Goal: Information Seeking & Learning: Learn about a topic

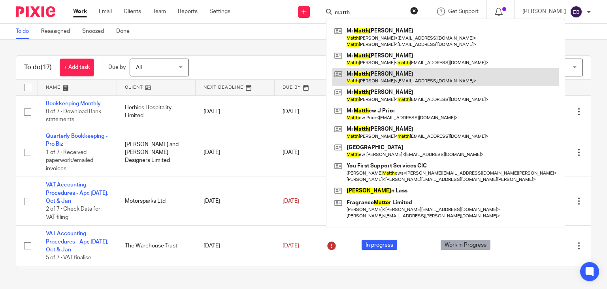
type input "matth"
click at [386, 76] on link at bounding box center [445, 77] width 227 height 18
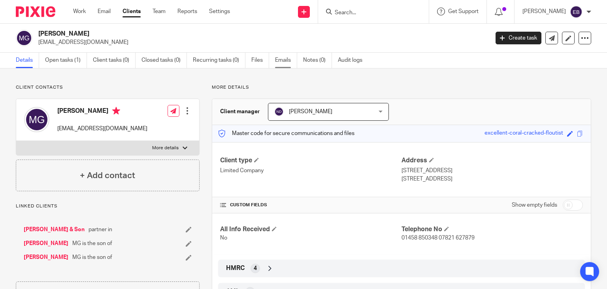
click at [276, 57] on link "Emails" at bounding box center [286, 60] width 22 height 15
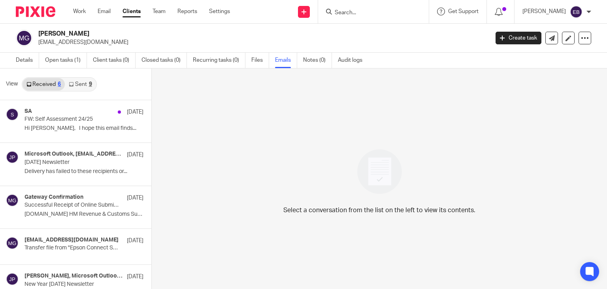
click at [82, 83] on link "Sent 9" at bounding box center [80, 84] width 31 height 13
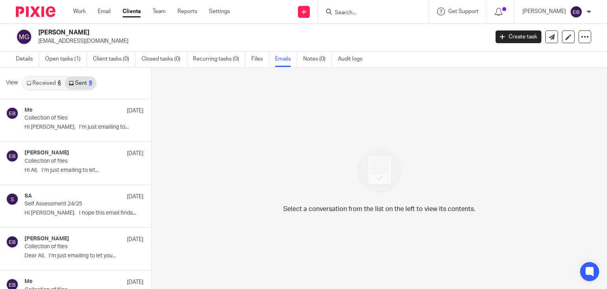
click at [47, 74] on div "View Received 6 Sent 9" at bounding box center [75, 83] width 151 height 32
click at [48, 83] on link "Received 6" at bounding box center [44, 83] width 42 height 13
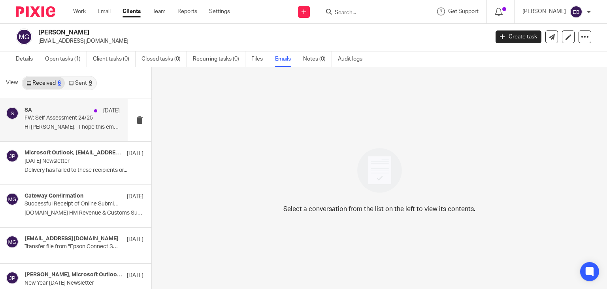
click at [57, 125] on p "Hi Matthew, I hope this email finds..." at bounding box center [72, 127] width 95 height 7
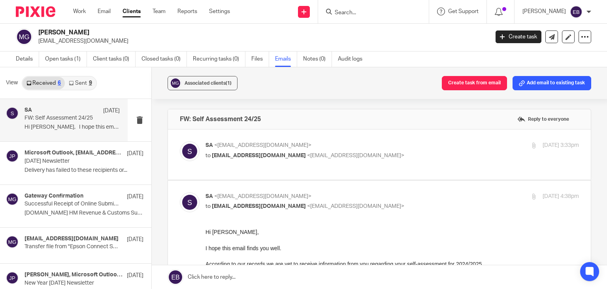
scroll to position [0, 0]
click at [374, 140] on label at bounding box center [379, 154] width 423 height 50
click at [180, 141] on input "checkbox" at bounding box center [179, 141] width 0 height 0
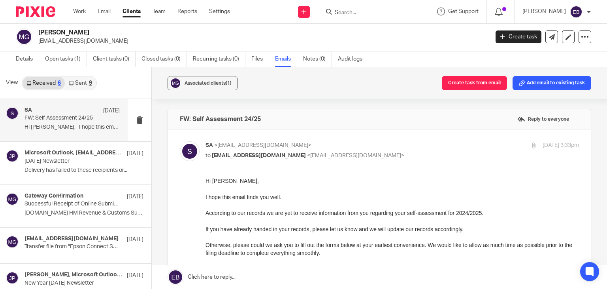
click at [180, 141] on input "checkbox" at bounding box center [179, 141] width 0 height 0
checkbox input "false"
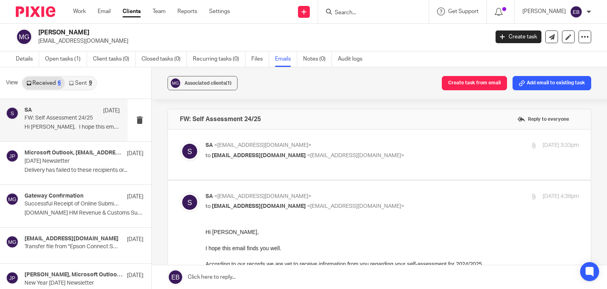
click at [76, 81] on link "Sent 9" at bounding box center [80, 83] width 31 height 13
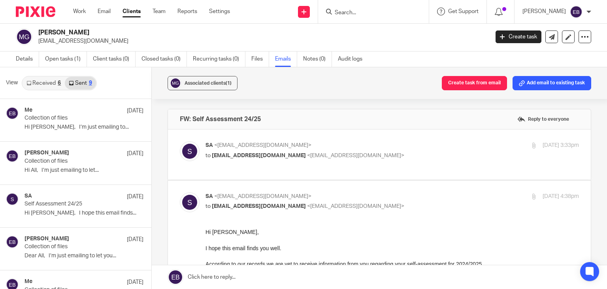
click at [376, 13] on input "Search" at bounding box center [369, 12] width 71 height 7
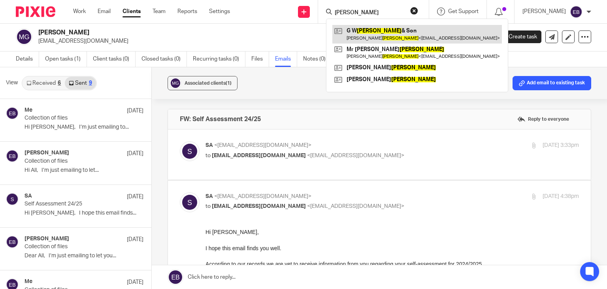
type input "godfrey"
click at [387, 29] on link at bounding box center [417, 34] width 170 height 18
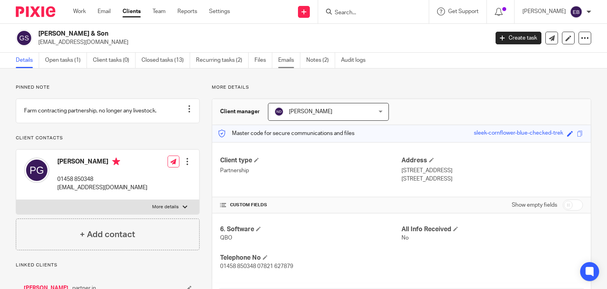
click at [281, 63] on link "Emails" at bounding box center [289, 60] width 22 height 15
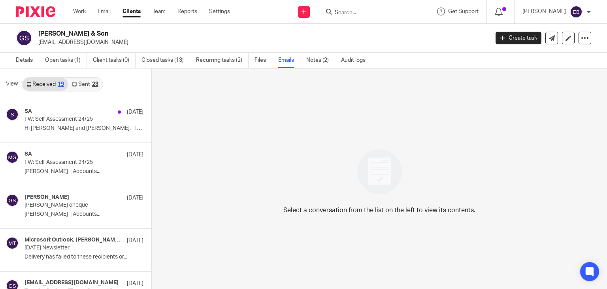
click at [93, 83] on div "23" at bounding box center [95, 84] width 6 height 6
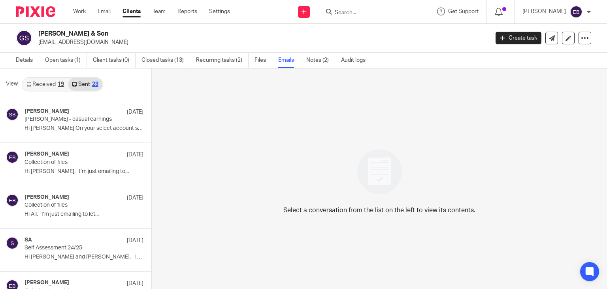
scroll to position [1, 0]
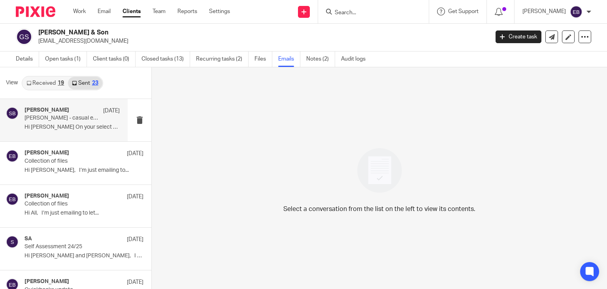
click at [80, 117] on p "Jessie - casual earnings" at bounding box center [63, 118] width 76 height 7
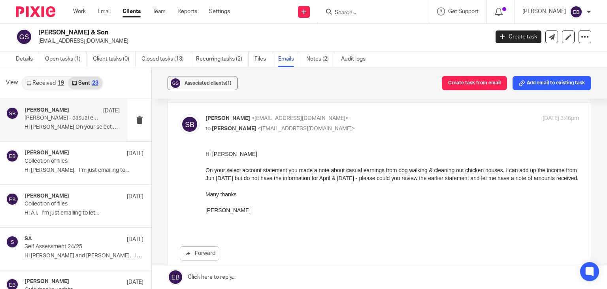
scroll to position [41, 0]
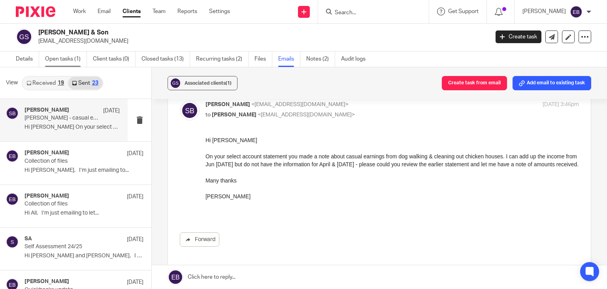
click at [66, 62] on link "Open tasks (1)" at bounding box center [66, 58] width 42 height 15
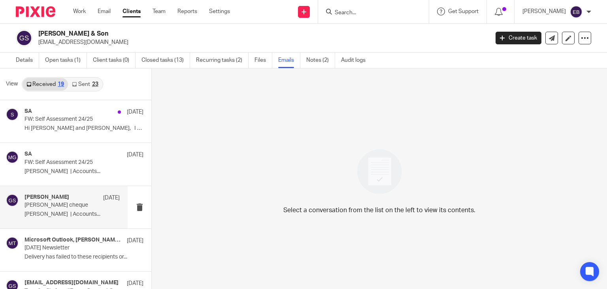
click at [56, 198] on div "[PERSON_NAME] [DATE]" at bounding box center [72, 198] width 95 height 8
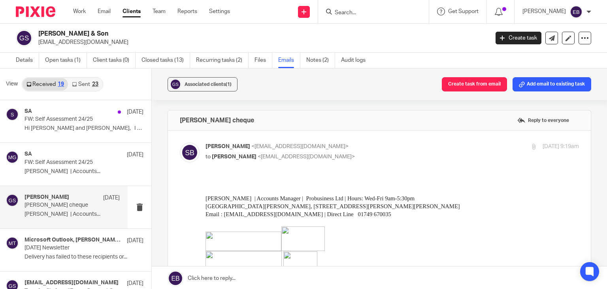
click at [350, 160] on div "Sonia Bird <soniabird@probusinessuk.com> to Erik Molnar <erikmolnar@probusiness…" at bounding box center [393, 152] width 374 height 20
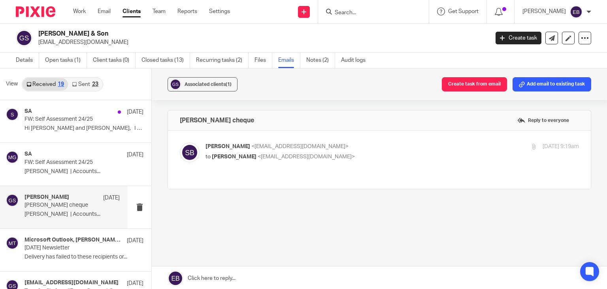
click at [349, 161] on div "Sonia Bird <soniabird@probusinessuk.com> to Erik Molnar <erikmolnar@probusiness…" at bounding box center [393, 152] width 374 height 20
checkbox input "true"
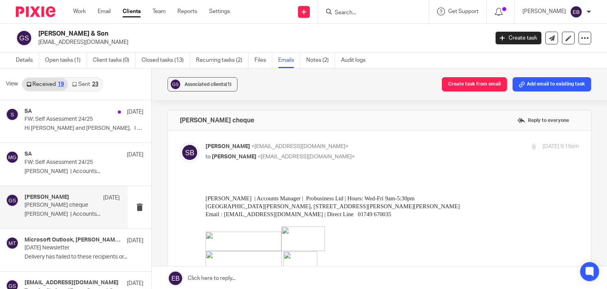
click at [79, 78] on link "Sent 23" at bounding box center [85, 84] width 34 height 13
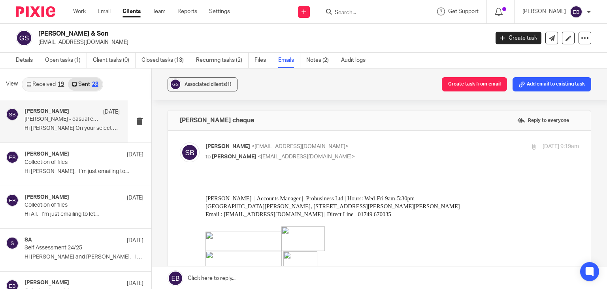
scroll to position [1, 0]
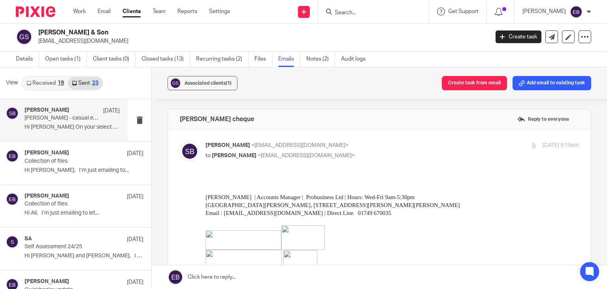
click at [69, 119] on p "[PERSON_NAME] - casual earnings" at bounding box center [63, 118] width 76 height 7
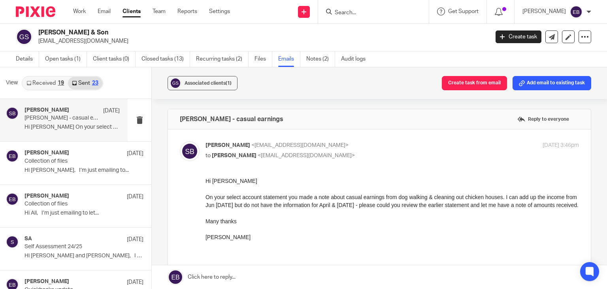
scroll to position [0, 0]
click at [383, 236] on div "Hi Jessie On your select account statement you made a note about casual earning…" at bounding box center [393, 213] width 374 height 72
click at [74, 10] on link "Work" at bounding box center [79, 12] width 13 height 8
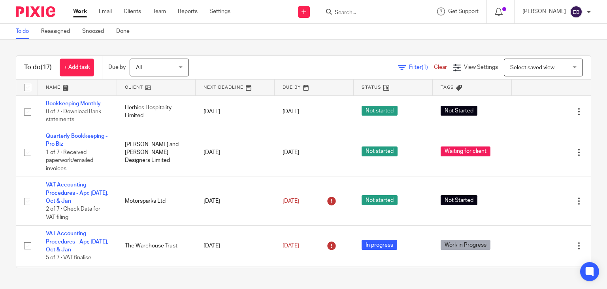
click at [378, 12] on input "Search" at bounding box center [369, 12] width 71 height 7
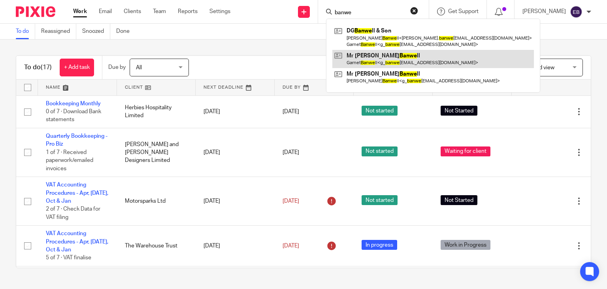
type input "banwe"
click at [385, 57] on link at bounding box center [433, 59] width 202 height 18
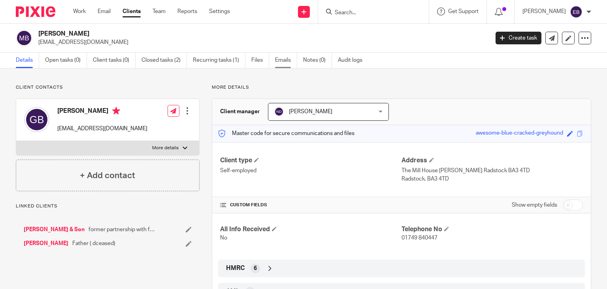
click at [280, 62] on link "Emails" at bounding box center [286, 60] width 22 height 15
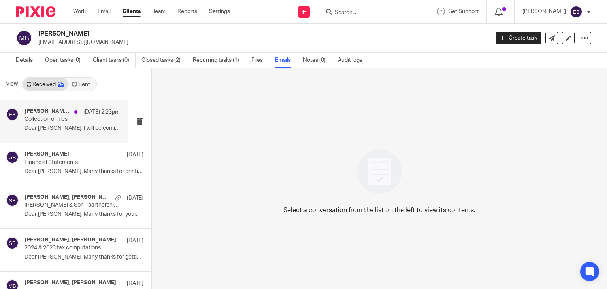
click at [70, 125] on p "Dear Emily, I will be coming into the office..." at bounding box center [72, 128] width 95 height 7
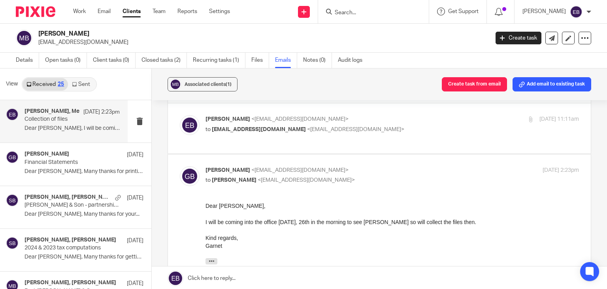
scroll to position [40, 0]
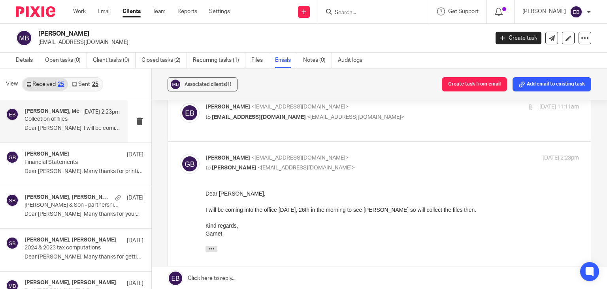
click at [369, 160] on p "Garnet Banwell <g_banwell@yahoo.co.uk>" at bounding box center [330, 158] width 249 height 8
checkbox input "false"
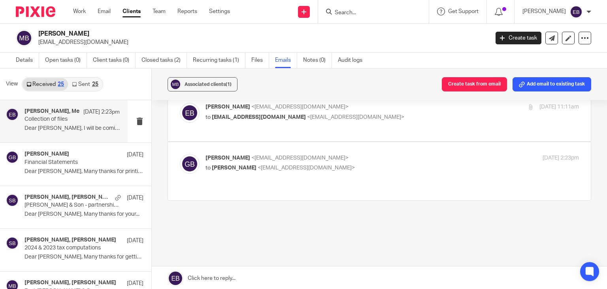
click at [83, 82] on link "Sent 25" at bounding box center [85, 84] width 34 height 13
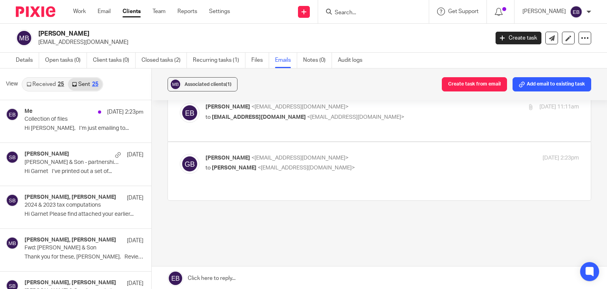
scroll to position [1, 0]
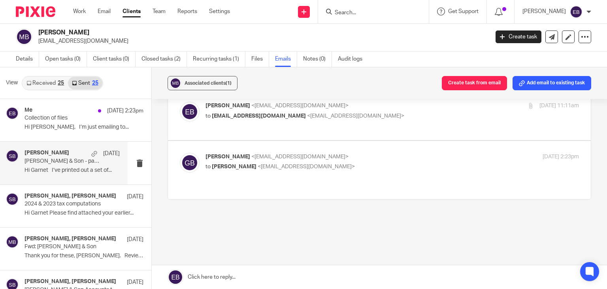
click at [62, 162] on p "D G Banwell & Son - partnership accounts" at bounding box center [63, 161] width 76 height 7
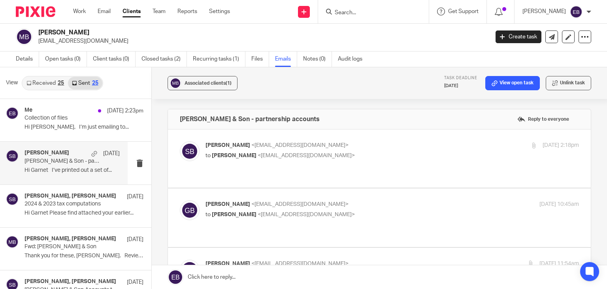
scroll to position [0, 0]
click at [372, 128] on div "D G Banwell & Son - partnership accounts Reply to everyone" at bounding box center [379, 119] width 423 height 20
click at [366, 141] on p "Sonia Bird <soniabird@probusinessuk.com>" at bounding box center [330, 145] width 249 height 8
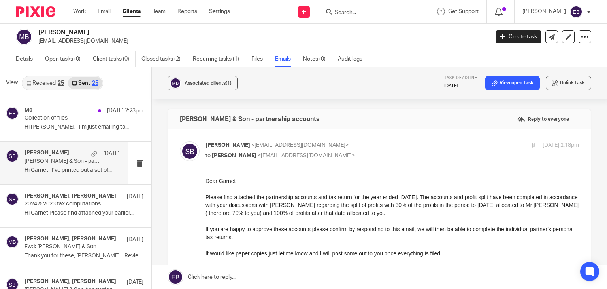
click at [380, 146] on p "Sonia Bird <soniabird@probusinessuk.com>" at bounding box center [330, 145] width 249 height 8
checkbox input "false"
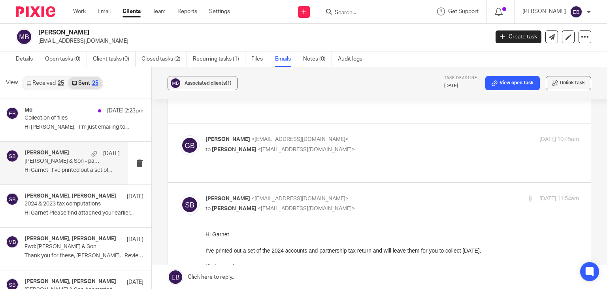
scroll to position [79, 0]
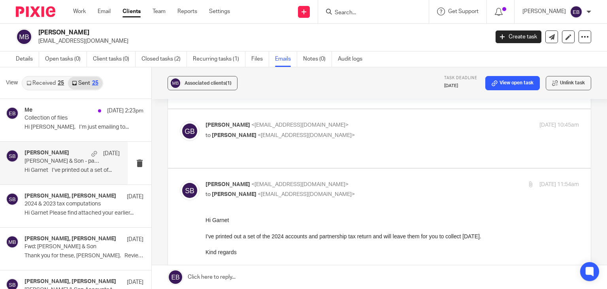
click at [366, 180] on p "Sonia Bird <soniabird@probusinessuk.com>" at bounding box center [330, 184] width 249 height 8
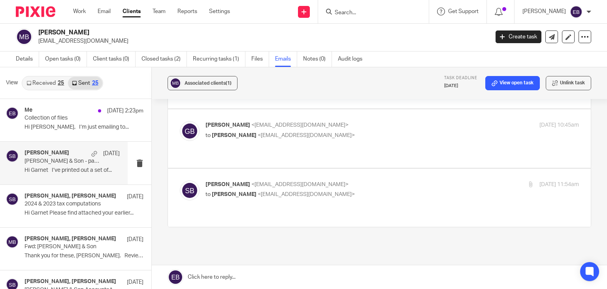
click at [366, 180] on p "Sonia Bird <soniabird@probusinessuk.com>" at bounding box center [330, 184] width 249 height 8
checkbox input "true"
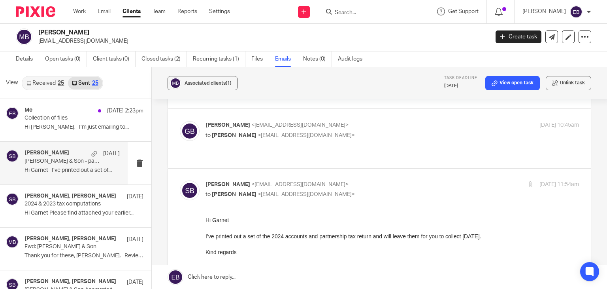
scroll to position [0, 0]
click at [359, 131] on p "to Sonia Bird <soniabird@probusinessuk.com>" at bounding box center [330, 135] width 249 height 8
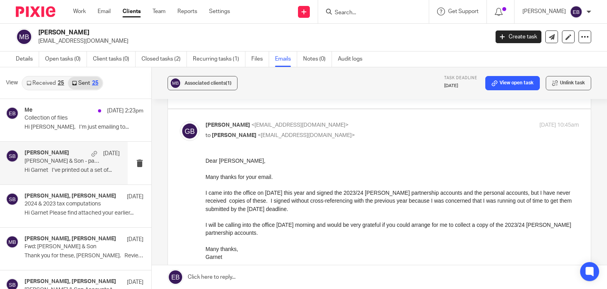
click at [365, 121] on p "Garnet Banwell <g_banwell@yahoo.co.uk>" at bounding box center [330, 125] width 249 height 8
checkbox input "false"
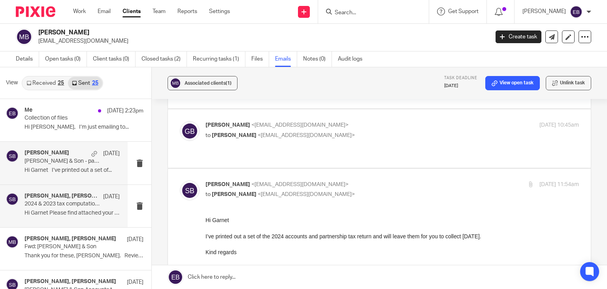
click at [59, 204] on p "2024 & 2023 tax computations" at bounding box center [63, 203] width 76 height 7
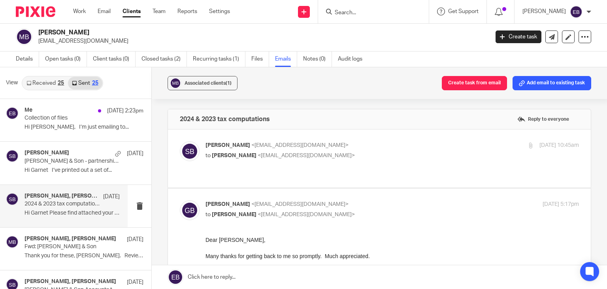
click at [359, 147] on p "Sonia Bird <soniabird@probusinessuk.com>" at bounding box center [330, 145] width 249 height 8
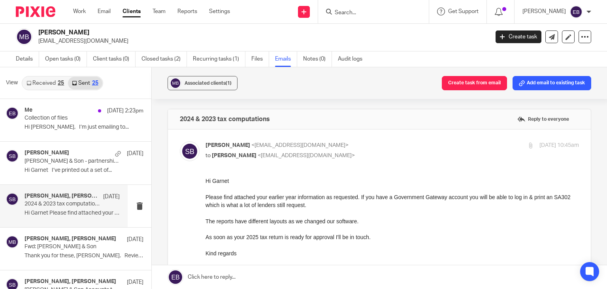
click at [357, 143] on p "Sonia Bird <soniabird@probusinessuk.com>" at bounding box center [330, 145] width 249 height 8
checkbox input "false"
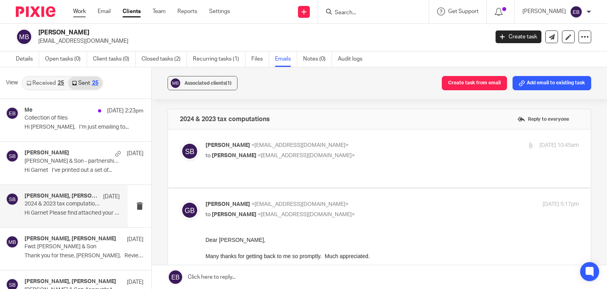
click at [79, 11] on link "Work" at bounding box center [79, 12] width 13 height 8
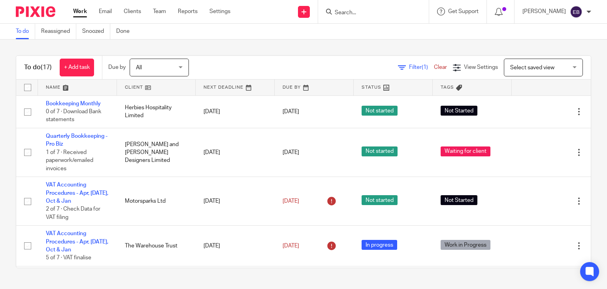
click at [354, 9] on input "Search" at bounding box center [369, 12] width 71 height 7
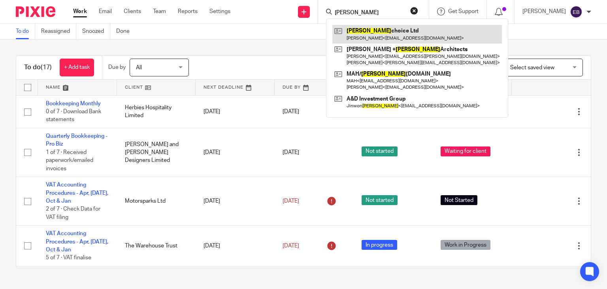
type input "[PERSON_NAME]"
click at [376, 32] on link at bounding box center [417, 34] width 170 height 18
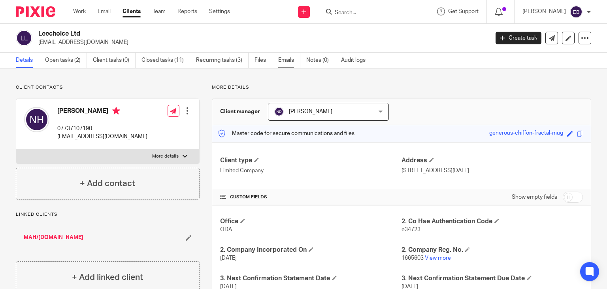
click at [287, 63] on link "Emails" at bounding box center [289, 60] width 22 height 15
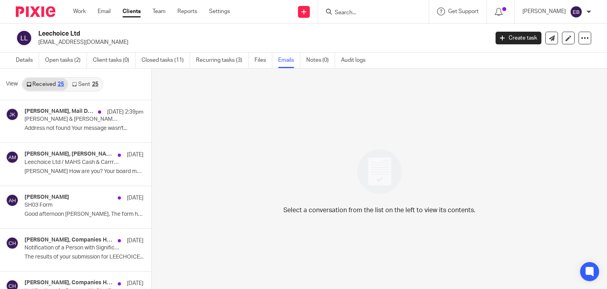
click at [81, 81] on link "Sent 25" at bounding box center [85, 84] width 34 height 13
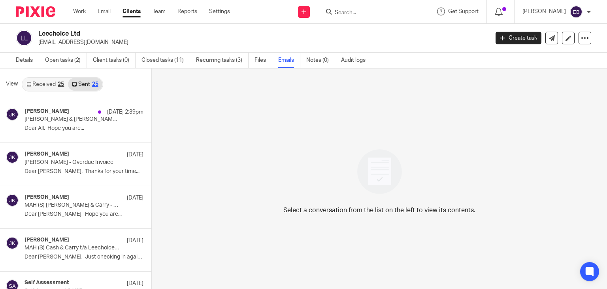
scroll to position [1, 0]
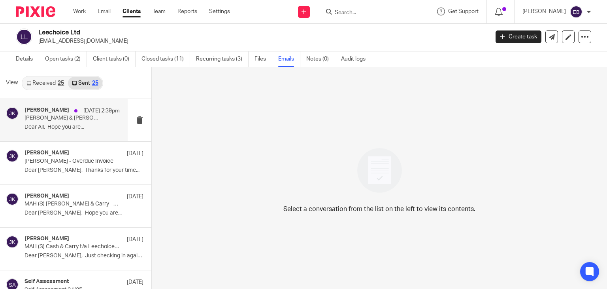
click at [59, 136] on div "Johanne Kassardjian 24 Sep 2:39pm Abdul & Sultana Hashim - Overdue Invoice Dear…" at bounding box center [64, 120] width 128 height 42
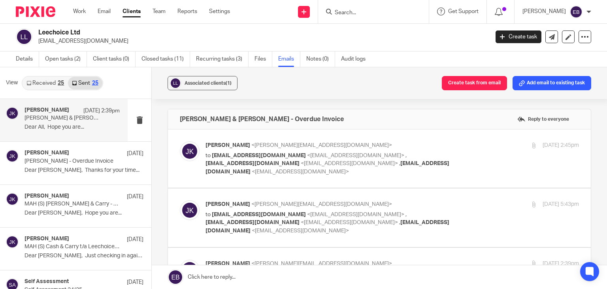
scroll to position [0, 0]
click at [408, 159] on p "to sultana4@me.com <sultana4@me.com> , sultana.hashim@mahs.co.uk <sultana.hashi…" at bounding box center [330, 163] width 249 height 25
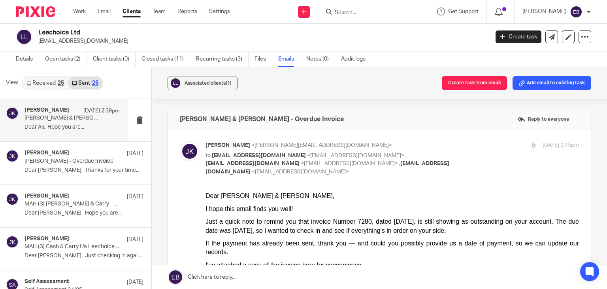
click at [422, 148] on p "Johanne Kassardjian <johanne@odaccountants.co.uk>" at bounding box center [330, 145] width 249 height 8
checkbox input "false"
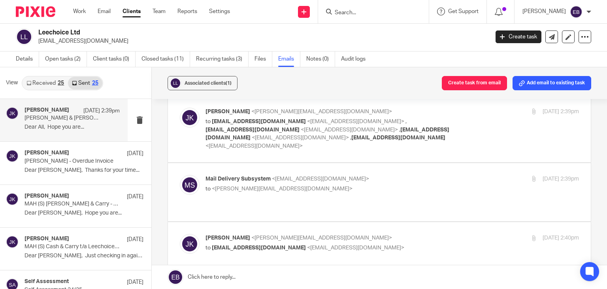
scroll to position [158, 0]
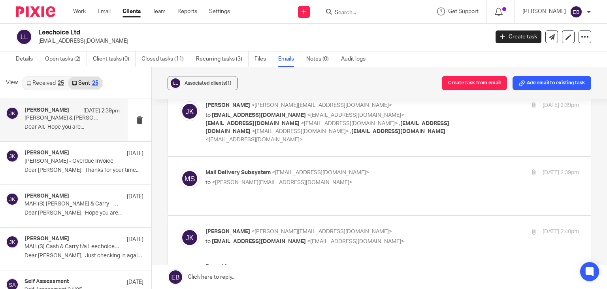
click at [421, 168] on p "Mail Delivery Subsystem <mailer-daemon@googlemail.com>" at bounding box center [330, 172] width 249 height 8
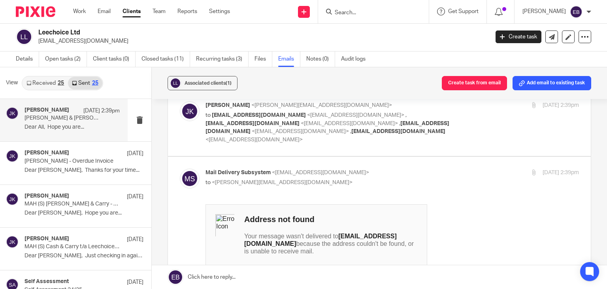
scroll to position [0, 0]
click at [421, 168] on p "Mail Delivery Subsystem <mailer-daemon@googlemail.com>" at bounding box center [330, 172] width 249 height 8
checkbox input "false"
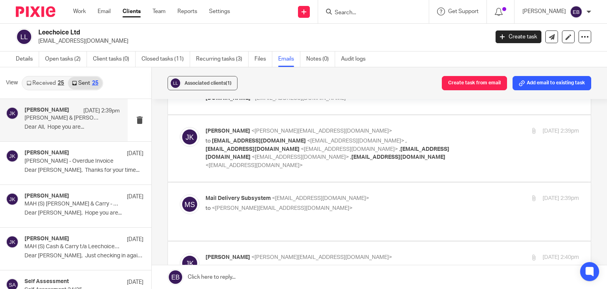
scroll to position [119, 0]
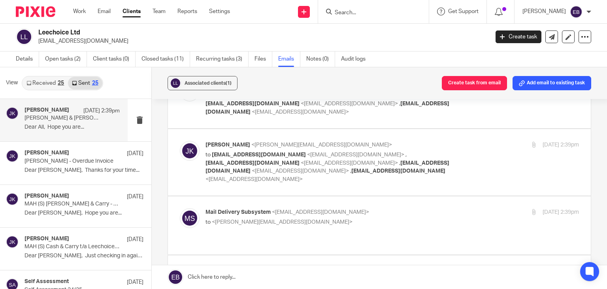
click at [454, 141] on div "Johanne Kassardjian <johanne@odaccountants.co.uk> to sultana4@me.com <sultana4@…" at bounding box center [393, 162] width 374 height 43
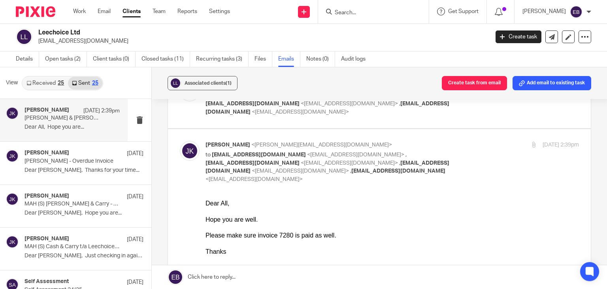
scroll to position [0, 0]
click at [454, 141] on div "Johanne Kassardjian <johanne@odaccountants.co.uk> to sultana4@me.com <sultana4@…" at bounding box center [393, 162] width 374 height 43
checkbox input "false"
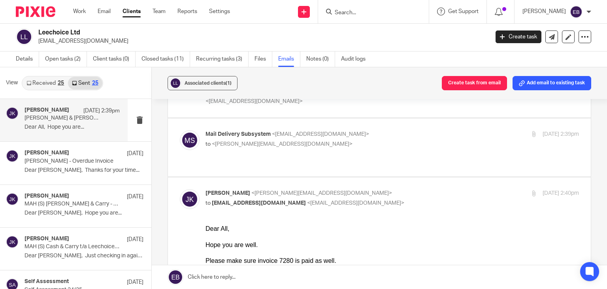
scroll to position [198, 0]
click at [409, 188] on p "Johanne Kassardjian <johanne@odaccountants.co.uk>" at bounding box center [330, 192] width 249 height 8
checkbox input "false"
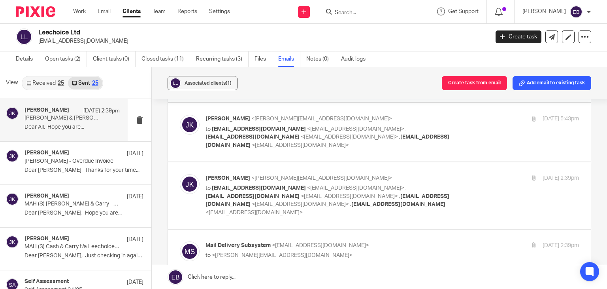
scroll to position [40, 0]
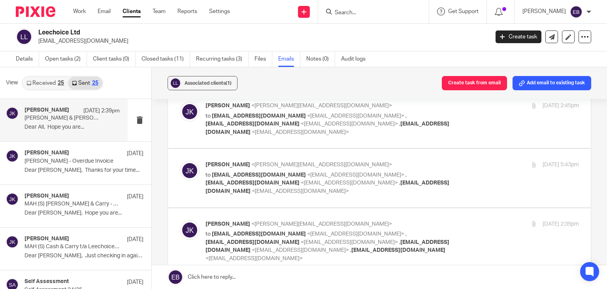
click at [411, 161] on p "Johanne Kassardjian <johanne@odaccountants.co.uk>" at bounding box center [330, 165] width 249 height 8
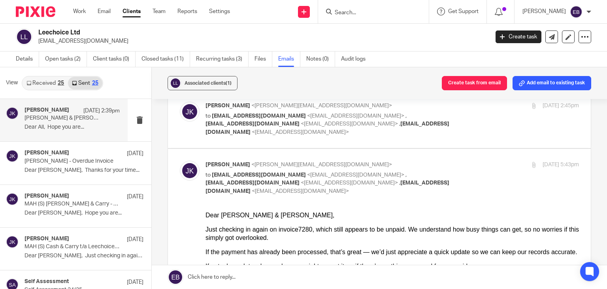
scroll to position [0, 0]
click at [412, 161] on p "Johanne Kassardjian <johanne@odaccountants.co.uk>" at bounding box center [330, 165] width 249 height 8
checkbox input "false"
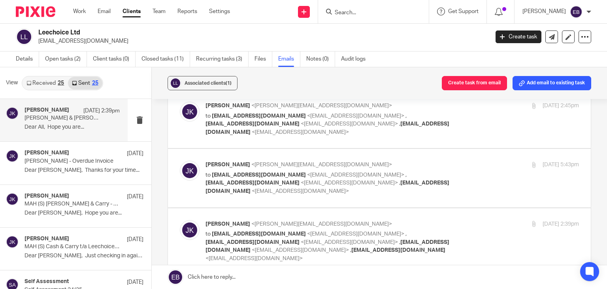
click at [429, 108] on p "Johanne Kassardjian <johanne@odaccountants.co.uk>" at bounding box center [330, 106] width 249 height 8
checkbox input "true"
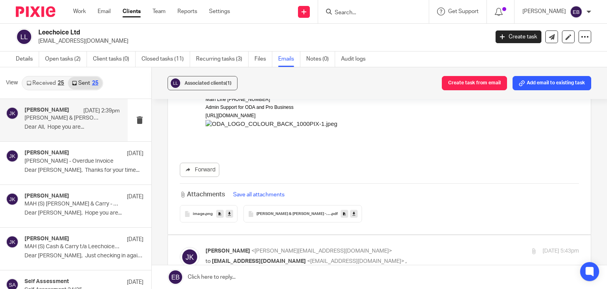
scroll to position [237, 0]
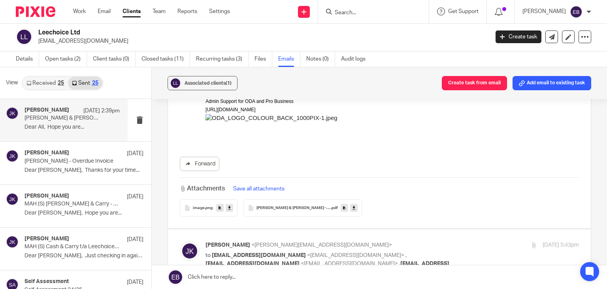
click at [261, 206] on span "Abdul & Sultana Hashim - Overdue Invoice" at bounding box center [294, 208] width 74 height 5
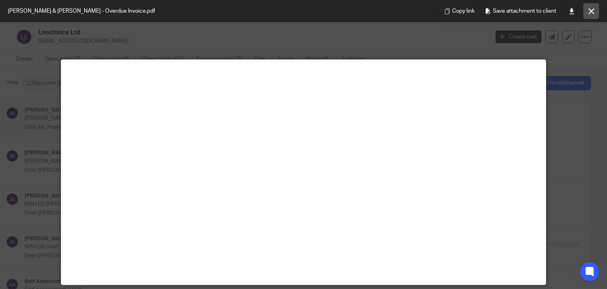
click at [591, 8] on icon at bounding box center [592, 11] width 6 height 6
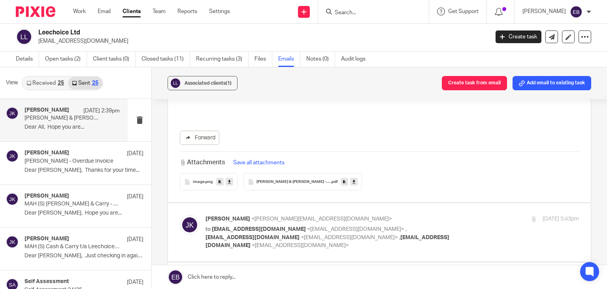
scroll to position [277, 0]
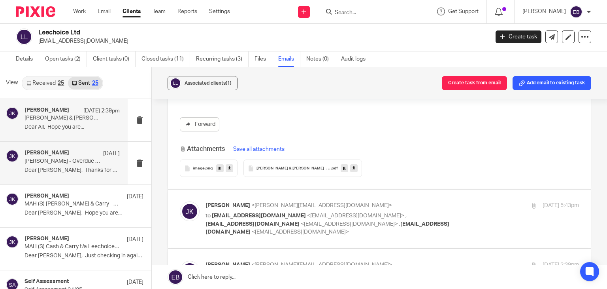
click at [57, 168] on p "Dear Abdul, Thanks for your time..." at bounding box center [72, 170] width 95 height 7
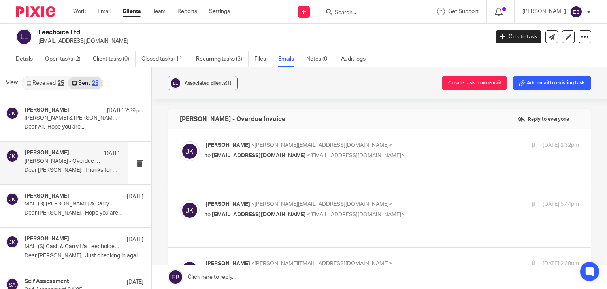
scroll to position [0, 0]
click at [400, 152] on p "to abdul.mukim@mahs.co.uk <abdul.mukim@mahs.co.uk>" at bounding box center [330, 155] width 249 height 8
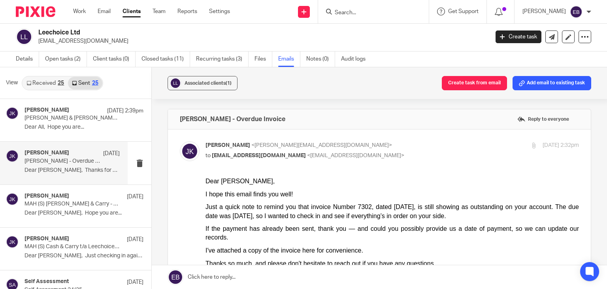
click at [413, 146] on p "Johanne Kassardjian <johanne@odaccountants.co.uk>" at bounding box center [330, 145] width 249 height 8
checkbox input "false"
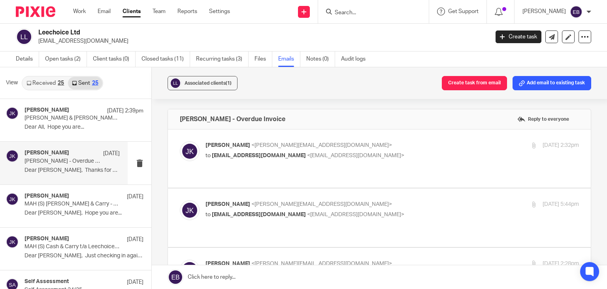
scroll to position [40, 0]
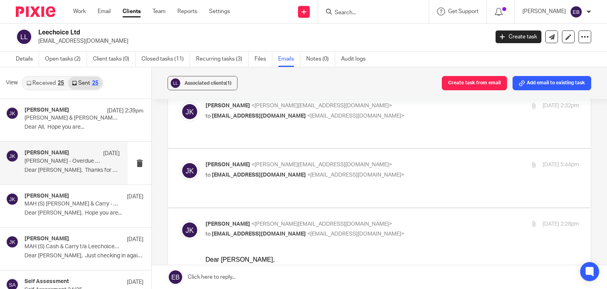
click at [413, 149] on label at bounding box center [379, 178] width 423 height 58
click at [180, 160] on input "checkbox" at bounding box center [179, 160] width 0 height 0
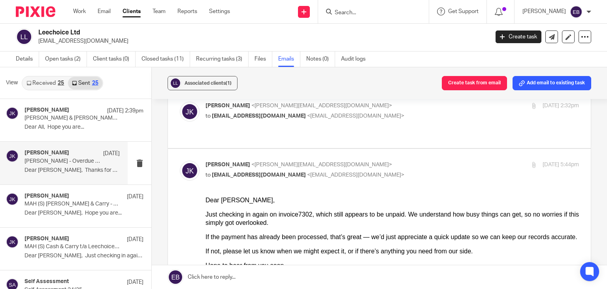
scroll to position [0, 0]
click at [180, 160] on input "checkbox" at bounding box center [179, 160] width 0 height 0
checkbox input "false"
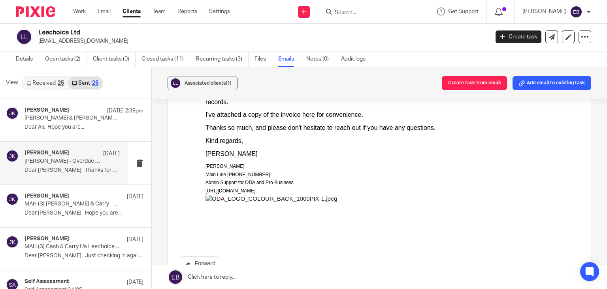
scroll to position [712, 0]
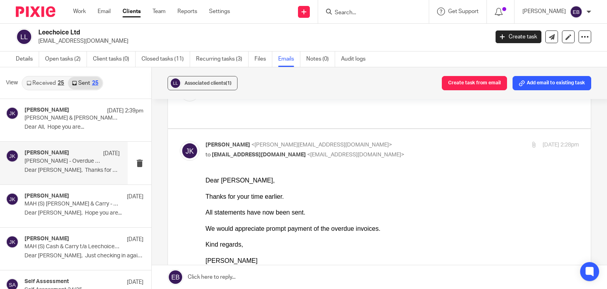
click at [409, 141] on div "Johanne Kassardjian <johanne@odaccountants.co.uk> to abdul.mukim@mahs.co.uk <ab…" at bounding box center [330, 150] width 249 height 18
checkbox input "false"
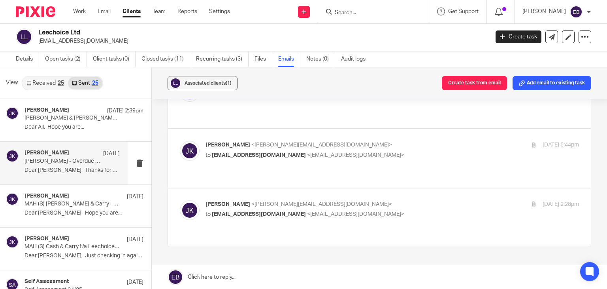
scroll to position [55, 0]
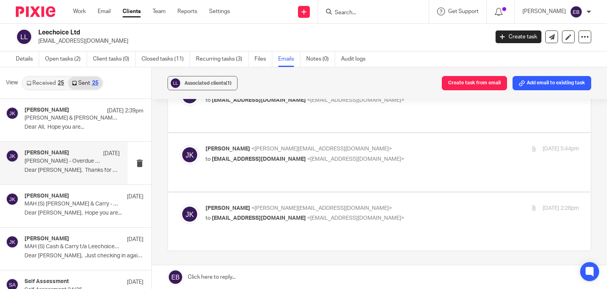
click at [406, 134] on label at bounding box center [379, 162] width 423 height 58
click at [180, 144] on input "checkbox" at bounding box center [179, 144] width 0 height 0
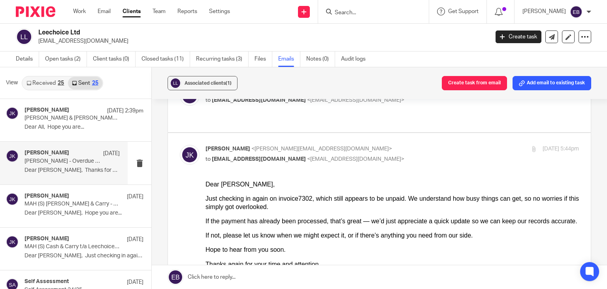
click at [396, 145] on div "Johanne Kassardjian <johanne@odaccountants.co.uk> to abdul.mukim@mahs.co.uk <ab…" at bounding box center [330, 154] width 249 height 18
checkbox input "false"
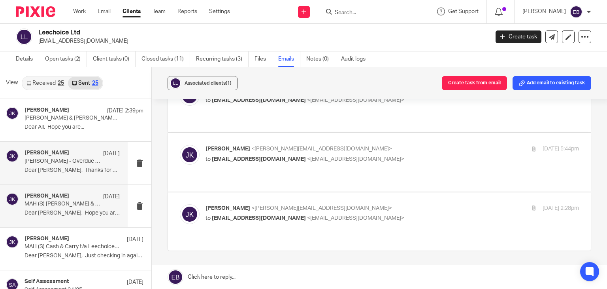
click at [19, 208] on div "Johanne Kassardjian 16 Sep MAH (S) Cash & Carry - Notice of first late payment …" at bounding box center [64, 206] width 128 height 42
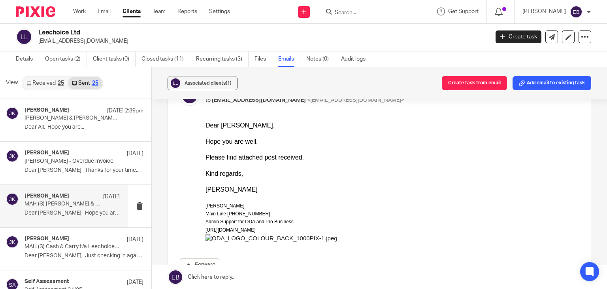
scroll to position [0, 0]
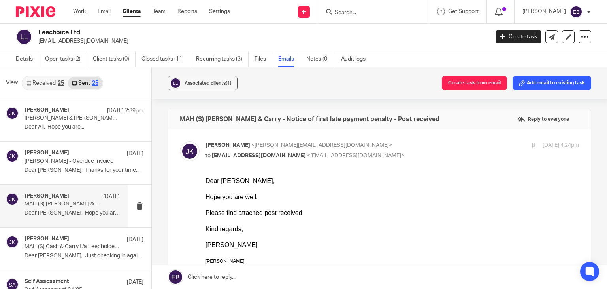
click at [406, 141] on p "Johanne Kassardjian <johanne@odaccountants.co.uk>" at bounding box center [330, 145] width 249 height 8
checkbox input "false"
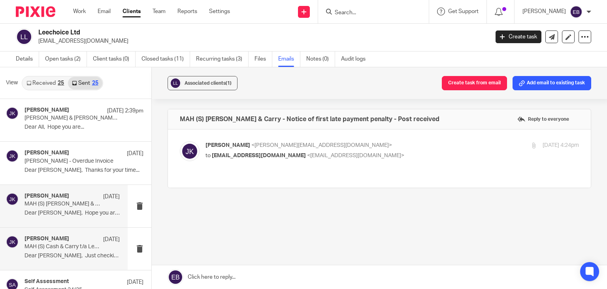
click at [61, 245] on p "MAH (S) Cash & Carry t/a Leechoice Ltd - Overdue Invoice" at bounding box center [63, 246] width 76 height 7
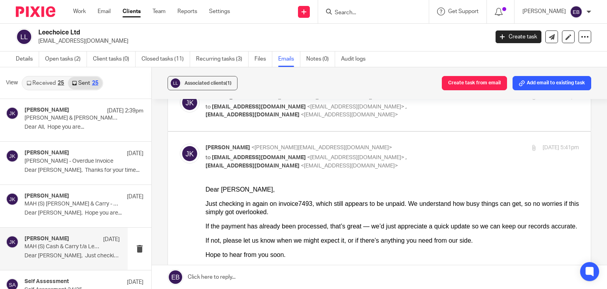
scroll to position [40, 0]
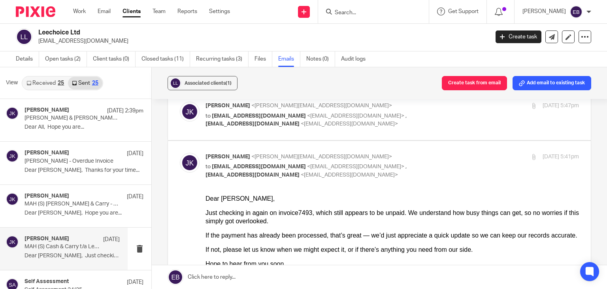
click at [455, 157] on div "12 Sep 2025 5:41pm" at bounding box center [517, 157] width 125 height 8
checkbox input "false"
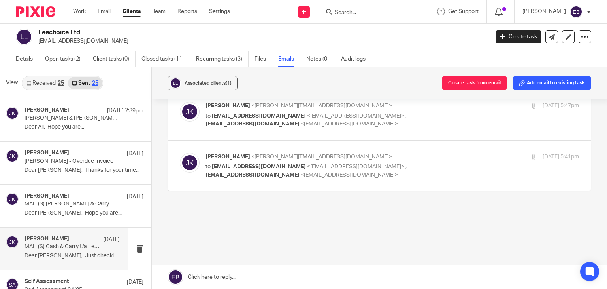
click at [445, 130] on label at bounding box center [379, 115] width 423 height 50
click at [180, 102] on input "checkbox" at bounding box center [179, 101] width 0 height 0
checkbox input "true"
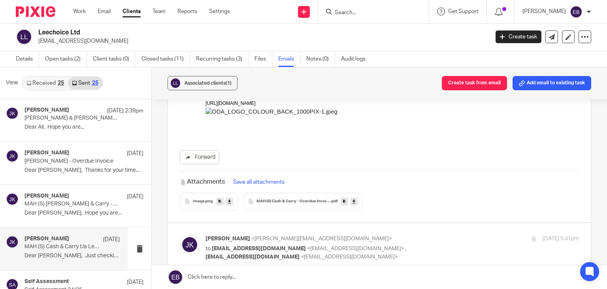
scroll to position [237, 0]
click at [285, 196] on div "MAH (S) Cash & Carry - Overdue Invoice .pdf" at bounding box center [303, 199] width 119 height 17
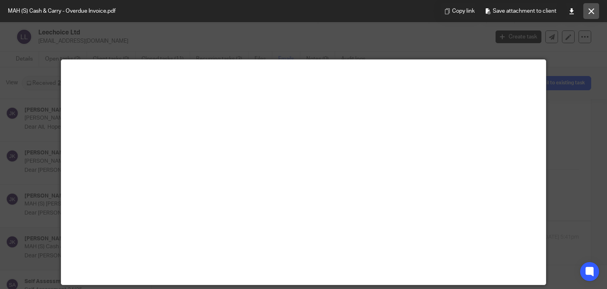
click at [588, 13] on button at bounding box center [591, 11] width 16 height 16
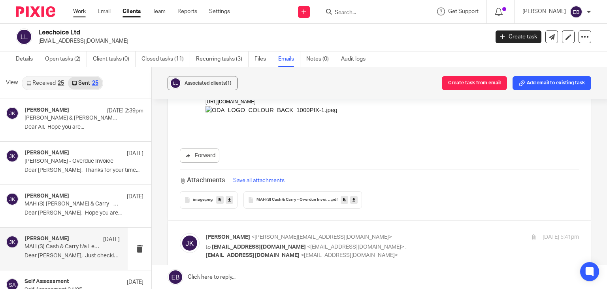
click at [74, 9] on link "Work" at bounding box center [79, 12] width 13 height 8
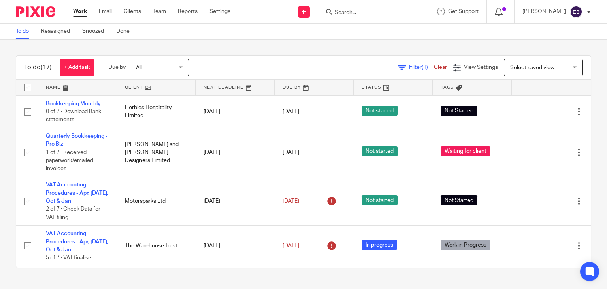
click at [361, 10] on input "Search" at bounding box center [369, 12] width 71 height 7
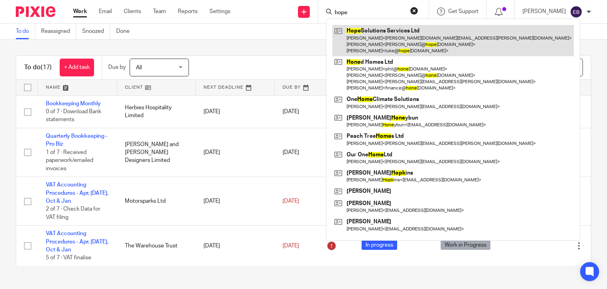
type input "hope"
click at [384, 41] on link at bounding box center [453, 40] width 242 height 31
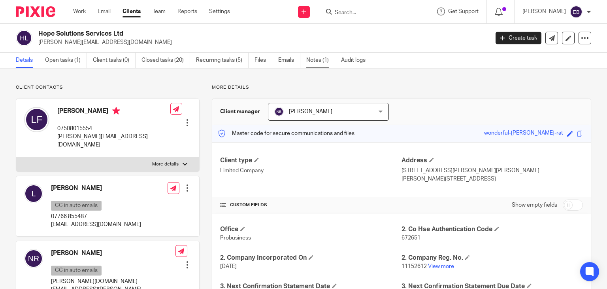
click at [313, 61] on link "Notes (1)" at bounding box center [320, 60] width 29 height 15
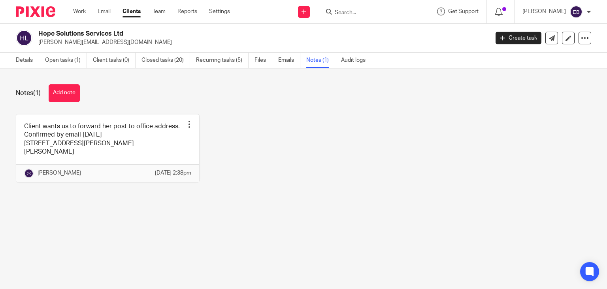
click at [397, 10] on input "Search" at bounding box center [369, 12] width 71 height 7
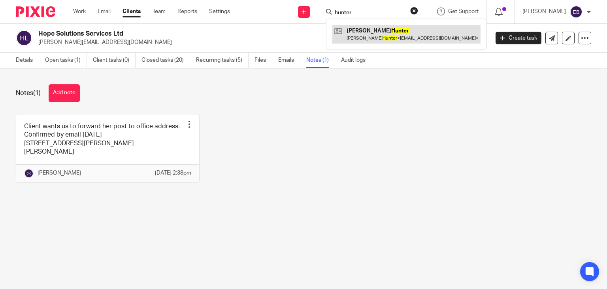
type input "hunter"
click at [392, 34] on link at bounding box center [406, 34] width 148 height 18
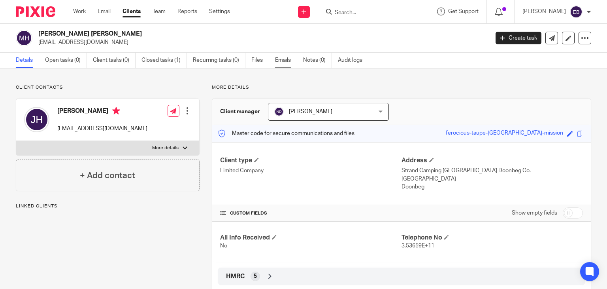
click at [285, 62] on link "Emails" at bounding box center [286, 60] width 22 height 15
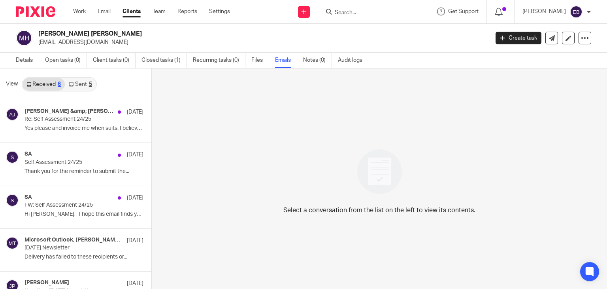
click at [84, 85] on link "Sent 5" at bounding box center [80, 84] width 31 height 13
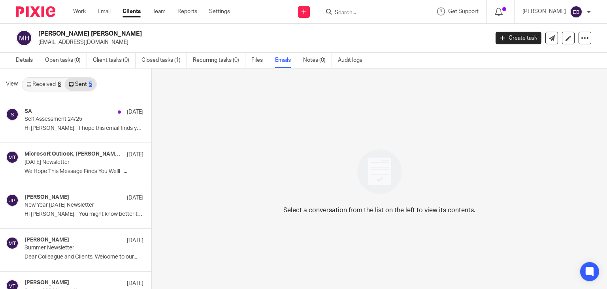
scroll to position [1, 0]
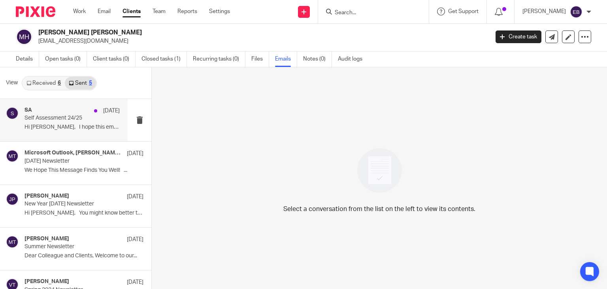
click at [75, 125] on p "Hi James, I hope this email finds you..." at bounding box center [72, 127] width 95 height 7
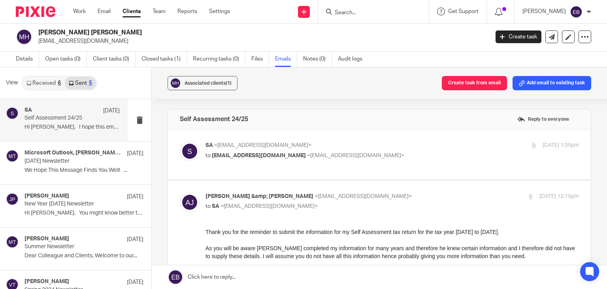
scroll to position [0, 0]
click at [436, 138] on label at bounding box center [379, 154] width 423 height 50
click at [180, 141] on input "checkbox" at bounding box center [179, 141] width 0 height 0
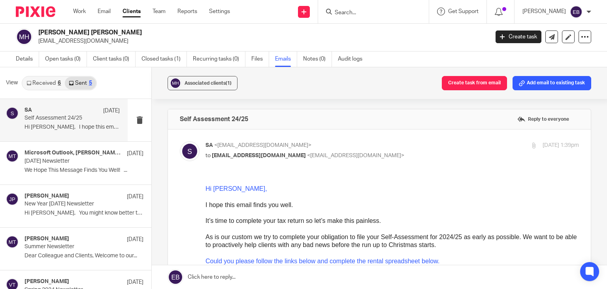
click at [439, 151] on p "to strandcampingdoonbeg@gmail.com <strandcampingdoonbeg@gmail.com>" at bounding box center [330, 155] width 249 height 8
checkbox input "false"
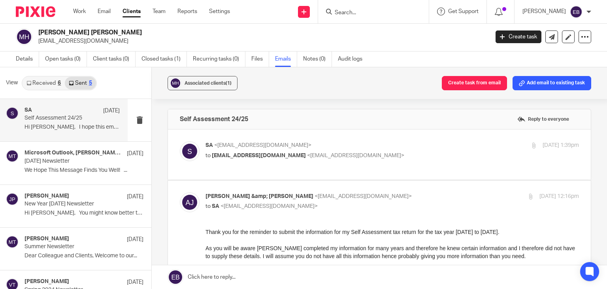
click at [180, 192] on input "checkbox" at bounding box center [179, 192] width 0 height 0
checkbox input "false"
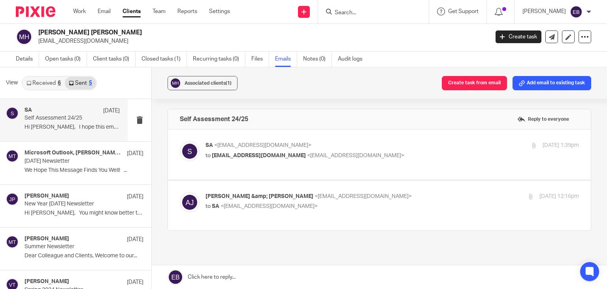
click at [44, 82] on link "Received 6" at bounding box center [44, 83] width 42 height 13
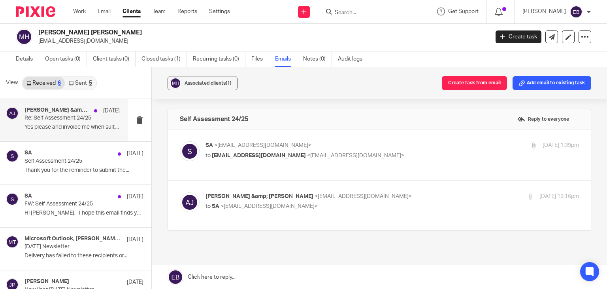
click at [69, 117] on p "Re: Self Assessment 24/25" at bounding box center [63, 118] width 76 height 7
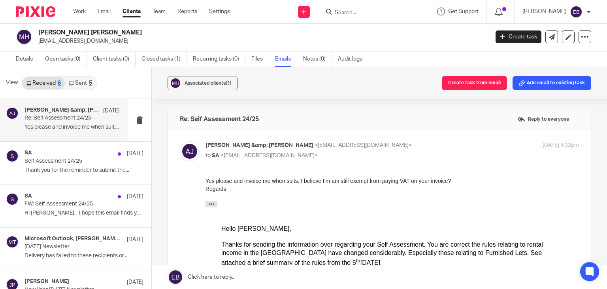
click at [180, 141] on input "checkbox" at bounding box center [179, 141] width 0 height 0
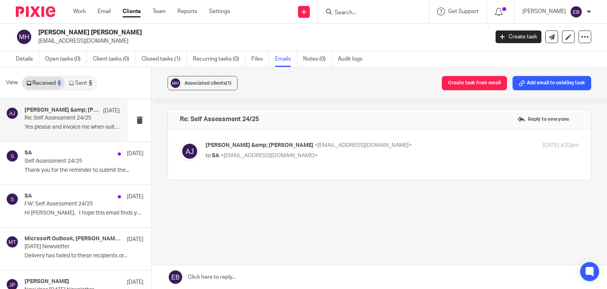
click at [389, 138] on label at bounding box center [379, 154] width 423 height 50
click at [180, 141] on input "checkbox" at bounding box center [179, 141] width 0 height 0
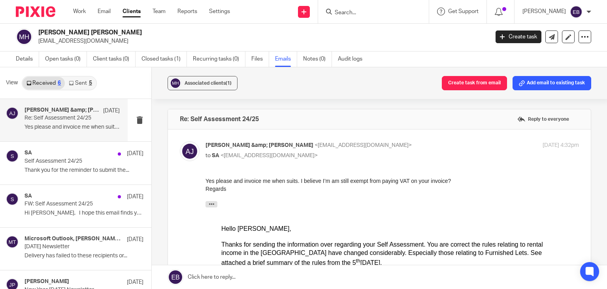
click at [180, 141] on input "checkbox" at bounding box center [179, 141] width 0 height 0
checkbox input "false"
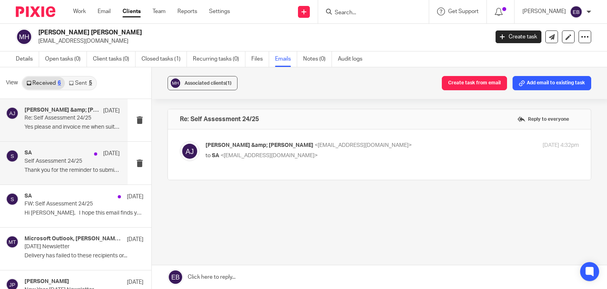
click at [90, 174] on div "SA 2 Jun Self Assessment 24/25 Thank you for the reminder to submit the..." at bounding box center [72, 162] width 95 height 26
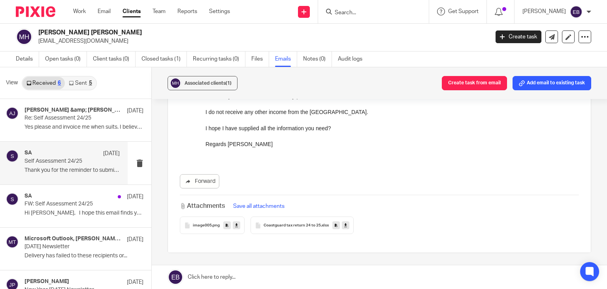
scroll to position [277, 0]
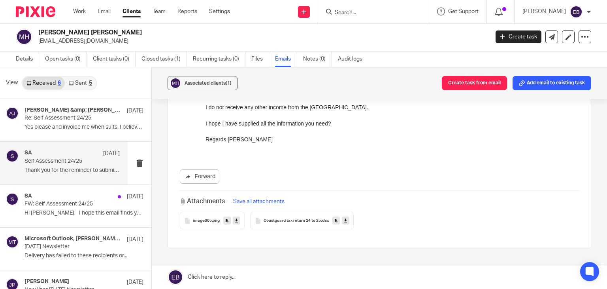
click at [286, 220] on span "Coastguard tax return 24 to 25" at bounding box center [292, 220] width 57 height 5
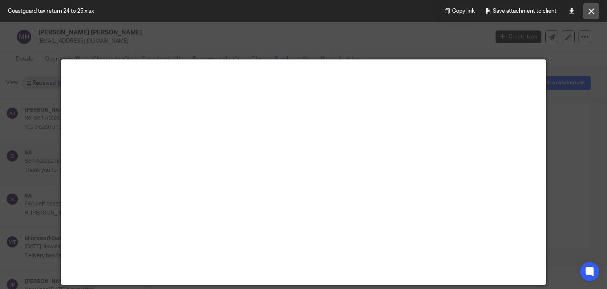
click at [589, 8] on icon at bounding box center [592, 11] width 6 height 6
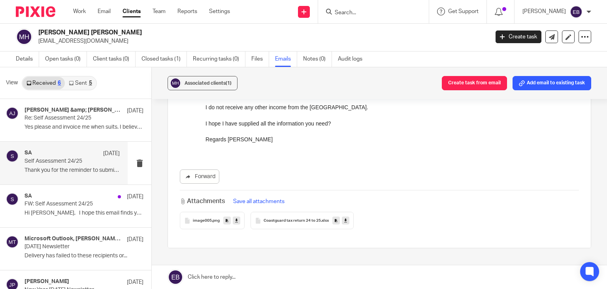
click at [344, 220] on icon at bounding box center [345, 220] width 3 height 6
click at [87, 80] on link "Sent 5" at bounding box center [80, 83] width 31 height 13
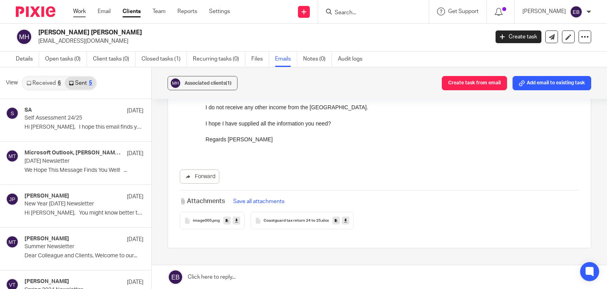
click at [77, 12] on link "Work" at bounding box center [79, 12] width 13 height 8
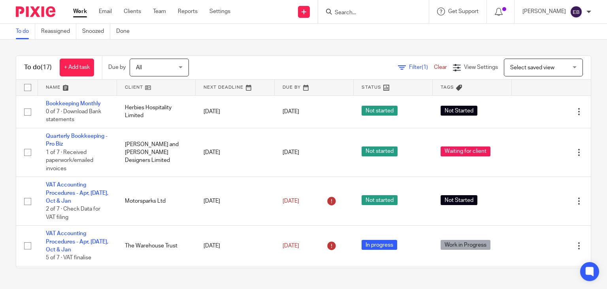
drag, startPoint x: 365, startPoint y: 14, endPoint x: 363, endPoint y: 8, distance: 6.0
click at [364, 14] on input "Search" at bounding box center [369, 12] width 71 height 7
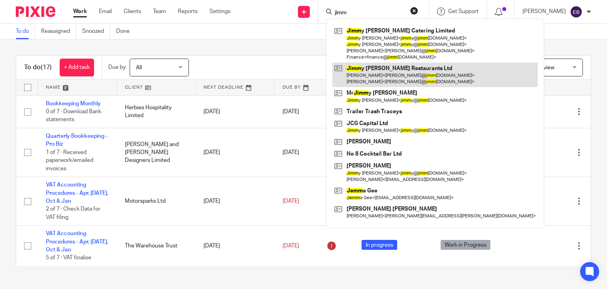
type input "jimm"
click at [385, 77] on link at bounding box center [435, 74] width 206 height 25
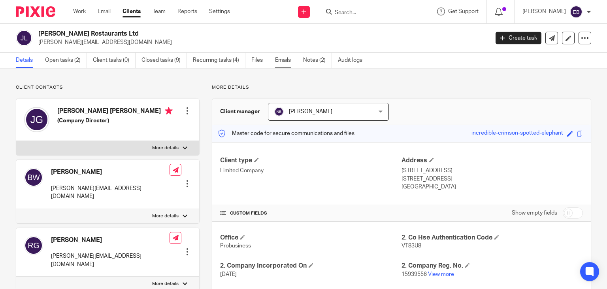
click at [287, 64] on link "Emails" at bounding box center [286, 60] width 22 height 15
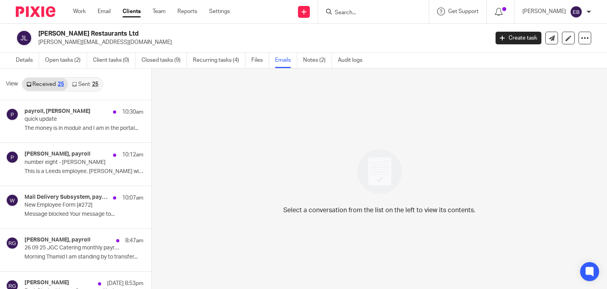
click at [77, 87] on link "Sent 25" at bounding box center [85, 84] width 34 height 13
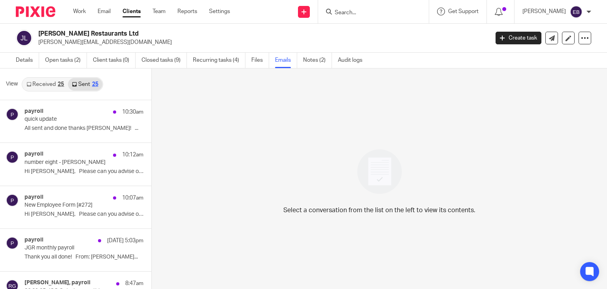
scroll to position [1, 0]
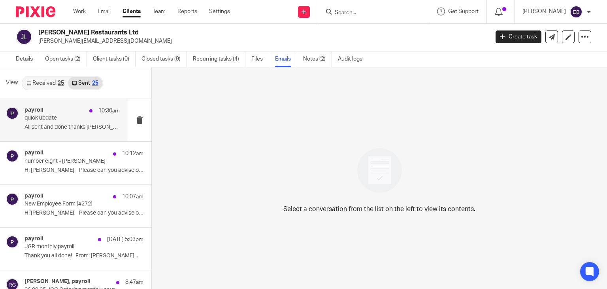
click at [68, 125] on p "All sent and done thanks [PERSON_NAME]! ..." at bounding box center [72, 127] width 95 height 7
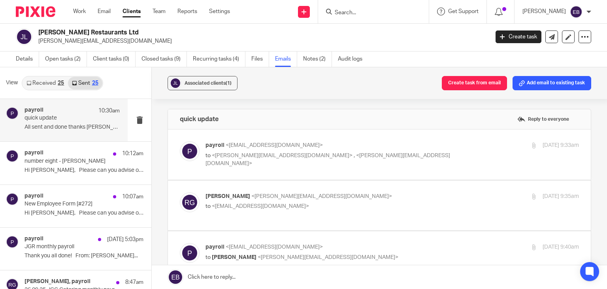
scroll to position [0, 0]
click at [422, 140] on label at bounding box center [379, 154] width 423 height 50
click at [180, 141] on input "checkbox" at bounding box center [179, 141] width 0 height 0
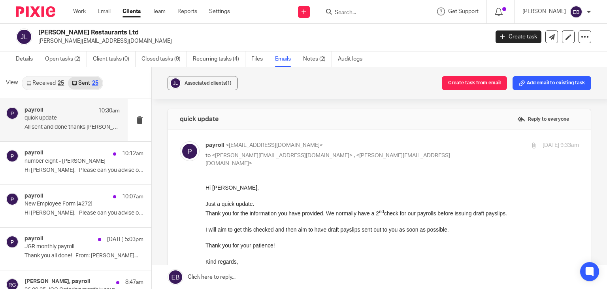
click at [180, 141] on input "checkbox" at bounding box center [179, 141] width 0 height 0
checkbox input "false"
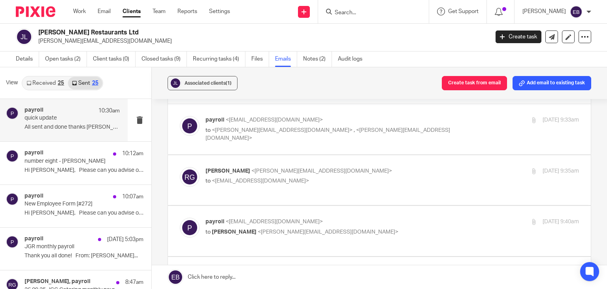
scroll to position [40, 0]
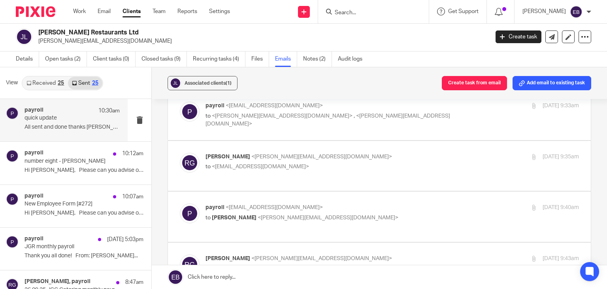
click at [424, 155] on p "[PERSON_NAME] <[PERSON_NAME][EMAIL_ADDRESS][DOMAIN_NAME]>" at bounding box center [330, 157] width 249 height 8
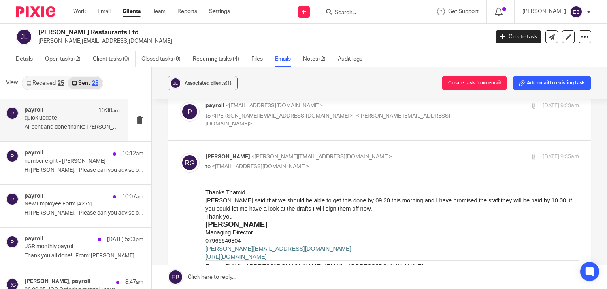
scroll to position [0, 0]
click at [180, 152] on input "checkbox" at bounding box center [179, 152] width 0 height 0
checkbox input "false"
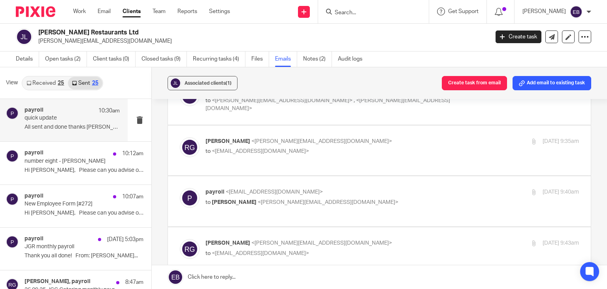
scroll to position [79, 0]
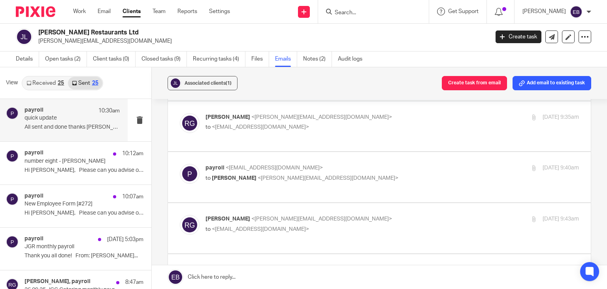
click at [392, 164] on p "payroll <payroll@odaccountants.co.uk>" at bounding box center [330, 168] width 249 height 8
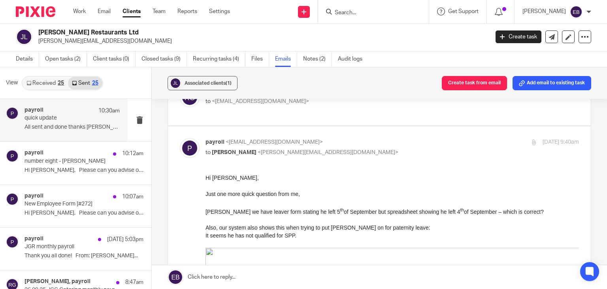
scroll to position [119, 0]
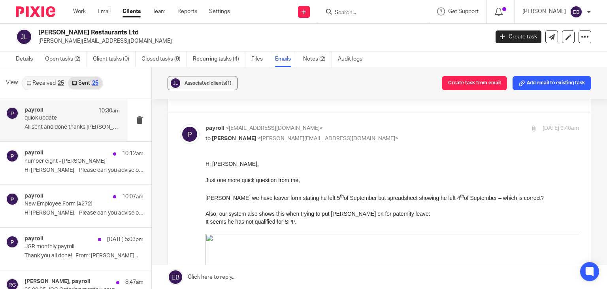
click at [396, 127] on p "payroll <payroll@odaccountants.co.uk>" at bounding box center [330, 128] width 249 height 8
checkbox input "false"
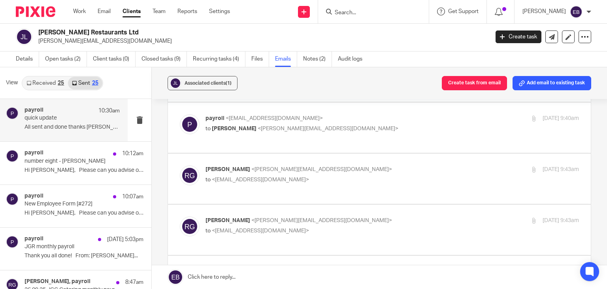
scroll to position [158, 0]
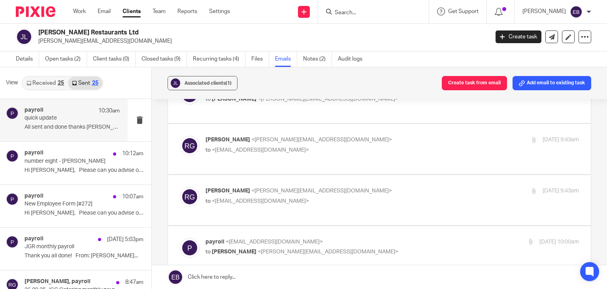
click at [394, 128] on label at bounding box center [379, 149] width 423 height 50
click at [180, 135] on input "checkbox" at bounding box center [179, 135] width 0 height 0
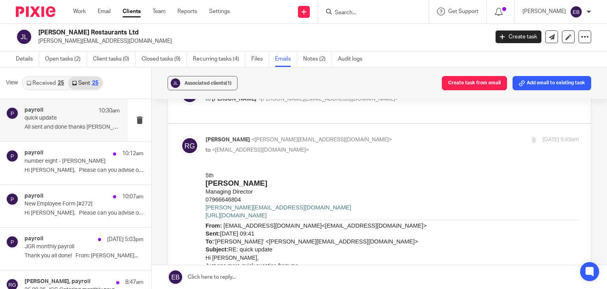
scroll to position [0, 0]
click at [180, 135] on input "checkbox" at bounding box center [179, 135] width 0 height 0
checkbox input "false"
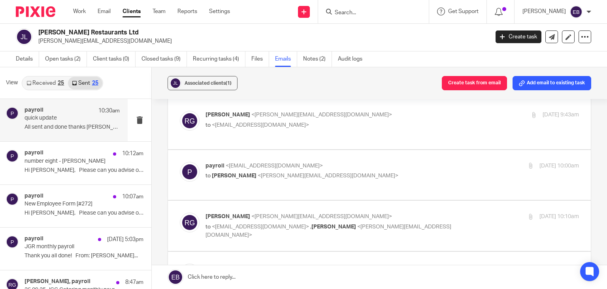
scroll to position [237, 0]
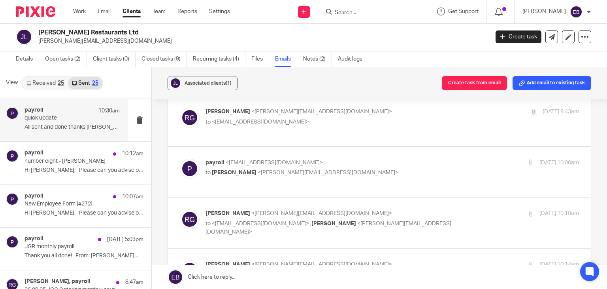
click at [386, 115] on div "Richard Groves <richard@jimmygarciacatering.com> to <payroll@odaccountants.co.u…" at bounding box center [330, 117] width 249 height 18
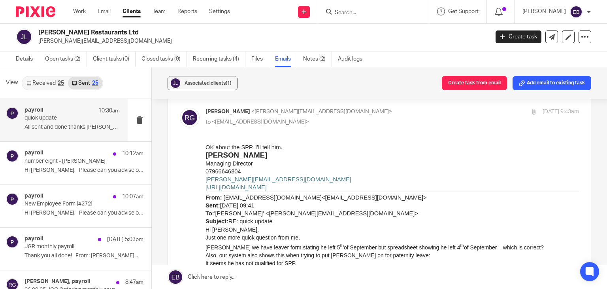
scroll to position [0, 0]
click at [387, 111] on p "Richard Groves <richard@jimmygarciacatering.com>" at bounding box center [330, 112] width 249 height 8
checkbox input "false"
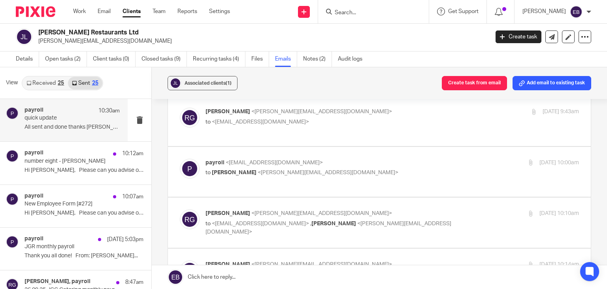
scroll to position [277, 0]
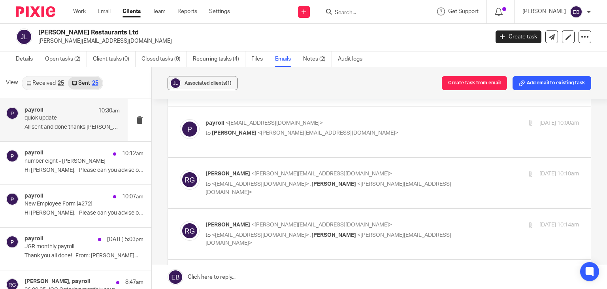
click at [386, 111] on label at bounding box center [379, 132] width 423 height 50
click at [180, 119] on input "checkbox" at bounding box center [179, 119] width 0 height 0
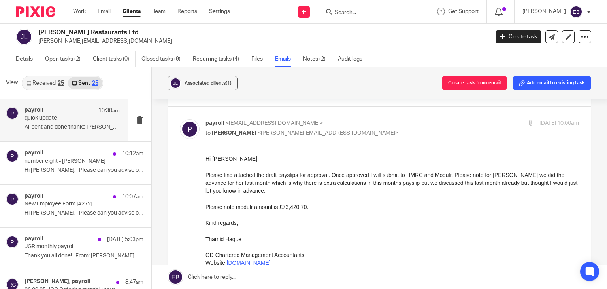
scroll to position [0, 0]
click at [180, 119] on input "checkbox" at bounding box center [179, 119] width 0 height 0
checkbox input "false"
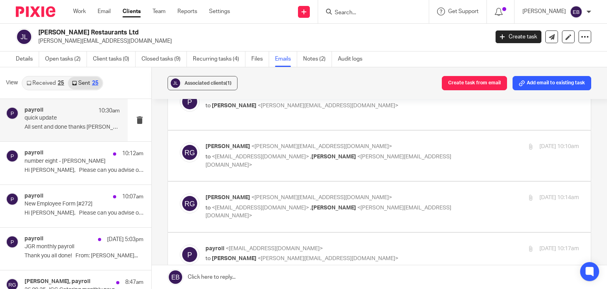
scroll to position [316, 0]
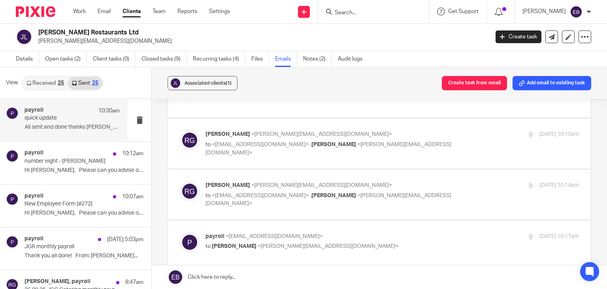
click at [420, 134] on p "Richard Groves <richard@jimmygarciacatering.com>" at bounding box center [330, 134] width 249 height 8
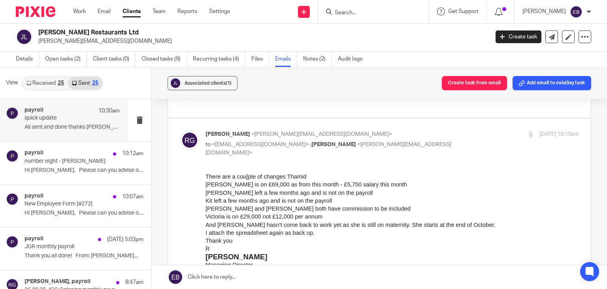
scroll to position [0, 0]
click at [458, 130] on div "26 Sep 2025 10:10am" at bounding box center [517, 134] width 125 height 8
checkbox input "false"
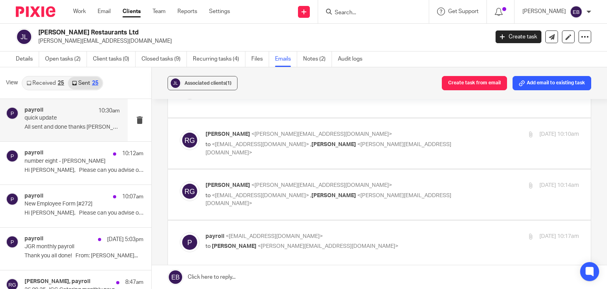
click at [455, 181] on div "26 Sep 2025 10:14am" at bounding box center [517, 185] width 125 height 8
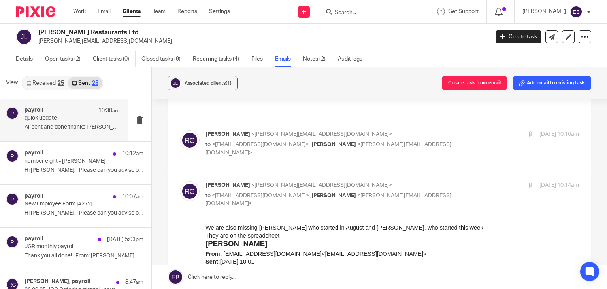
scroll to position [356, 0]
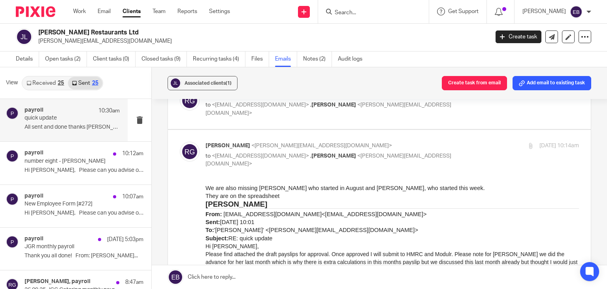
click at [455, 143] on div "26 Sep 2025 10:14am" at bounding box center [517, 146] width 125 height 8
checkbox input "false"
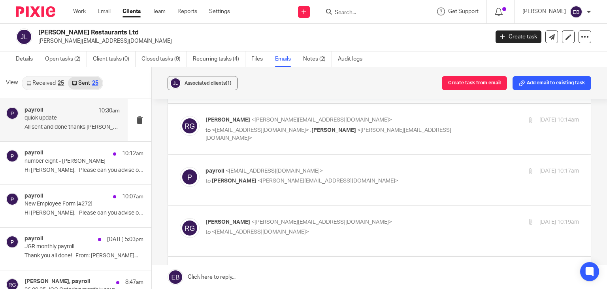
scroll to position [395, 0]
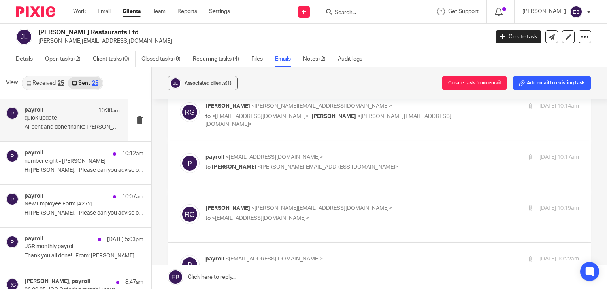
click at [434, 149] on label at bounding box center [379, 166] width 423 height 50
click at [180, 153] on input "checkbox" at bounding box center [179, 153] width 0 height 0
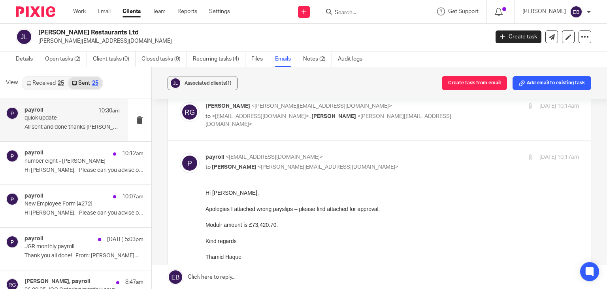
scroll to position [435, 0]
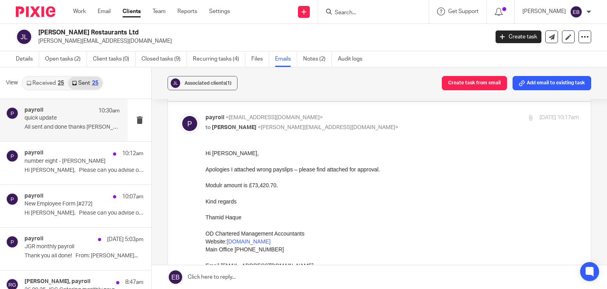
click at [429, 121] on div "payroll <payroll@odaccountants.co.uk> to Richard Groves <richard@jimmygarciacat…" at bounding box center [330, 122] width 249 height 18
checkbox input "false"
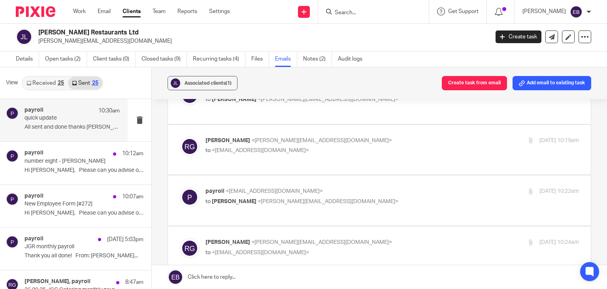
scroll to position [474, 0]
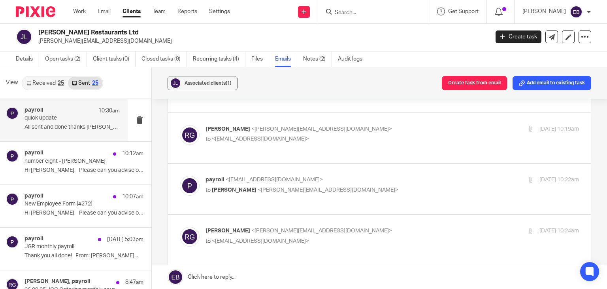
click at [427, 122] on label at bounding box center [379, 138] width 423 height 50
click at [180, 125] on input "checkbox" at bounding box center [179, 125] width 0 height 0
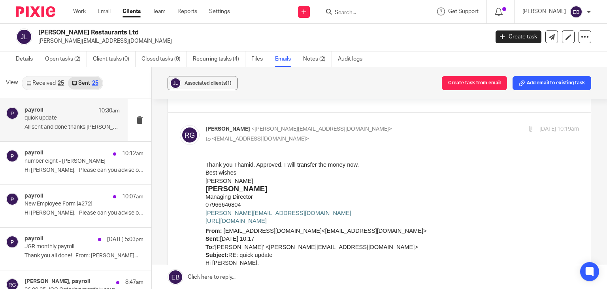
scroll to position [0, 0]
click at [180, 125] on input "checkbox" at bounding box center [179, 125] width 0 height 0
checkbox input "false"
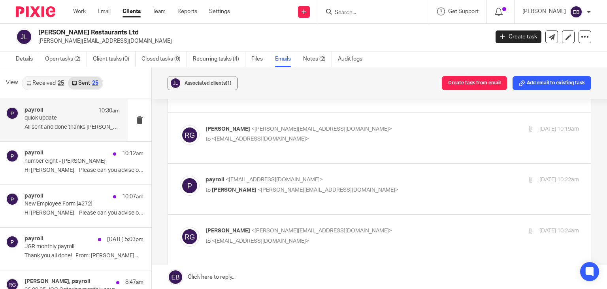
scroll to position [514, 0]
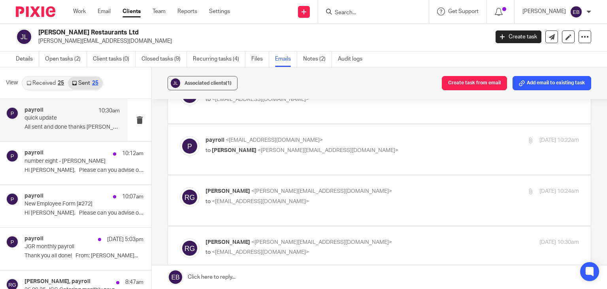
click at [427, 124] on label at bounding box center [379, 149] width 423 height 50
click at [180, 136] on input "checkbox" at bounding box center [179, 136] width 0 height 0
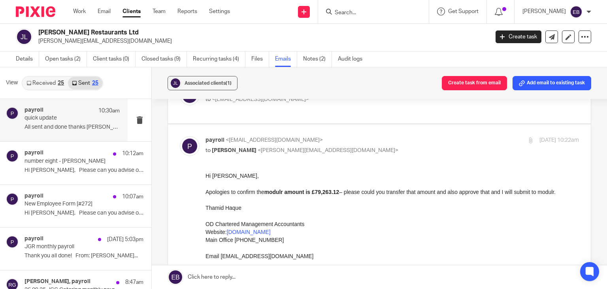
scroll to position [0, 0]
click at [180, 136] on input "checkbox" at bounding box center [179, 136] width 0 height 0
checkbox input "false"
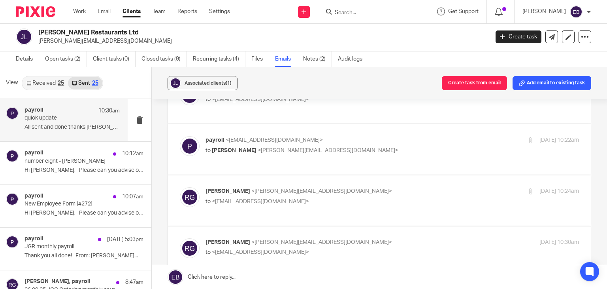
scroll to position [553, 0]
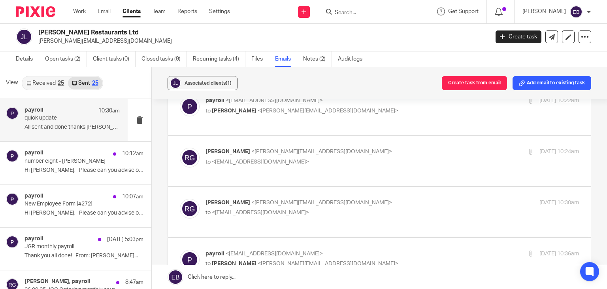
click at [430, 136] on label at bounding box center [379, 161] width 423 height 50
click at [180, 147] on input "checkbox" at bounding box center [179, 147] width 0 height 0
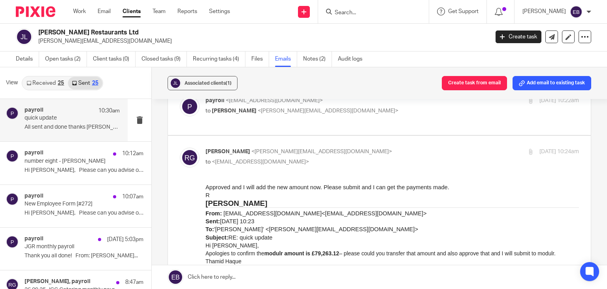
scroll to position [0, 0]
click at [180, 147] on input "checkbox" at bounding box center [179, 147] width 0 height 0
checkbox input "false"
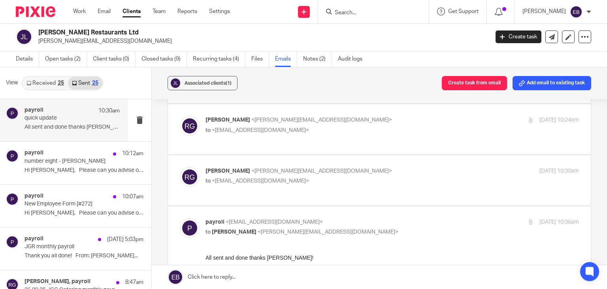
scroll to position [593, 0]
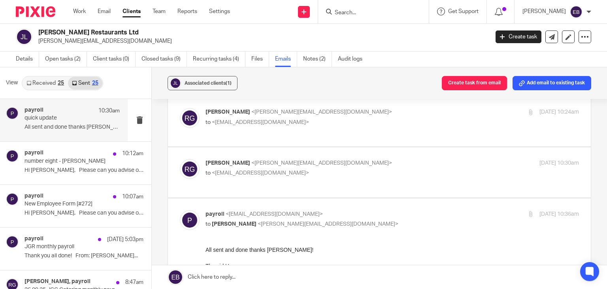
click at [430, 147] on label at bounding box center [379, 172] width 423 height 50
click at [180, 159] on input "checkbox" at bounding box center [179, 159] width 0 height 0
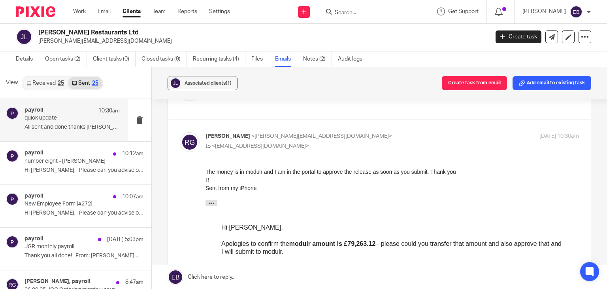
scroll to position [633, 0]
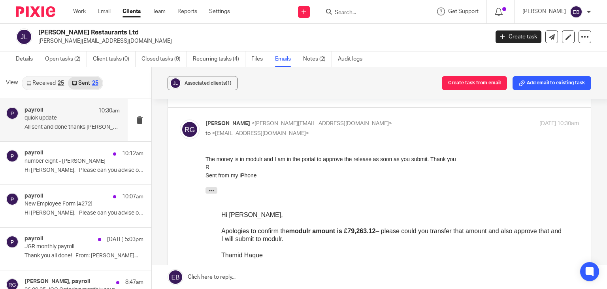
click at [429, 123] on div "Richard Groves <richard@jimmyspopup.com> to <payroll@odaccountants.co.uk> 26 Se…" at bounding box center [393, 129] width 374 height 20
checkbox input "false"
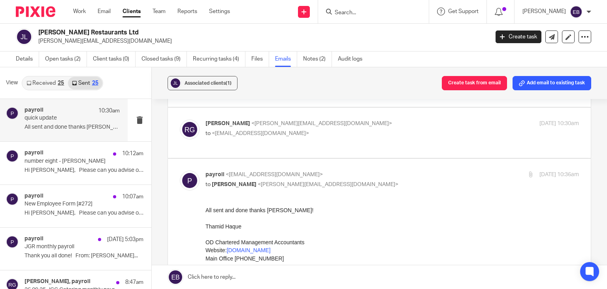
click at [427, 170] on p "payroll <payroll@odaccountants.co.uk>" at bounding box center [330, 174] width 249 height 8
checkbox input "false"
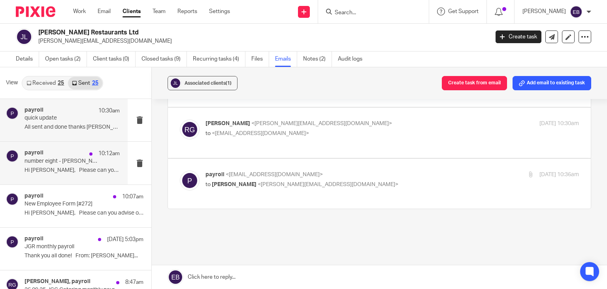
click at [54, 170] on p "Hi Richard, Please can you advise on..." at bounding box center [72, 170] width 95 height 7
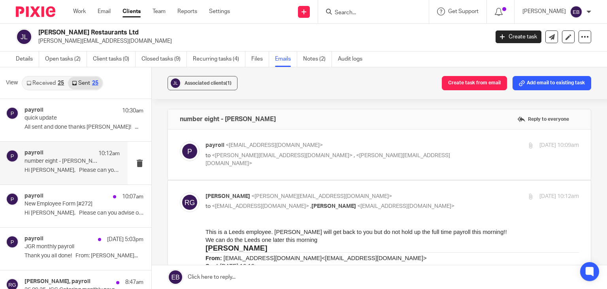
scroll to position [0, 0]
click at [415, 147] on p "payroll <payroll@odaccountants.co.uk>" at bounding box center [330, 145] width 249 height 8
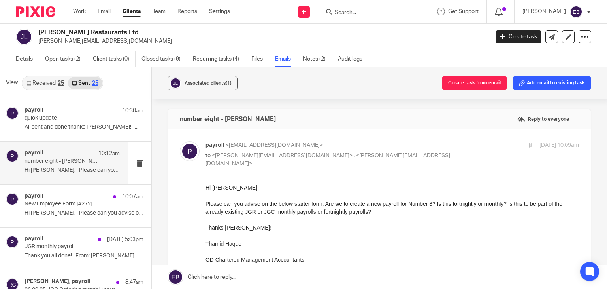
click at [417, 144] on p "payroll <payroll@odaccountants.co.uk>" at bounding box center [330, 145] width 249 height 8
checkbox input "false"
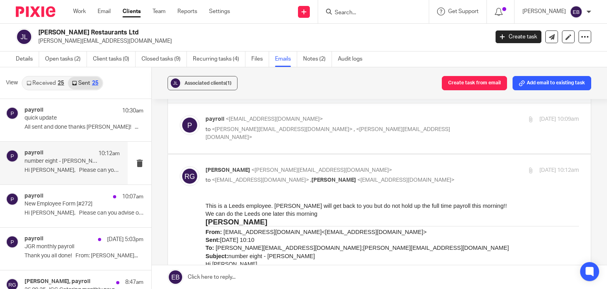
scroll to position [40, 0]
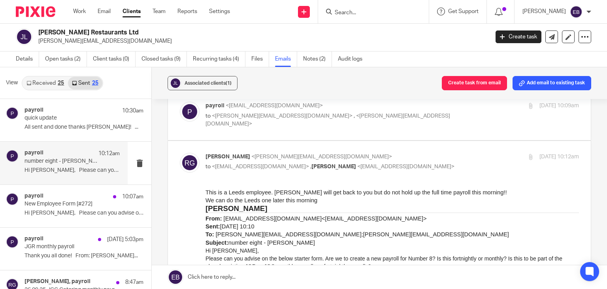
click at [418, 153] on p "Richard Groves <richard@jimmygarciacatering.com>" at bounding box center [330, 157] width 249 height 8
checkbox input "false"
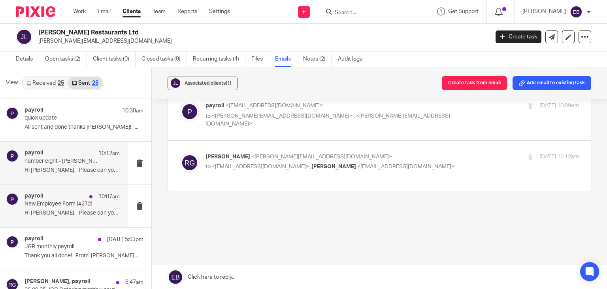
click at [71, 214] on p "Hi Richard, Please can you advise on..." at bounding box center [72, 213] width 95 height 7
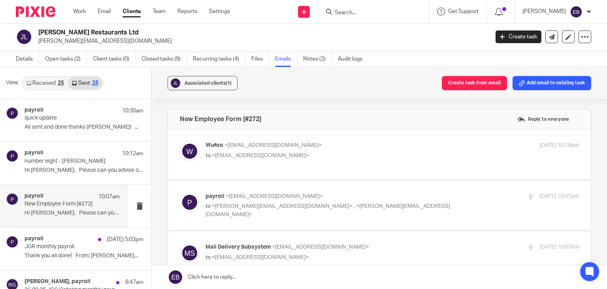
scroll to position [0, 0]
click at [395, 144] on p "Wufoo <no-reply@wufoo.com>" at bounding box center [330, 145] width 249 height 8
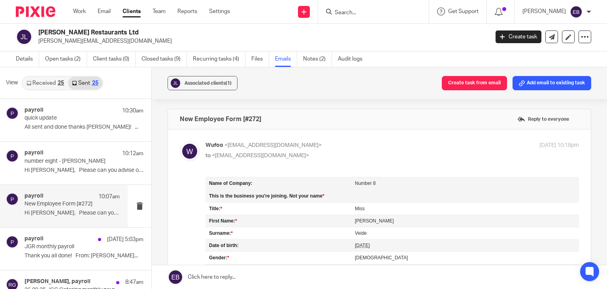
click at [395, 144] on p "Wufoo <no-reply@wufoo.com>" at bounding box center [330, 145] width 249 height 8
checkbox input "false"
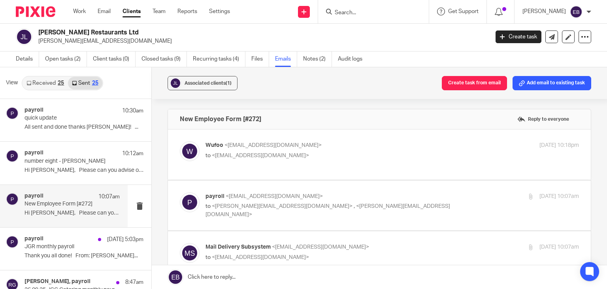
click at [424, 202] on p "to <richard@jimmyspopup.com> , <richard@jimmygarciacatering.com>" at bounding box center [330, 210] width 249 height 16
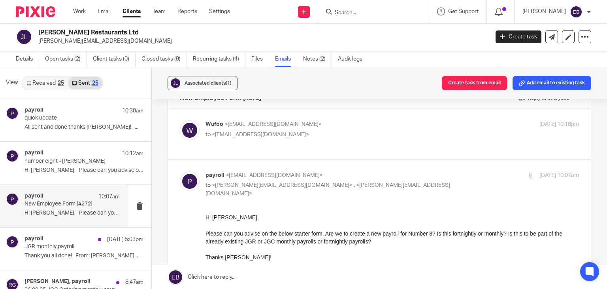
scroll to position [40, 0]
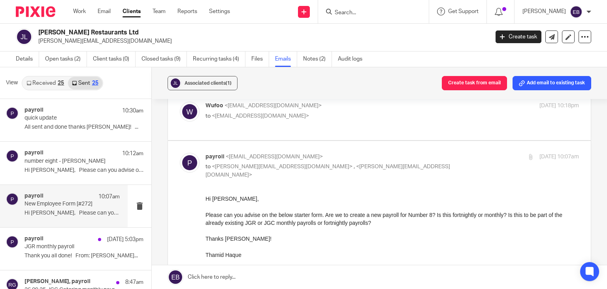
click at [413, 153] on p "payroll <payroll@odaccountants.co.uk>" at bounding box center [330, 157] width 249 height 8
checkbox input "false"
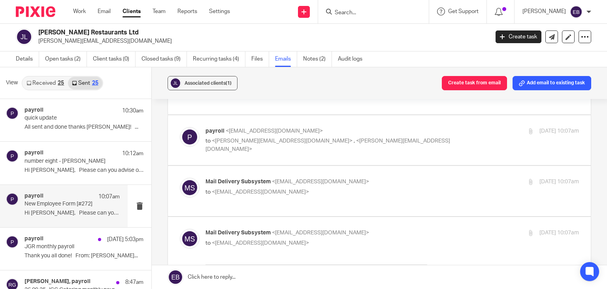
scroll to position [79, 0]
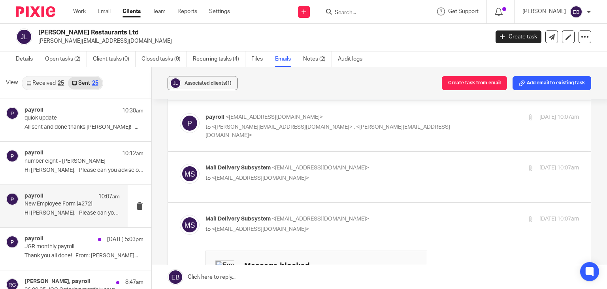
click at [400, 164] on p "Mail Delivery Subsystem <mailer-daemon@googlemail.com>" at bounding box center [330, 168] width 249 height 8
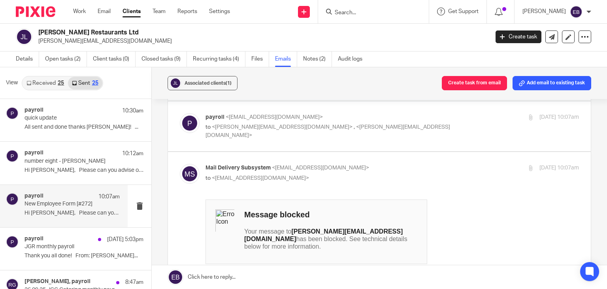
scroll to position [0, 0]
click at [400, 164] on p "Mail Delivery Subsystem <mailer-daemon@googlemail.com>" at bounding box center [330, 168] width 249 height 8
checkbox input "false"
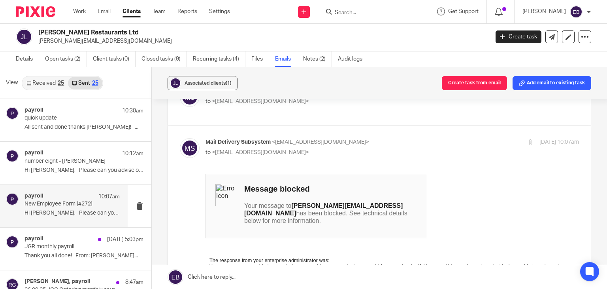
scroll to position [158, 0]
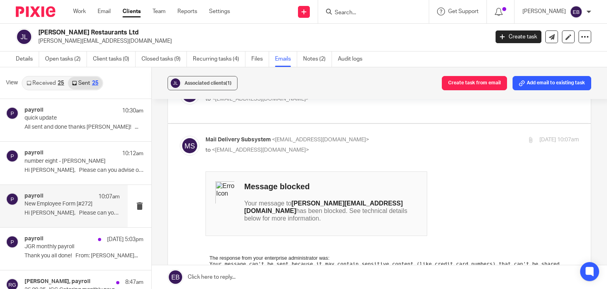
click at [389, 136] on p "Mail Delivery Subsystem <mailer-daemon@googlemail.com>" at bounding box center [330, 140] width 249 height 8
checkbox input "false"
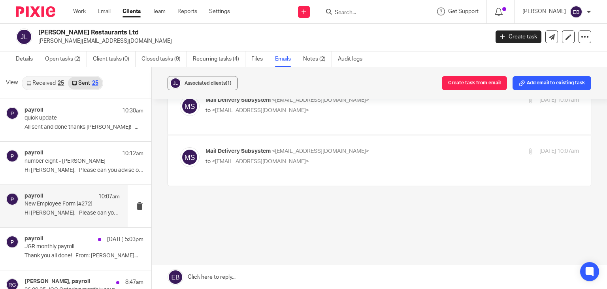
scroll to position [139, 0]
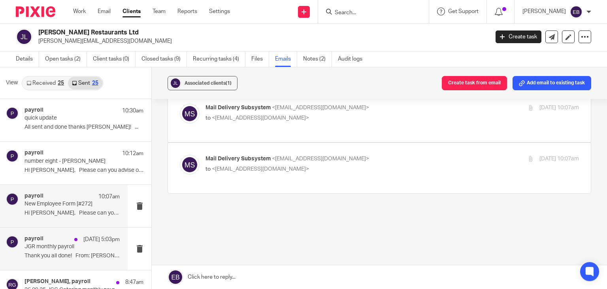
click at [45, 248] on p "JGR monthly payroll" at bounding box center [63, 246] width 76 height 7
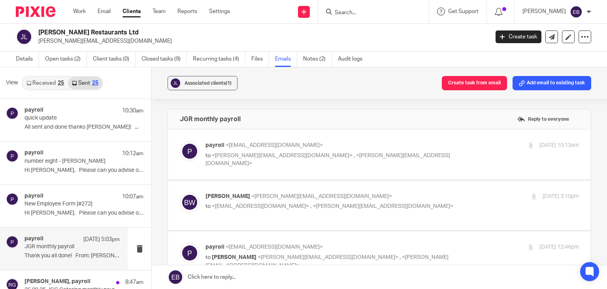
scroll to position [0, 0]
click at [443, 154] on p "to <richard@jimmygarciacatering.com> , <bertie@jimmyspopup.com>" at bounding box center [330, 159] width 249 height 16
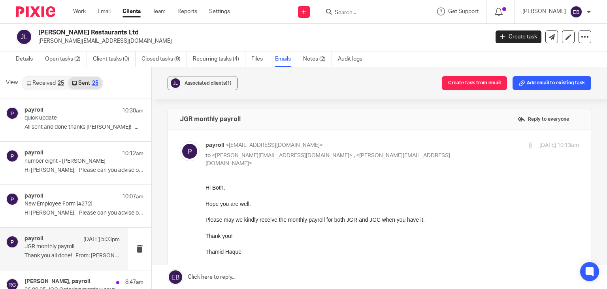
click at [433, 146] on p "payroll <payroll@odaccountants.co.uk>" at bounding box center [330, 145] width 249 height 8
checkbox input "false"
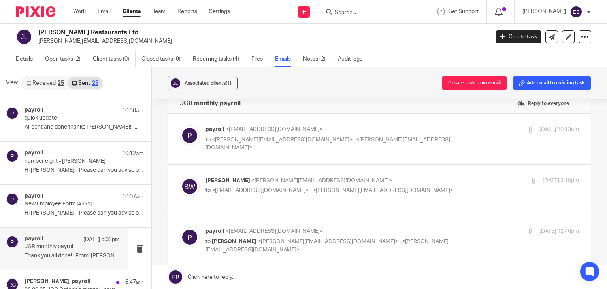
scroll to position [40, 0]
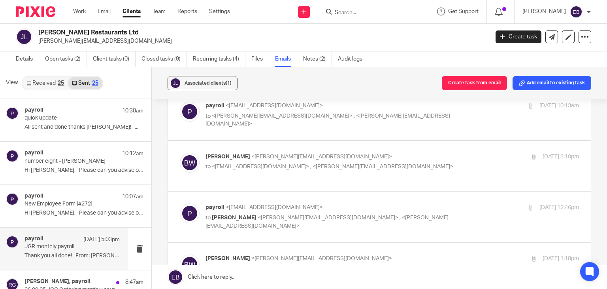
click at [427, 153] on p "Bertie Woodhead <bertie@jimmyspopup.com>" at bounding box center [330, 157] width 249 height 8
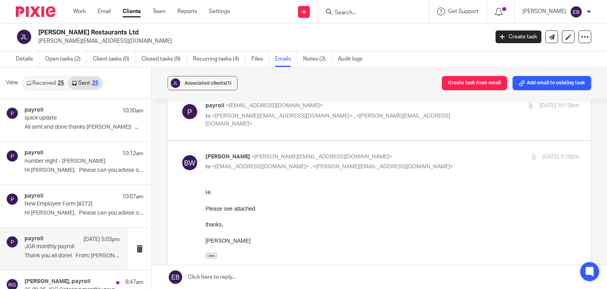
scroll to position [0, 0]
click at [427, 153] on p "Bertie Woodhead <bertie@jimmyspopup.com>" at bounding box center [330, 157] width 249 height 8
checkbox input "false"
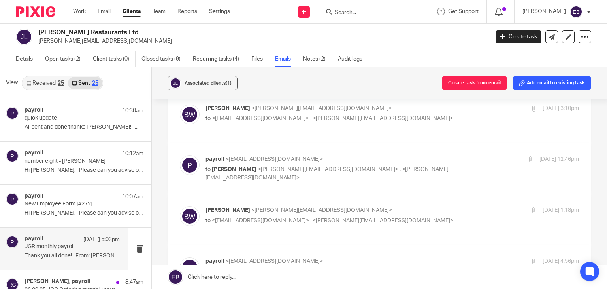
scroll to position [119, 0]
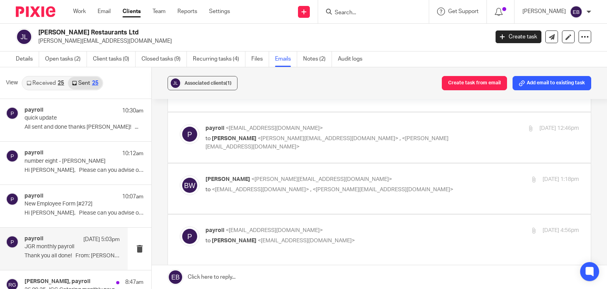
click at [425, 170] on label at bounding box center [379, 188] width 423 height 50
click at [180, 175] on input "checkbox" at bounding box center [179, 175] width 0 height 0
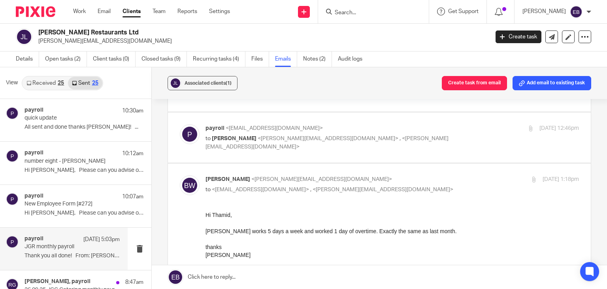
scroll to position [0, 0]
click at [180, 175] on input "checkbox" at bounding box center [179, 175] width 0 height 0
checkbox input "false"
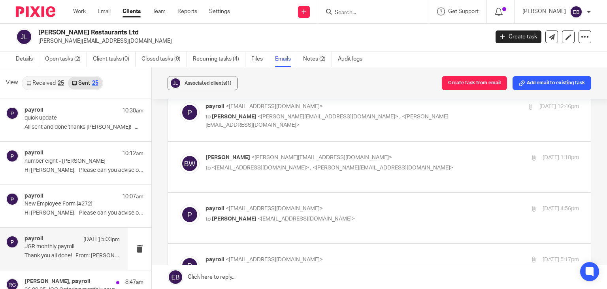
scroll to position [158, 0]
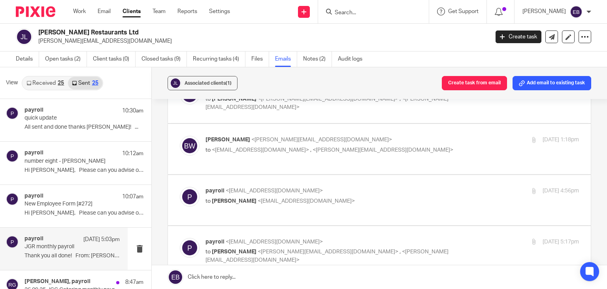
click at [417, 182] on label at bounding box center [379, 200] width 423 height 50
click at [180, 186] on input "checkbox" at bounding box center [179, 186] width 0 height 0
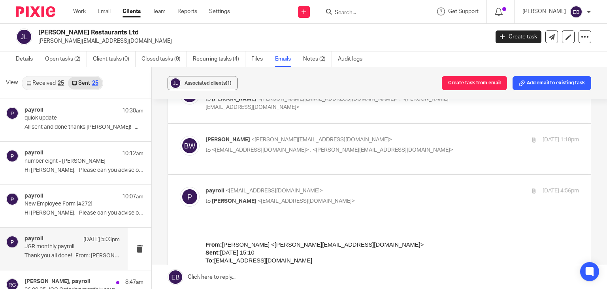
scroll to position [0, 0]
click at [180, 186] on input "checkbox" at bounding box center [179, 186] width 0 height 0
checkbox input "false"
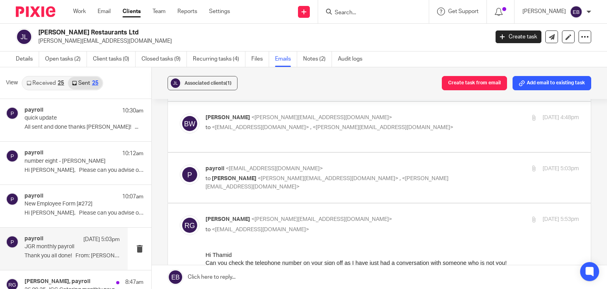
scroll to position [474, 0]
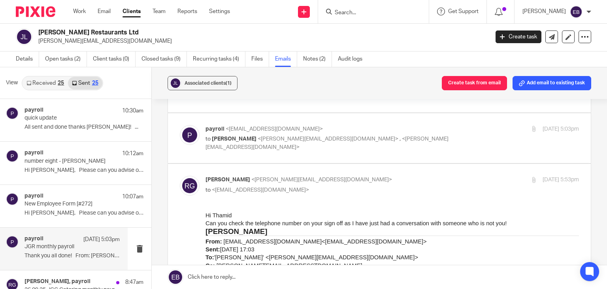
click at [414, 176] on p "Richard Groves <richard@jimmygarciacatering.com>" at bounding box center [330, 180] width 249 height 8
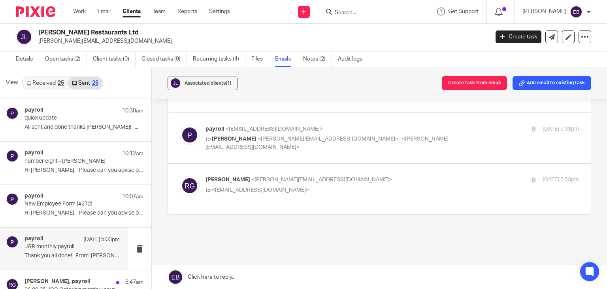
click at [414, 176] on p "Richard Groves <richard@jimmygarciacatering.com>" at bounding box center [330, 180] width 249 height 8
checkbox input "true"
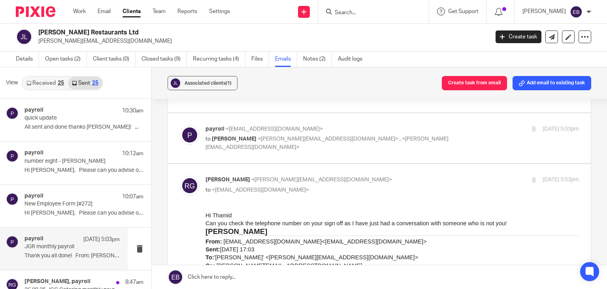
scroll to position [0, 0]
click at [460, 118] on label at bounding box center [379, 138] width 423 height 50
click at [180, 125] on input "checkbox" at bounding box center [179, 125] width 0 height 0
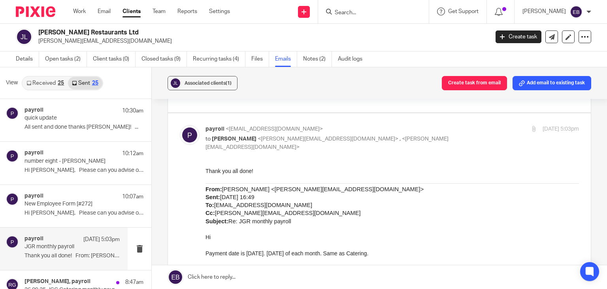
click at [455, 127] on div "25 Sep 2025 5:03pm" at bounding box center [517, 129] width 125 height 8
checkbox input "false"
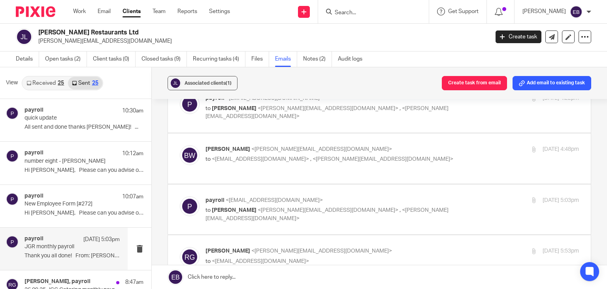
scroll to position [395, 0]
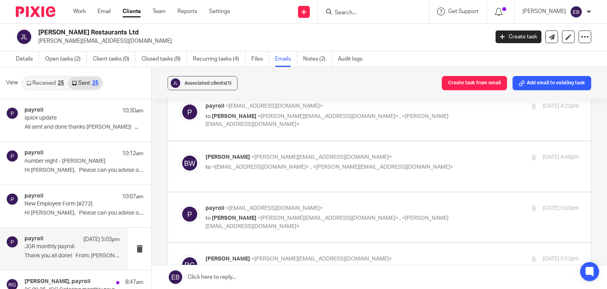
click at [431, 112] on p "to Bertie Woodhead <bertie@jimmyspopup.com> , <richard@jimmygarciacatering.com>" at bounding box center [330, 120] width 249 height 16
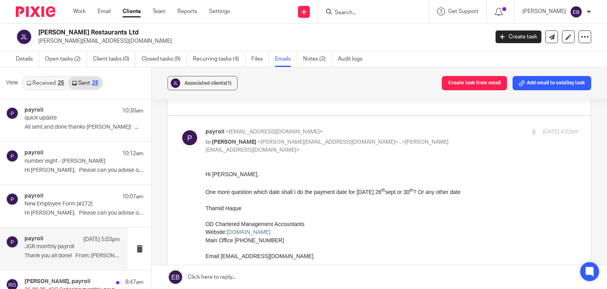
scroll to position [356, 0]
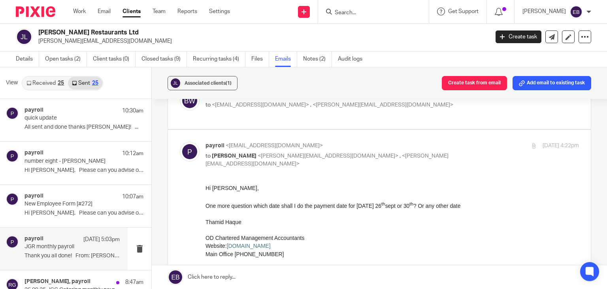
drag, startPoint x: 288, startPoint y: 252, endPoint x: 254, endPoint y: 253, distance: 33.6
click at [254, 253] on p "Main Office +44 (0) 203 137 9997" at bounding box center [393, 253] width 374 height 8
copy p "203 137 9997"
click at [466, 149] on div "payroll <payroll@odaccountants.co.uk> to Bertie Woodhead <bertie@jimmyspopup.co…" at bounding box center [393, 155] width 374 height 26
checkbox input "false"
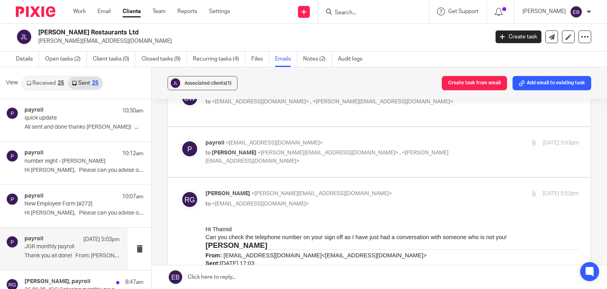
scroll to position [474, 0]
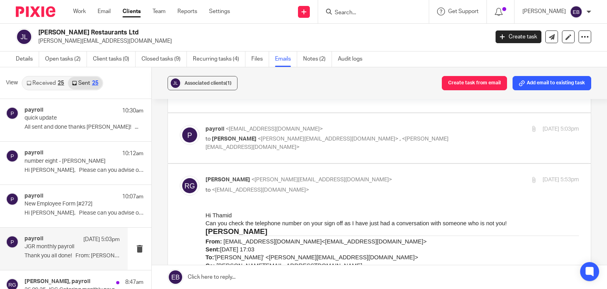
click at [393, 180] on p "Richard Groves <richard@jimmygarciacatering.com>" at bounding box center [330, 180] width 249 height 8
checkbox input "false"
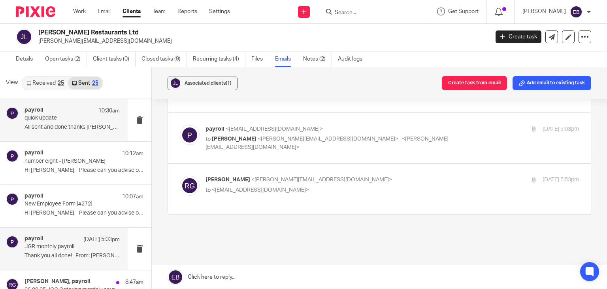
click at [62, 117] on p "quick update" at bounding box center [63, 118] width 76 height 7
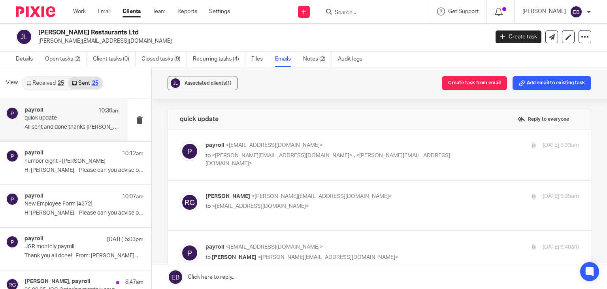
scroll to position [0, 0]
click at [386, 146] on p "payroll <payroll@odaccountants.co.uk>" at bounding box center [330, 145] width 249 height 8
checkbox input "true"
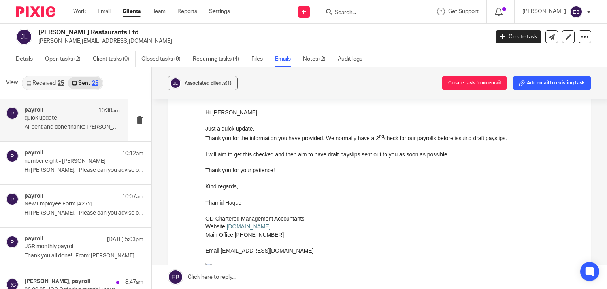
scroll to position [79, 0]
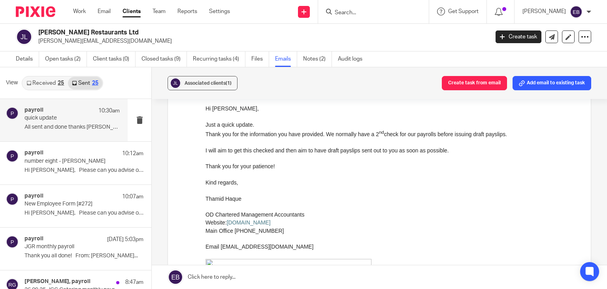
click at [46, 84] on link "Received 25" at bounding box center [45, 83] width 45 height 13
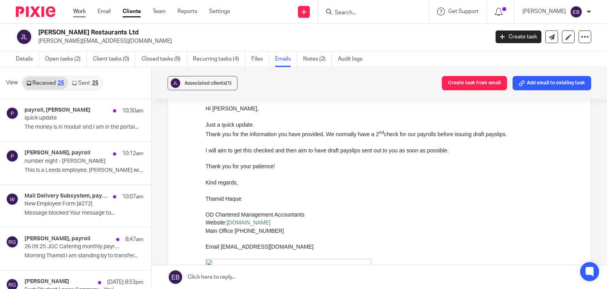
click at [83, 10] on link "Work" at bounding box center [79, 12] width 13 height 8
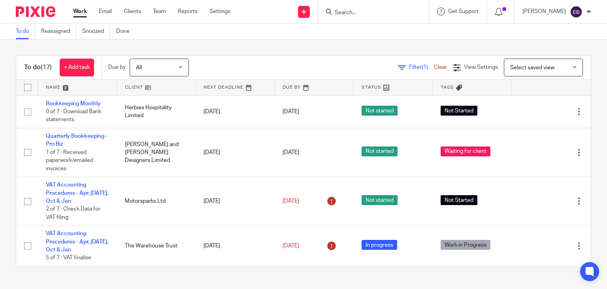
click at [358, 10] on input "Search" at bounding box center [369, 12] width 71 height 7
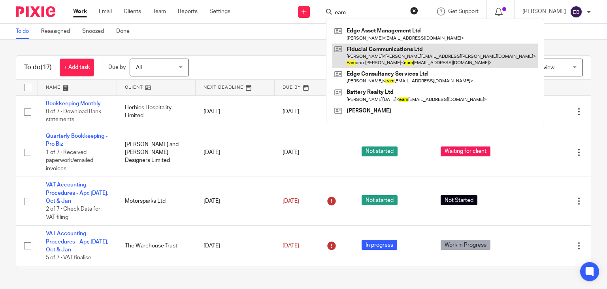
type input "eam"
click at [389, 57] on link at bounding box center [435, 55] width 206 height 25
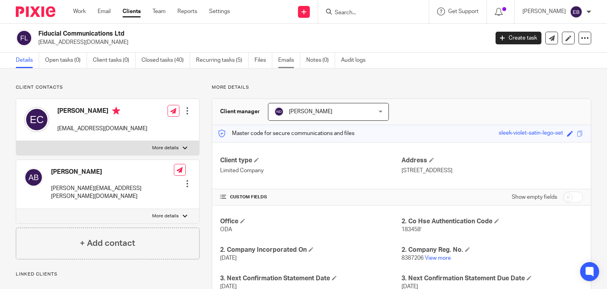
drag, startPoint x: 0, startPoint y: 0, endPoint x: 281, endPoint y: 63, distance: 288.1
click at [278, 65] on ul "Details Open tasks (0) Client tasks (0) Closed tasks (40) Recurring tasks (5) F…" at bounding box center [197, 60] width 362 height 15
click at [282, 62] on link "Emails" at bounding box center [289, 60] width 22 height 15
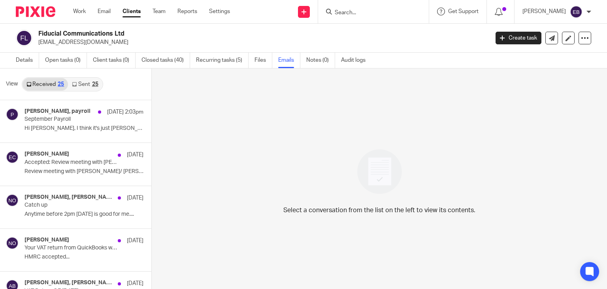
click at [90, 84] on link "Sent 25" at bounding box center [85, 84] width 34 height 13
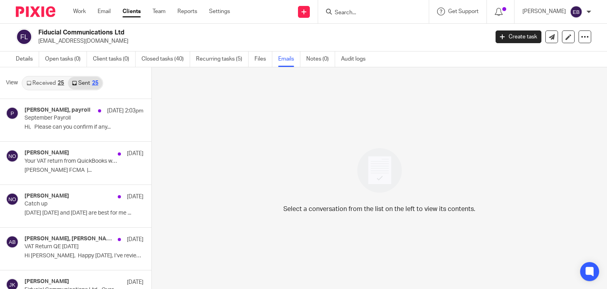
click at [52, 78] on link "Received 25" at bounding box center [45, 83] width 45 height 13
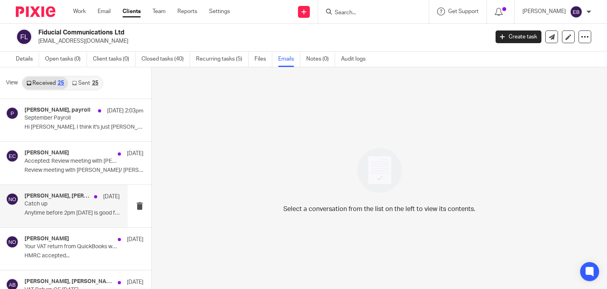
click at [64, 206] on p "Catch up" at bounding box center [63, 203] width 76 height 7
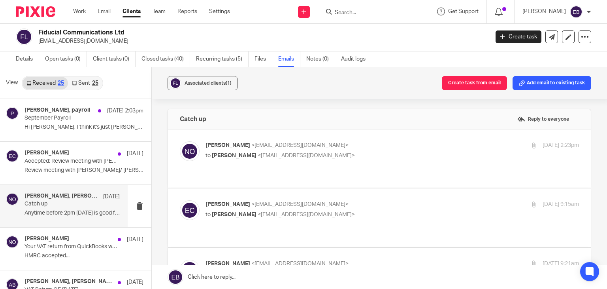
scroll to position [0, 0]
click at [380, 148] on p "[PERSON_NAME] <[EMAIL_ADDRESS][DOMAIN_NAME]>" at bounding box center [330, 145] width 249 height 8
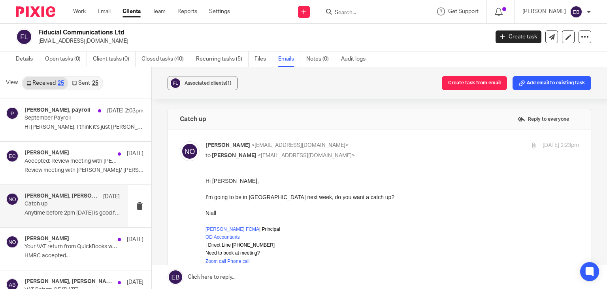
click at [391, 148] on p "[PERSON_NAME] <[EMAIL_ADDRESS][DOMAIN_NAME]>" at bounding box center [330, 145] width 249 height 8
checkbox input "false"
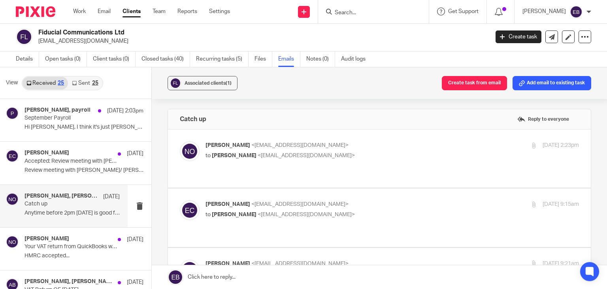
click at [395, 200] on p "[PERSON_NAME] <[EMAIL_ADDRESS][DOMAIN_NAME]>" at bounding box center [330, 204] width 249 height 8
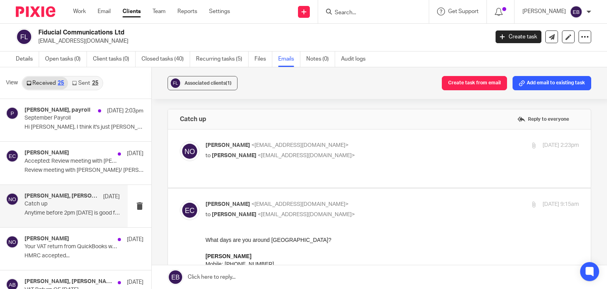
click at [180, 200] on input "checkbox" at bounding box center [179, 200] width 0 height 0
checkbox input "false"
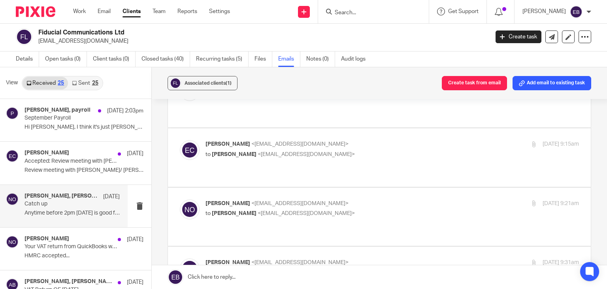
scroll to position [79, 0]
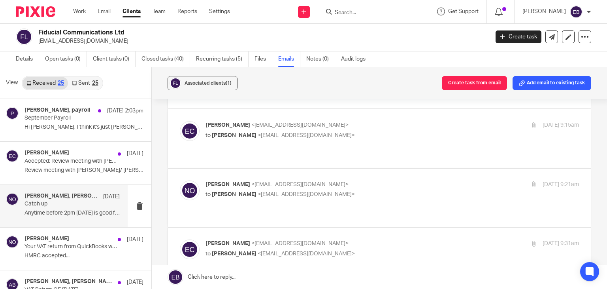
click at [387, 180] on p "Niall O'Driscoll <niall@odaccountants.co.uk>" at bounding box center [330, 184] width 249 height 8
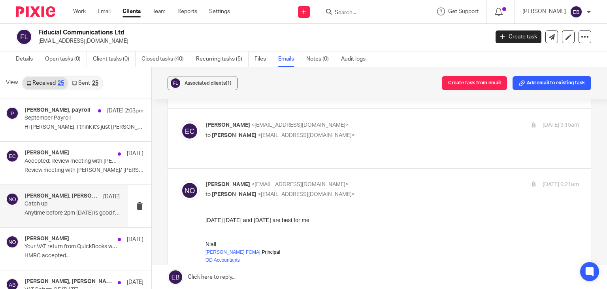
scroll to position [0, 0]
click at [374, 190] on p "to Eamonn Conway <eamonn@fiducialcommunications.com>" at bounding box center [330, 194] width 249 height 8
checkbox input "false"
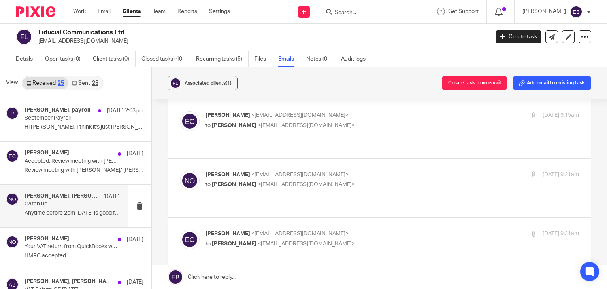
scroll to position [119, 0]
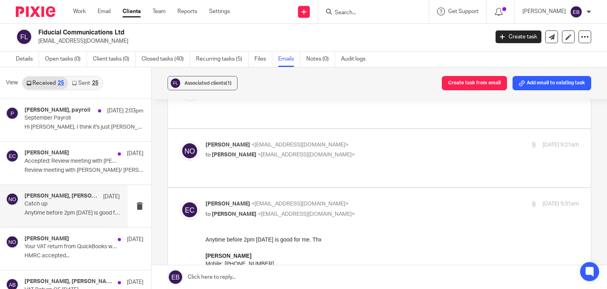
click at [180, 199] on input "checkbox" at bounding box center [179, 199] width 0 height 0
checkbox input "false"
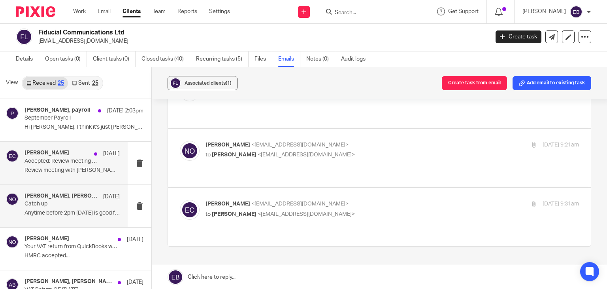
click at [32, 167] on p "Review meeting with Eamonn/ Niall ..." at bounding box center [72, 170] width 95 height 7
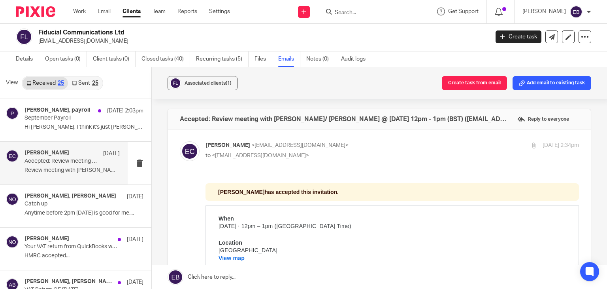
scroll to position [0, 0]
click at [402, 142] on p "Eamonn Conway <eamonn@fiducialcommunications.com>" at bounding box center [330, 145] width 249 height 8
checkbox input "false"
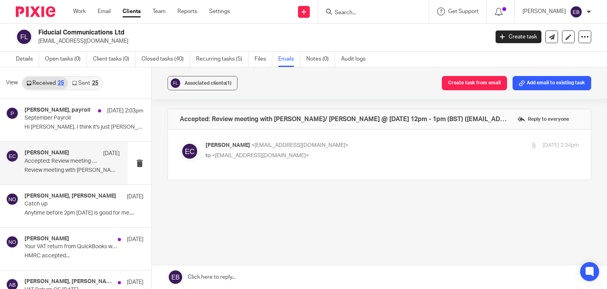
click at [92, 83] on div "25" at bounding box center [95, 83] width 6 height 6
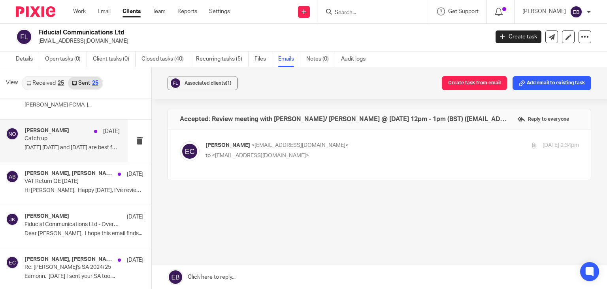
scroll to position [79, 0]
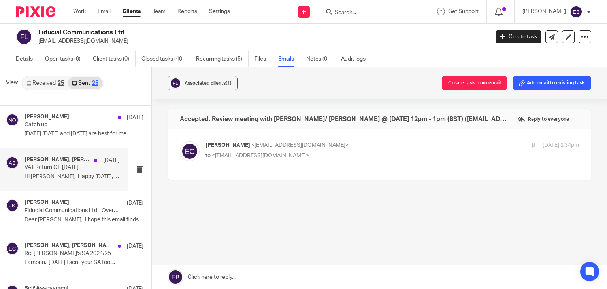
click at [63, 180] on div "Eamonn Conway, Niall O'Driscoll, Anna Batty 19 Sep VAT Return QE Aug 2025 Hi An…" at bounding box center [72, 169] width 95 height 26
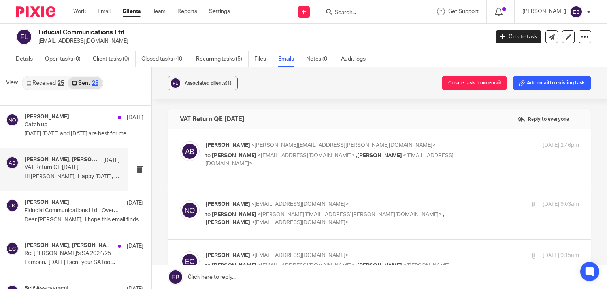
scroll to position [0, 0]
click at [390, 144] on p "Anna Batty <anna.batty@fiducialcommunications.com>" at bounding box center [330, 145] width 249 height 8
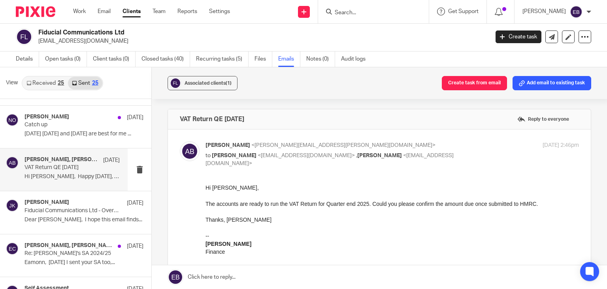
click at [414, 152] on p "to Niall O'Driscoll <niall@odaccountants.co.uk> , Eamonn Conway <eamonn@fiducia…" at bounding box center [330, 159] width 249 height 16
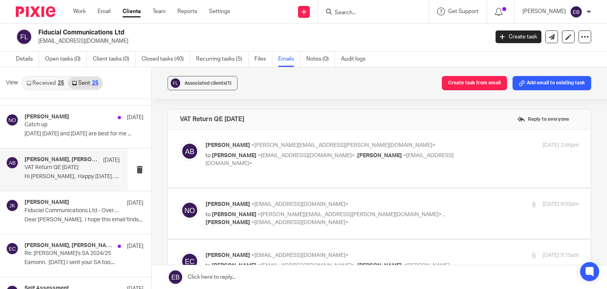
scroll to position [40, 0]
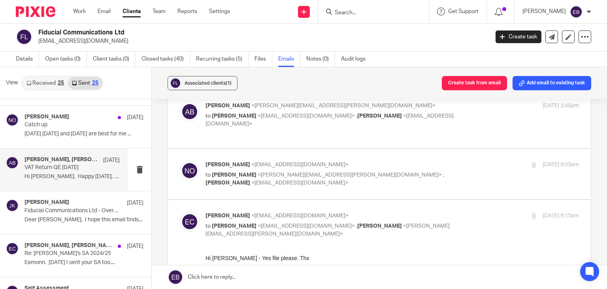
click at [391, 112] on p "to Niall O'Driscoll <niall@odaccountants.co.uk> , Eamonn Conway <eamonn@fiducia…" at bounding box center [330, 120] width 249 height 16
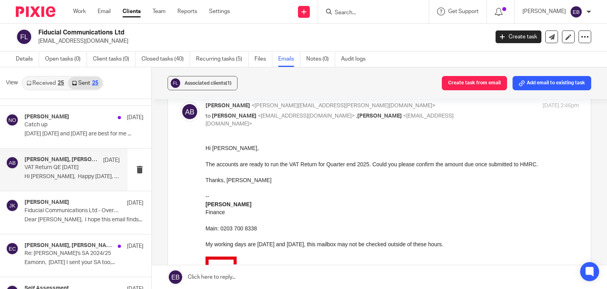
scroll to position [0, 0]
click at [391, 112] on p "to Niall O'Driscoll <niall@odaccountants.co.uk> , Eamonn Conway <eamonn@fiducia…" at bounding box center [330, 120] width 249 height 16
checkbox input "false"
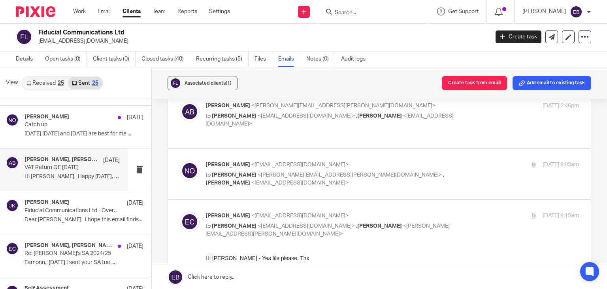
click at [414, 151] on label at bounding box center [379, 174] width 423 height 50
click at [180, 160] on input "checkbox" at bounding box center [179, 160] width 0 height 0
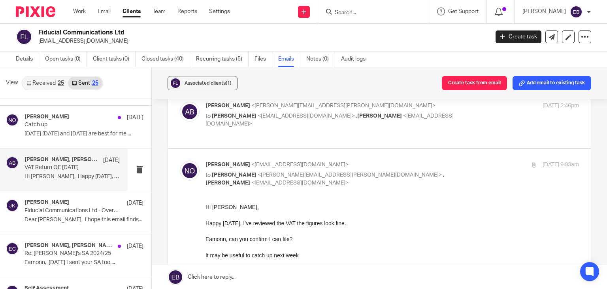
click at [432, 161] on p "[PERSON_NAME] <[EMAIL_ADDRESS][DOMAIN_NAME]>" at bounding box center [330, 165] width 249 height 8
checkbox input "false"
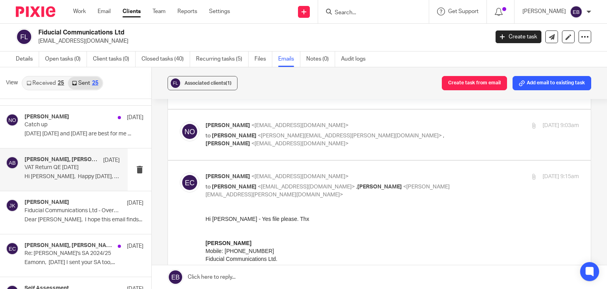
scroll to position [79, 0]
click at [416, 172] on p "Eamonn Conway <eamonn@fiducialcommunications.com>" at bounding box center [330, 176] width 249 height 8
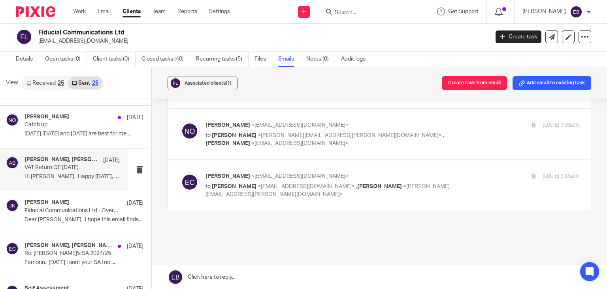
click at [416, 172] on p "Eamonn Conway <eamonn@fiducialcommunications.com>" at bounding box center [330, 176] width 249 height 8
click at [413, 172] on p "Eamonn Conway <eamonn@fiducialcommunications.com>" at bounding box center [330, 176] width 249 height 8
click at [410, 172] on p "Eamonn Conway <eamonn@fiducialcommunications.com>" at bounding box center [330, 176] width 249 height 8
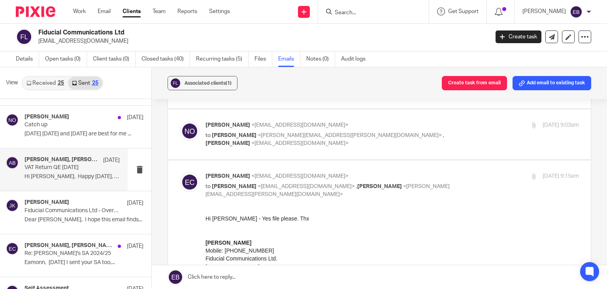
scroll to position [0, 0]
click at [398, 172] on p "Eamonn Conway <eamonn@fiducialcommunications.com>" at bounding box center [330, 176] width 249 height 8
checkbox input "false"
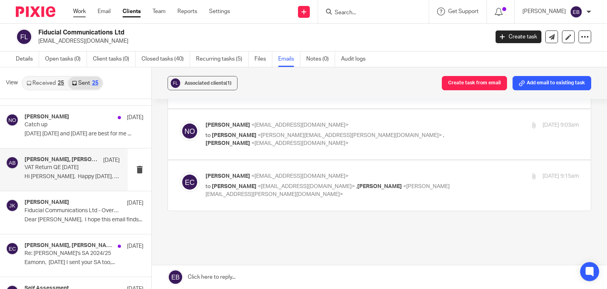
click at [79, 10] on link "Work" at bounding box center [79, 12] width 13 height 8
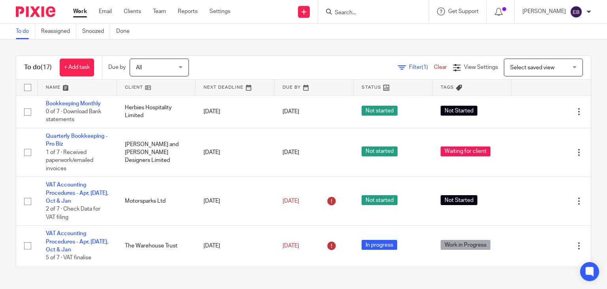
click at [368, 13] on input "Search" at bounding box center [369, 12] width 71 height 7
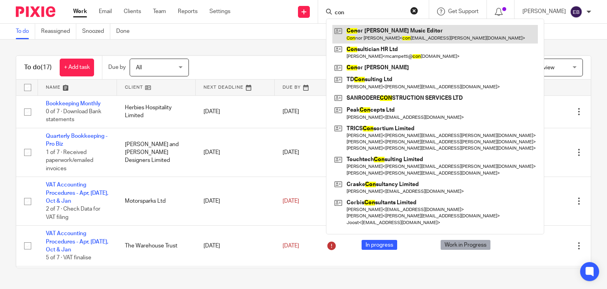
type input "con"
click at [389, 28] on link at bounding box center [435, 34] width 206 height 18
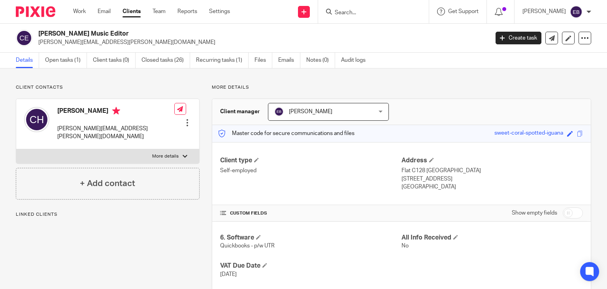
click at [294, 68] on div "Details Open tasks (1) Client tasks (0) Closed tasks (26) Recurring tasks (1) F…" at bounding box center [303, 61] width 607 height 16
click at [287, 61] on link "Emails" at bounding box center [289, 60] width 22 height 15
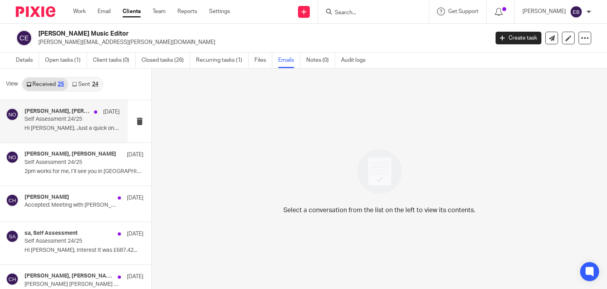
click at [78, 113] on h4 "Connor Hughes, Niall O'Driscoll" at bounding box center [58, 111] width 66 height 7
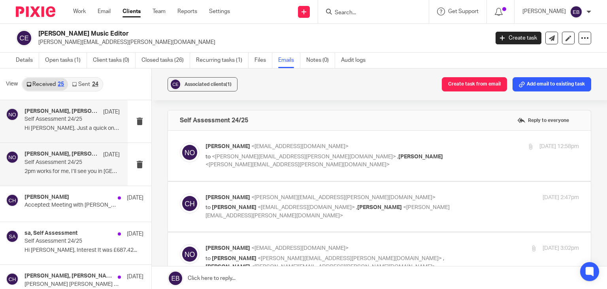
click at [67, 160] on p "Self Assessment 24/25" at bounding box center [63, 162] width 76 height 7
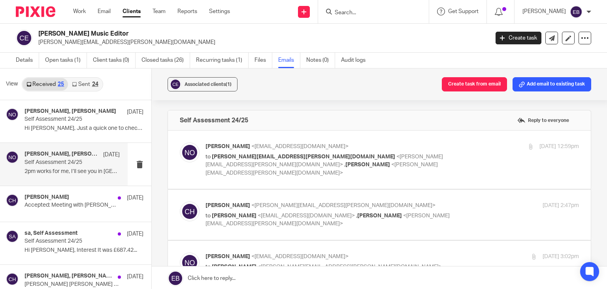
click at [440, 151] on div "Niall O'Driscoll <niall@odaccountants.co.uk> to connor--hughes@hotmail.com <con…" at bounding box center [330, 159] width 249 height 34
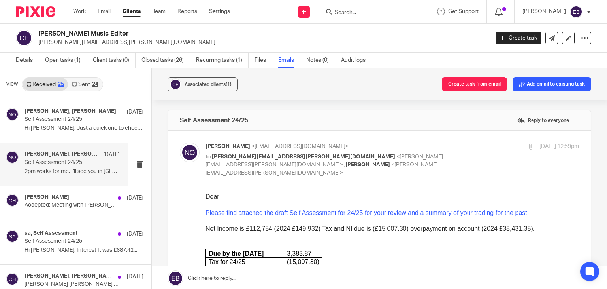
click at [428, 143] on p "Niall O'Driscoll <niall@odaccountants.co.uk>" at bounding box center [330, 146] width 249 height 8
checkbox input "false"
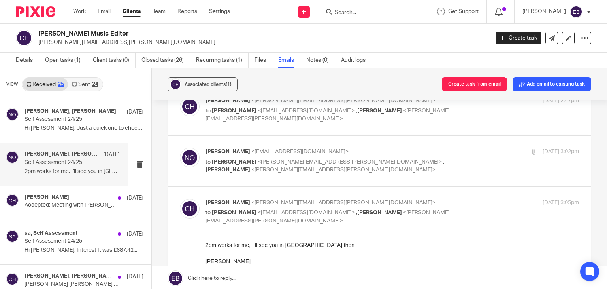
scroll to position [119, 0]
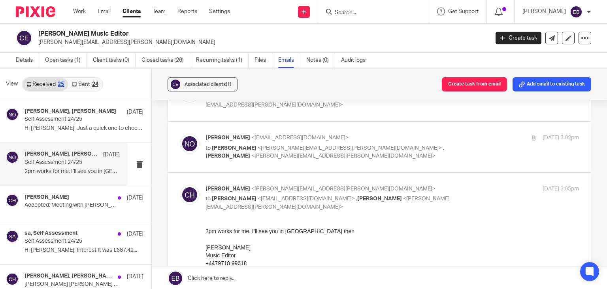
click at [404, 134] on p "Niall O'Driscoll <niall@odaccountants.co.uk>" at bounding box center [330, 138] width 249 height 8
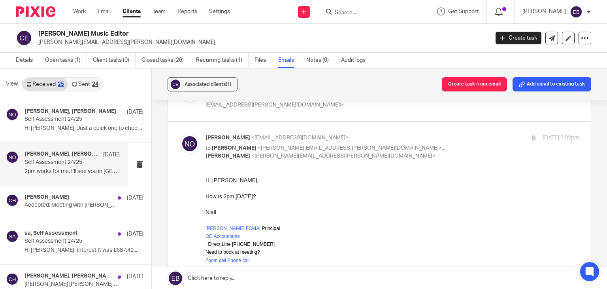
scroll to position [0, 0]
click at [404, 134] on p "Niall O'Driscoll <niall@odaccountants.co.uk>" at bounding box center [330, 138] width 249 height 8
checkbox input "false"
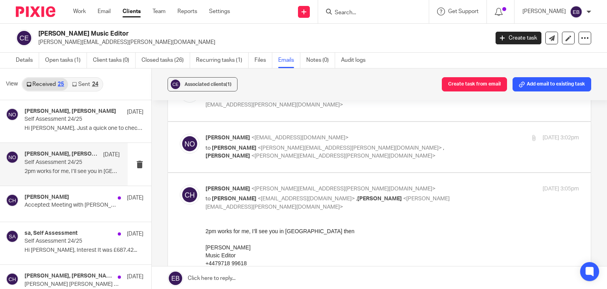
click at [475, 185] on div "Connor Hughes <connor--hughes@hotmail.com> to Niall O’Driscoll <niall@odaccount…" at bounding box center [393, 198] width 374 height 26
checkbox input "false"
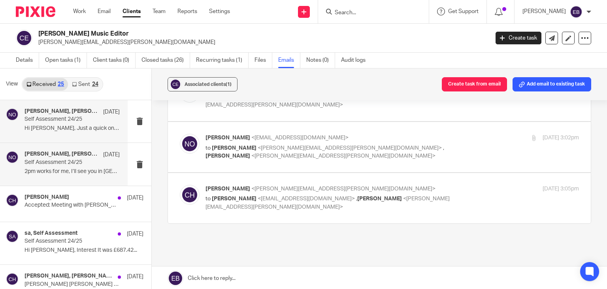
click at [77, 124] on div "Connor Hughes, Niall O'Driscoll 22 Sep Self Assessment 24/25 Hi Niall, Just a q…" at bounding box center [72, 121] width 95 height 26
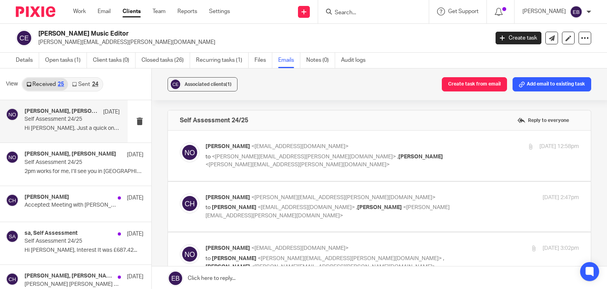
click at [389, 145] on p "Niall O'Driscoll <niall@odaccountants.co.uk>" at bounding box center [330, 146] width 249 height 8
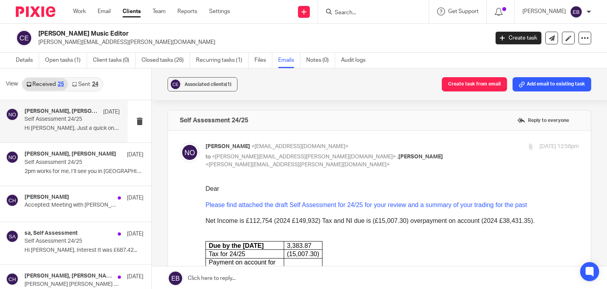
click at [423, 145] on p "Niall O'Driscoll <niall@odaccountants.co.uk>" at bounding box center [330, 146] width 249 height 8
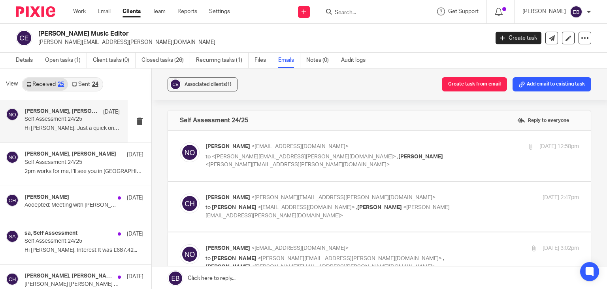
click at [423, 145] on p "Niall O'Driscoll <niall@odaccountants.co.uk>" at bounding box center [330, 146] width 249 height 8
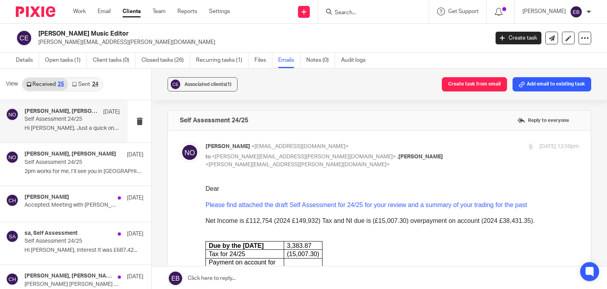
click at [423, 145] on p "Niall O'Driscoll <niall@odaccountants.co.uk>" at bounding box center [330, 146] width 249 height 8
checkbox input "false"
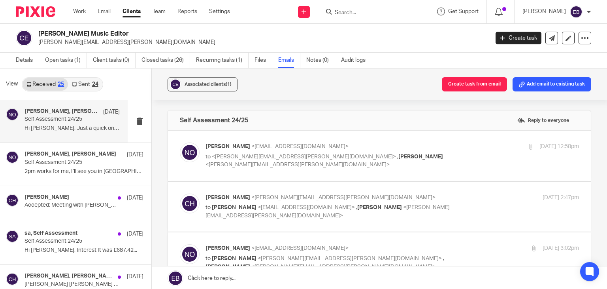
click at [76, 78] on link "Sent 24" at bounding box center [85, 84] width 34 height 13
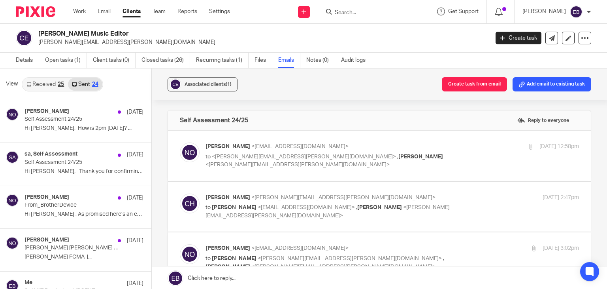
scroll to position [1, 0]
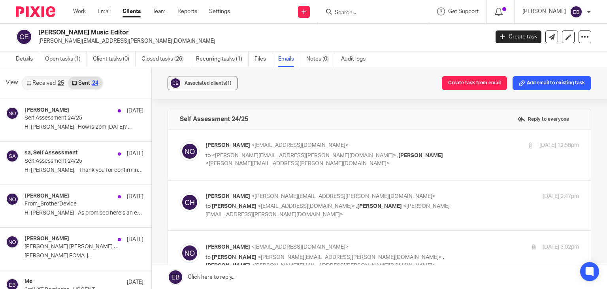
click at [49, 84] on link "Received 25" at bounding box center [45, 83] width 45 height 13
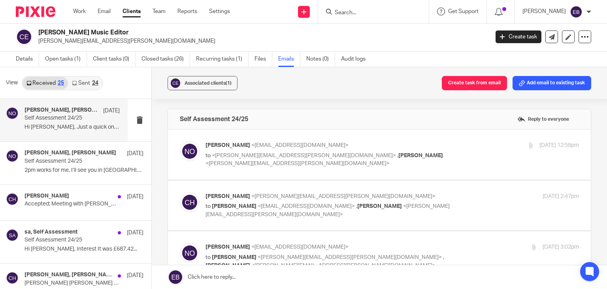
click at [90, 75] on div "View Received 25 Sent 24" at bounding box center [75, 83] width 151 height 32
click at [85, 78] on link "Sent 24" at bounding box center [85, 83] width 34 height 13
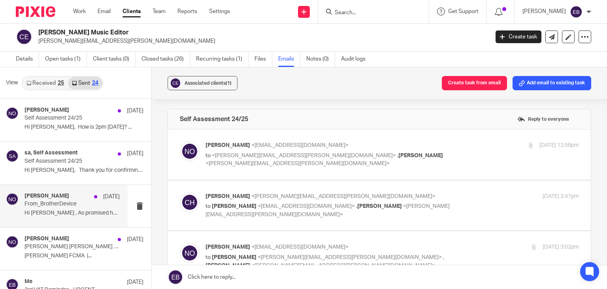
click at [59, 210] on p "Hi Connor , As promised here’s an extract of..." at bounding box center [72, 213] width 95 height 7
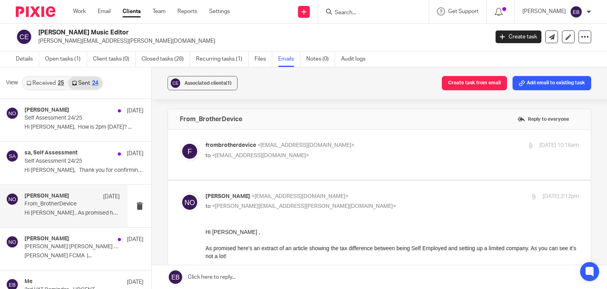
scroll to position [0, 0]
click at [389, 138] on label at bounding box center [379, 154] width 423 height 50
click at [180, 141] on input "checkbox" at bounding box center [179, 141] width 0 height 0
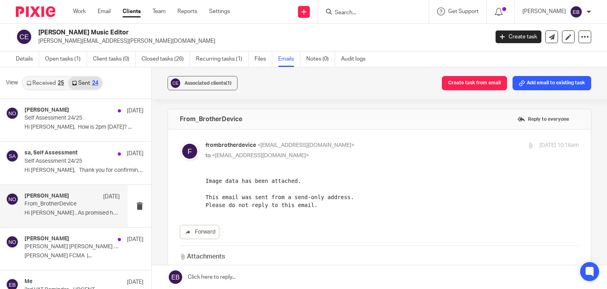
click at [384, 145] on p "frombrotherdevice <frombrotherdevice@brother.com>" at bounding box center [330, 145] width 249 height 8
checkbox input "false"
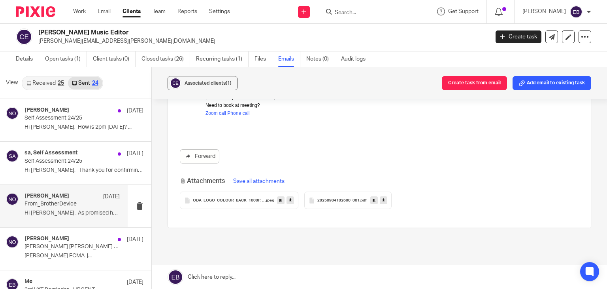
scroll to position [237, 0]
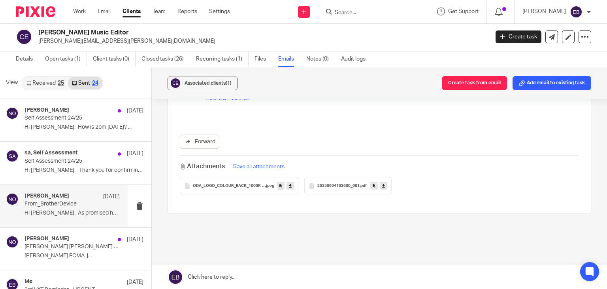
click at [336, 188] on div "20250904102600_001 .pdf" at bounding box center [347, 185] width 87 height 17
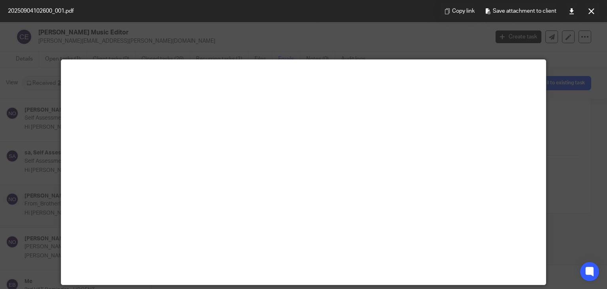
click at [573, 106] on div at bounding box center [303, 144] width 607 height 289
click at [589, 12] on icon at bounding box center [592, 11] width 6 height 6
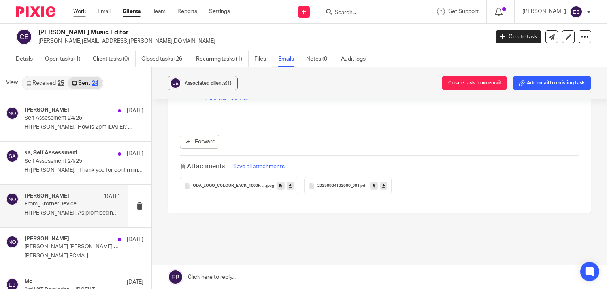
click at [79, 11] on link "Work" at bounding box center [79, 12] width 13 height 8
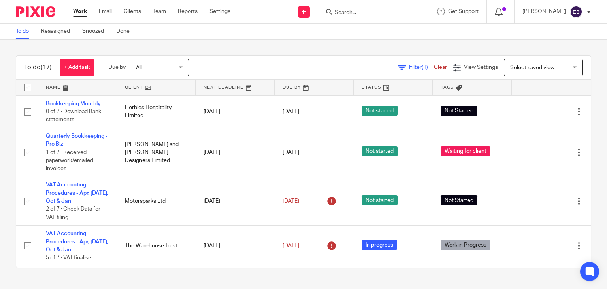
click at [446, 52] on div "To do (17) + Add task Due by All All [DATE] [DATE] This week Next week This mon…" at bounding box center [303, 162] width 607 height 244
click at [372, 11] on input "Search" at bounding box center [369, 12] width 71 height 7
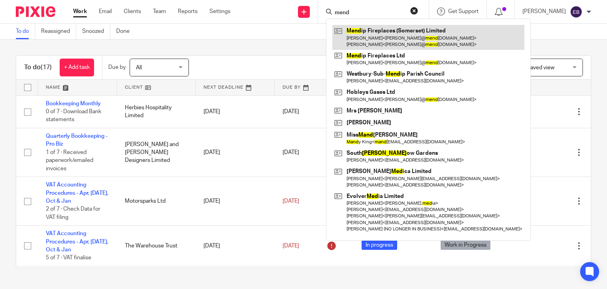
type input "mend"
click at [423, 45] on link at bounding box center [428, 37] width 192 height 25
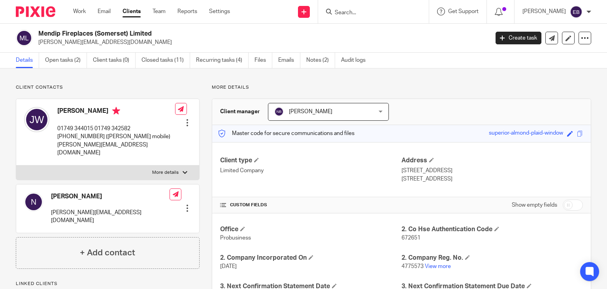
click at [366, 16] on form at bounding box center [376, 12] width 84 height 10
click at [376, 8] on form at bounding box center [376, 12] width 84 height 10
click at [383, 15] on input "Search" at bounding box center [369, 12] width 71 height 7
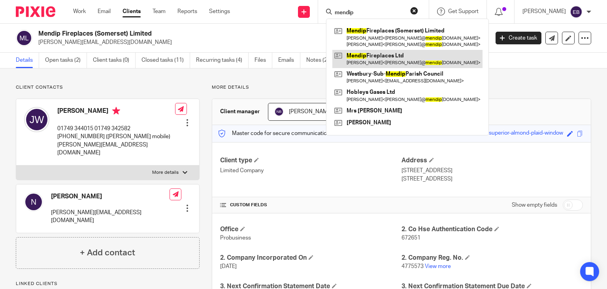
type input "mendip"
click at [378, 60] on link at bounding box center [407, 59] width 150 height 18
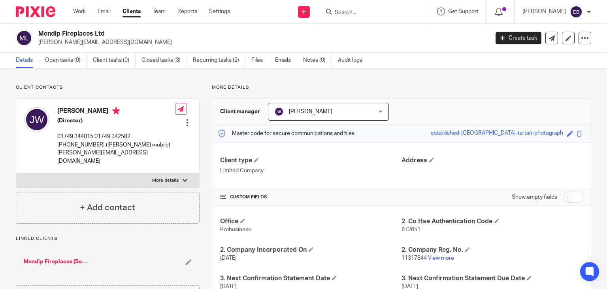
click at [381, 9] on input "Search" at bounding box center [369, 12] width 71 height 7
click at [375, 15] on input "Search" at bounding box center [369, 12] width 71 height 7
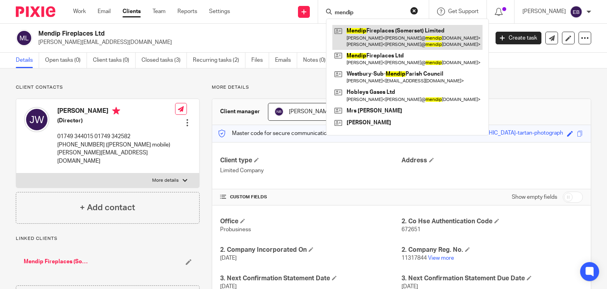
type input "mendip"
click at [415, 42] on link at bounding box center [407, 37] width 150 height 25
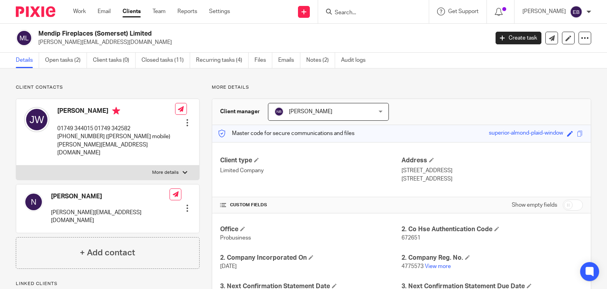
click at [354, 11] on input "Search" at bounding box center [369, 12] width 71 height 7
click at [327, 57] on link "Notes (2)" at bounding box center [320, 60] width 29 height 15
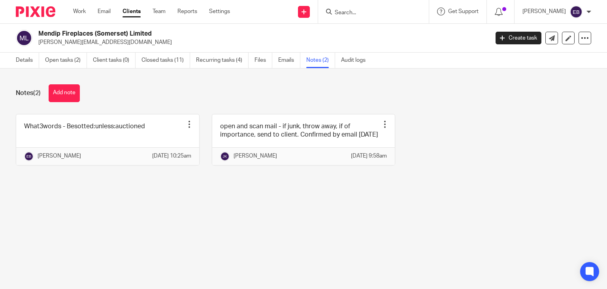
click at [277, 62] on ul "Details Open tasks (2) Client tasks (0) Closed tasks (11) Recurring tasks (4) F…" at bounding box center [197, 60] width 362 height 15
click at [286, 59] on link "Emails" at bounding box center [289, 60] width 22 height 15
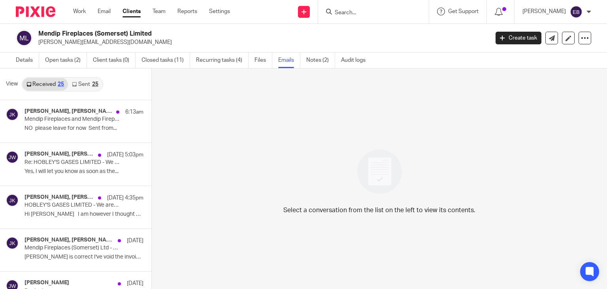
click at [86, 81] on link "Sent 25" at bounding box center [85, 84] width 34 height 13
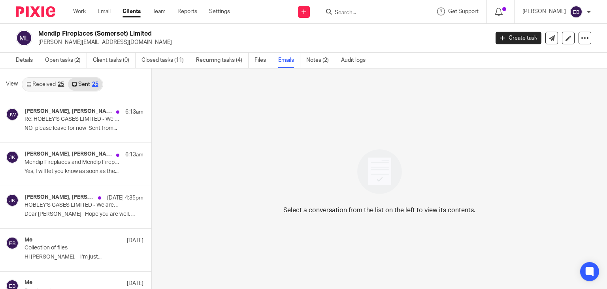
scroll to position [1, 0]
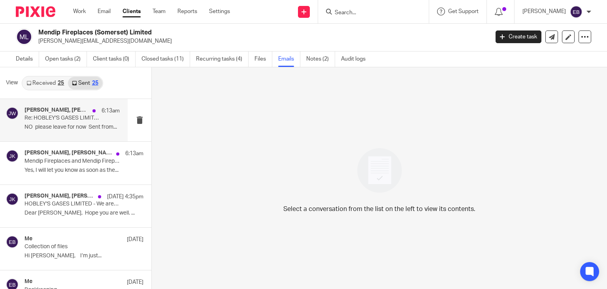
click at [59, 125] on p "NO please leave for now Sent from..." at bounding box center [72, 127] width 95 height 7
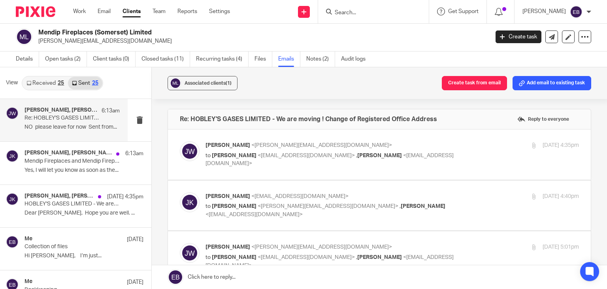
scroll to position [0, 0]
click at [442, 130] on label at bounding box center [379, 154] width 423 height 50
click at [180, 141] on input "checkbox" at bounding box center [179, 141] width 0 height 0
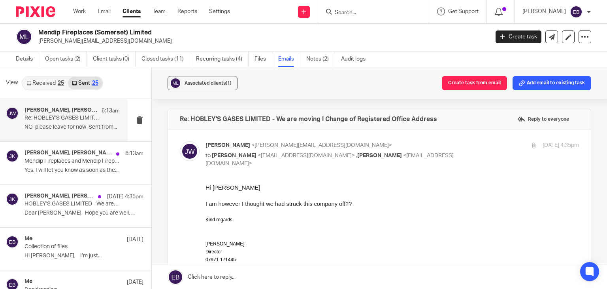
click at [455, 146] on div "25 Sep 2025 4:35pm" at bounding box center [517, 145] width 125 height 8
checkbox input "false"
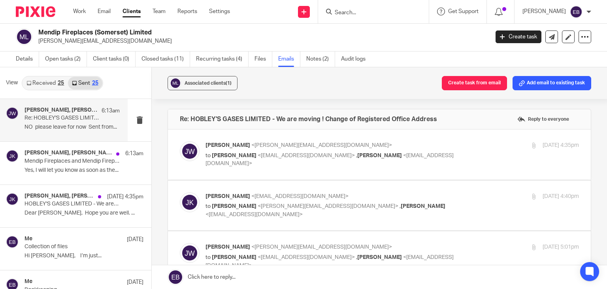
click at [433, 192] on p "Johanne Kassardjian <johannekassardjian@probusinessuk.com>" at bounding box center [330, 196] width 249 height 8
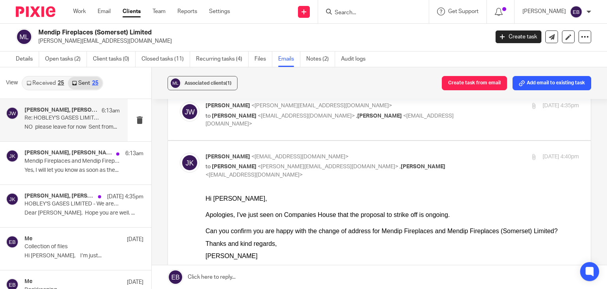
scroll to position [79, 0]
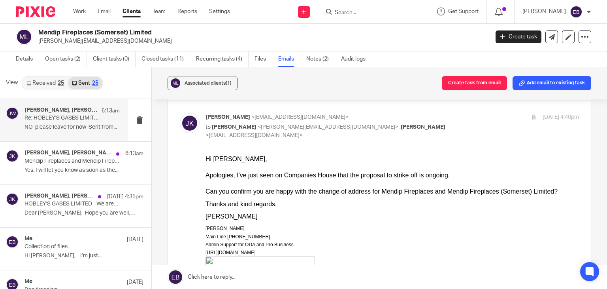
click at [431, 125] on p "to Jeremy White <jeremy@mendipfireplaces.co.uk> , Niall O'Driscoll <niallodrisc…" at bounding box center [330, 131] width 249 height 16
checkbox input "false"
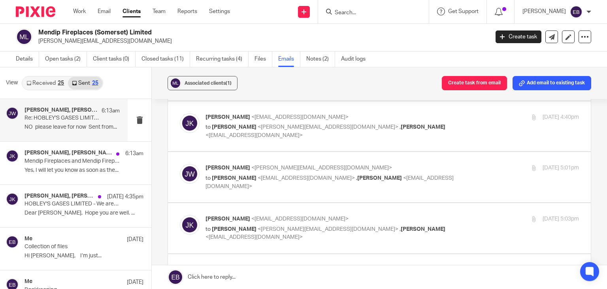
click at [432, 176] on p "to Johanne Kassardjian <johannekassardjian@probusinessuk.com> , Niall O'Driscol…" at bounding box center [330, 182] width 249 height 16
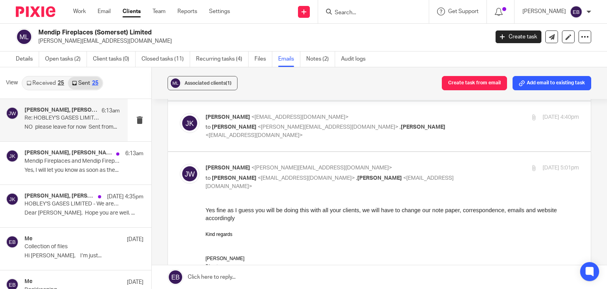
scroll to position [0, 0]
click at [180, 163] on input "checkbox" at bounding box center [179, 163] width 0 height 0
checkbox input "false"
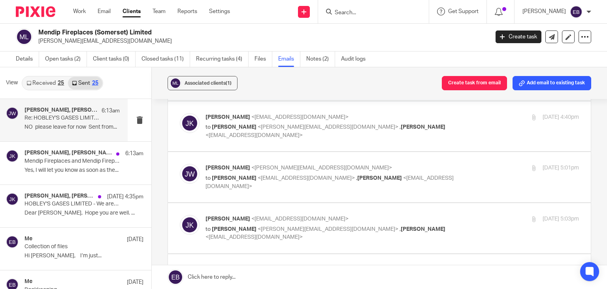
click at [437, 223] on div "Johanne Kassardjian <johannekassardjian@probusinessuk.com> to Jeremy White <jer…" at bounding box center [330, 228] width 249 height 26
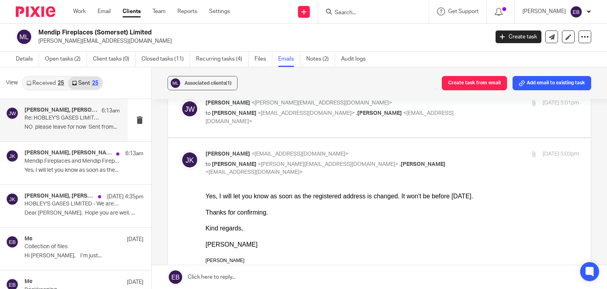
scroll to position [158, 0]
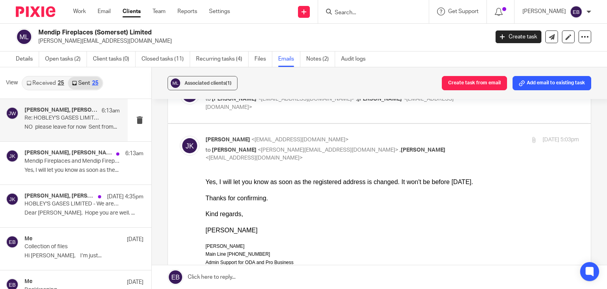
click at [440, 149] on p "to Jeremy White <jeremy@mendipfireplaces.co.uk> , Niall O'Driscoll <niallodrisc…" at bounding box center [330, 154] width 249 height 16
checkbox input "false"
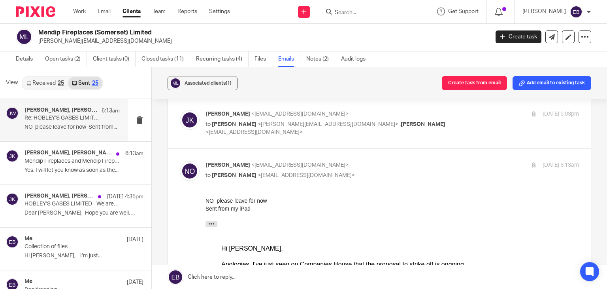
scroll to position [198, 0]
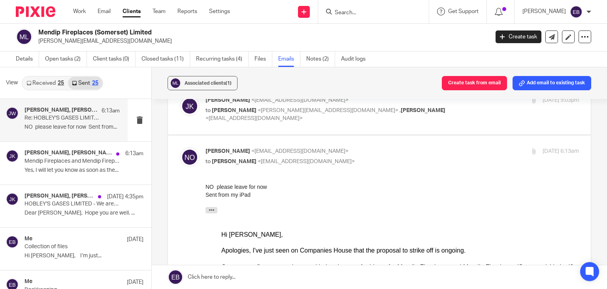
click at [424, 147] on p "Niall O'Driscoll <niallodriscoll@probusinessuk.com>" at bounding box center [330, 151] width 249 height 8
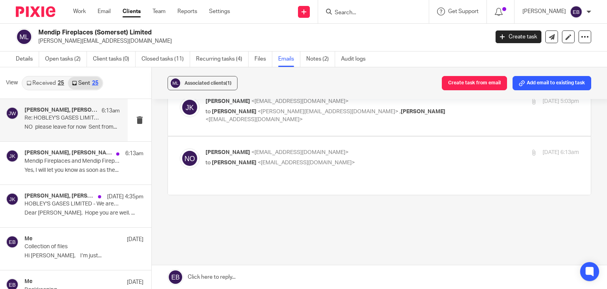
click at [424, 148] on p "Niall O'Driscoll <niallodriscoll@probusinessuk.com>" at bounding box center [330, 152] width 249 height 8
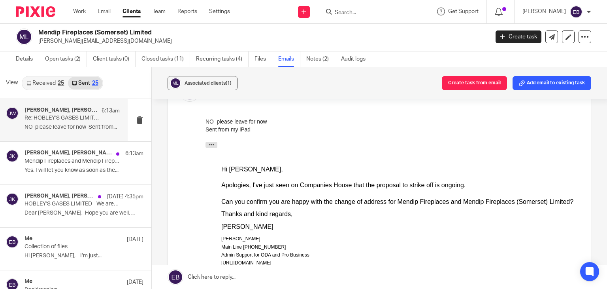
scroll to position [277, 0]
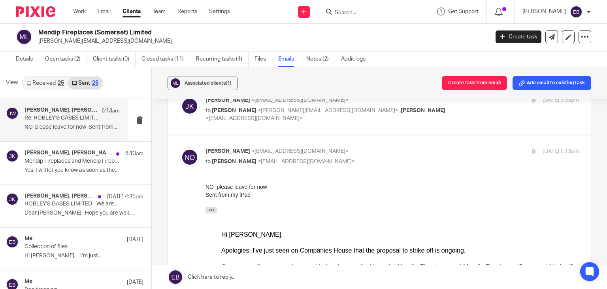
click at [425, 147] on p "Niall O'Driscoll <niallodriscoll@probusinessuk.com>" at bounding box center [330, 151] width 249 height 8
checkbox input "false"
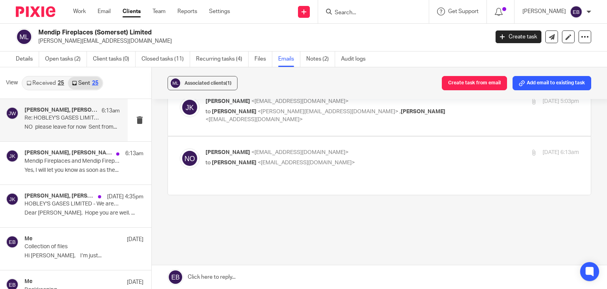
scroll to position [157, 0]
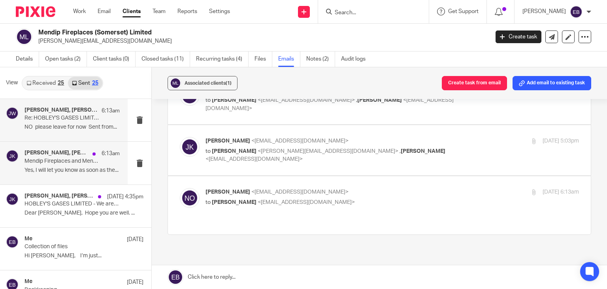
click at [63, 157] on div "Niall O'Driscoll, Johanne Kassardjian, Jeremy White 6:13am" at bounding box center [72, 153] width 95 height 8
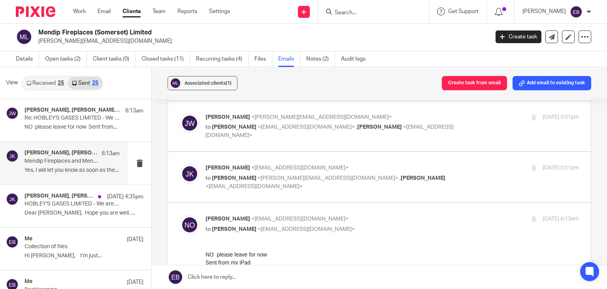
scroll to position [119, 0]
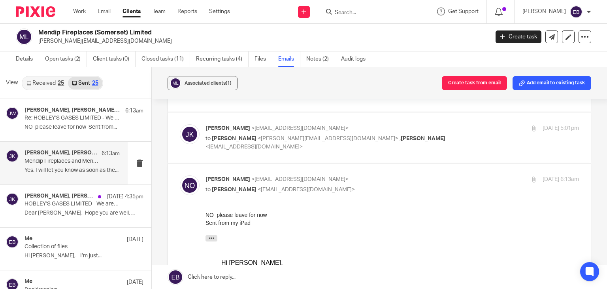
click at [422, 179] on p "Niall O'Driscoll <niallodriscoll@probusinessuk.com>" at bounding box center [330, 179] width 249 height 8
checkbox input "false"
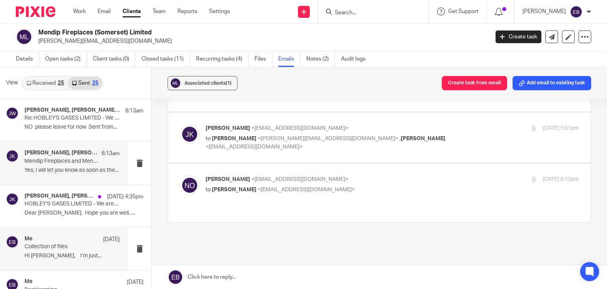
click at [65, 245] on p "Collection of files" at bounding box center [63, 246] width 76 height 7
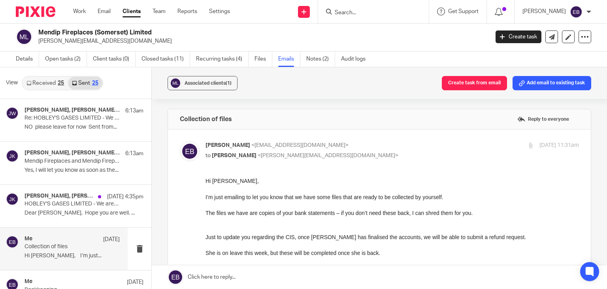
scroll to position [0, 0]
click at [180, 141] on input "checkbox" at bounding box center [179, 141] width 0 height 0
checkbox input "false"
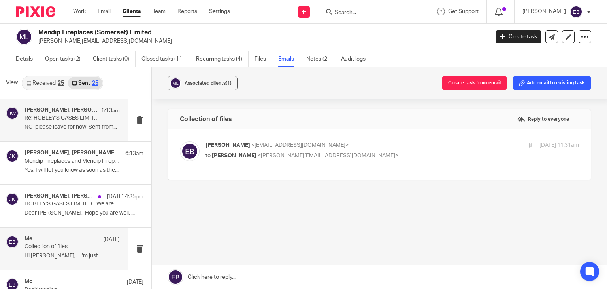
click at [57, 130] on p "NO please leave for now Sent from..." at bounding box center [72, 127] width 95 height 7
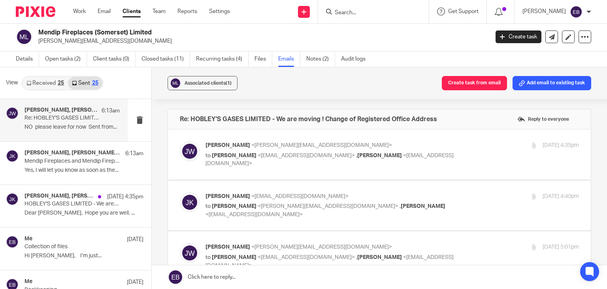
click at [373, 14] on input "Search" at bounding box center [369, 12] width 71 height 7
click at [49, 205] on p "HOBLEY'S GASES LIMITED - We are moving ! Change of Registered Office Address" at bounding box center [63, 203] width 76 height 7
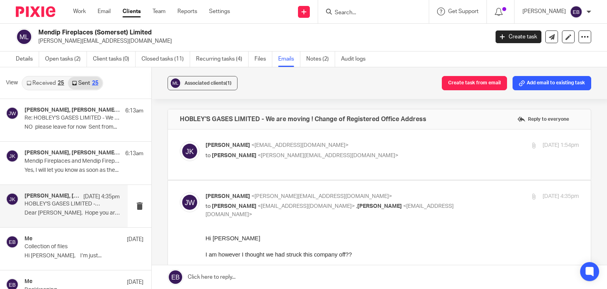
click at [402, 142] on p "Johanne Kassardjian <johannekassardjian@probusinessuk.com>" at bounding box center [330, 145] width 249 height 8
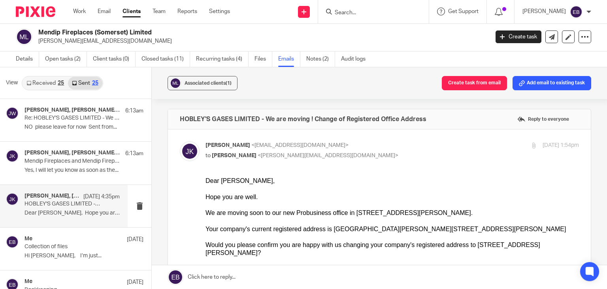
click at [403, 141] on p "Johanne Kassardjian <johannekassardjian@probusinessuk.com>" at bounding box center [330, 145] width 249 height 8
checkbox input "false"
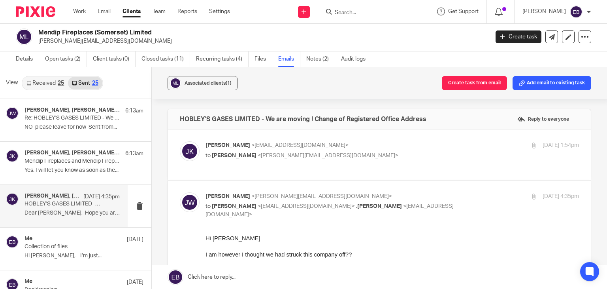
click at [363, 13] on input "Search" at bounding box center [369, 12] width 71 height 7
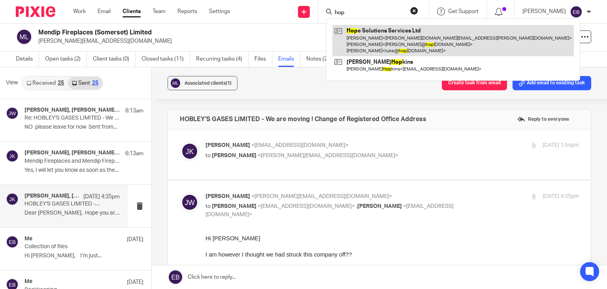
type input "hop"
click at [397, 35] on link at bounding box center [453, 40] width 242 height 31
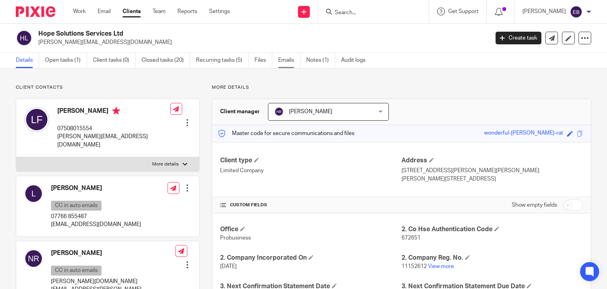
click at [288, 60] on link "Emails" at bounding box center [289, 60] width 22 height 15
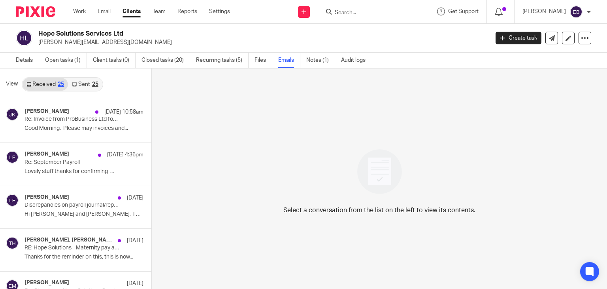
click at [77, 84] on link "Sent 25" at bounding box center [85, 84] width 34 height 13
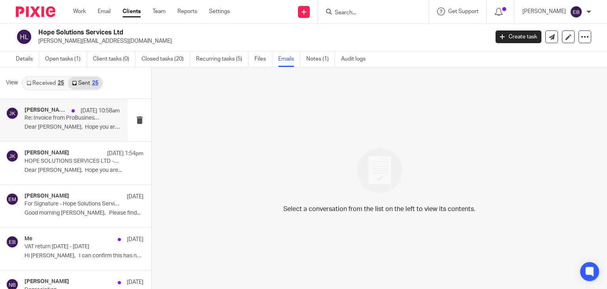
click at [48, 123] on div "[PERSON_NAME] [DATE] 10:58am Re: Invoice from ProBusiness Ltd for Hope Solution…" at bounding box center [72, 120] width 95 height 26
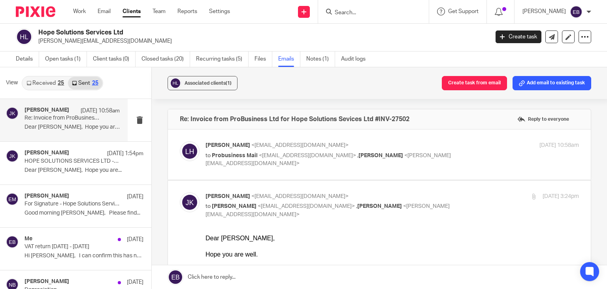
scroll to position [0, 0]
click at [396, 145] on p "[PERSON_NAME] <[EMAIL_ADDRESS][DOMAIN_NAME]>" at bounding box center [330, 145] width 249 height 8
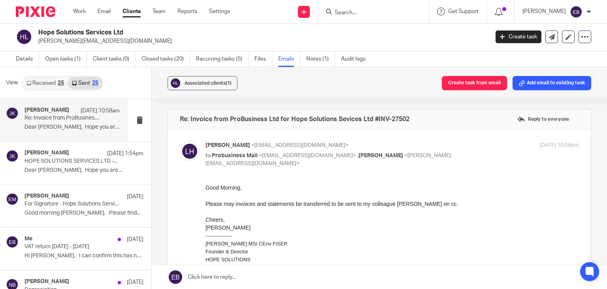
click at [396, 145] on p "[PERSON_NAME] <[EMAIL_ADDRESS][DOMAIN_NAME]>" at bounding box center [330, 145] width 249 height 8
checkbox input "false"
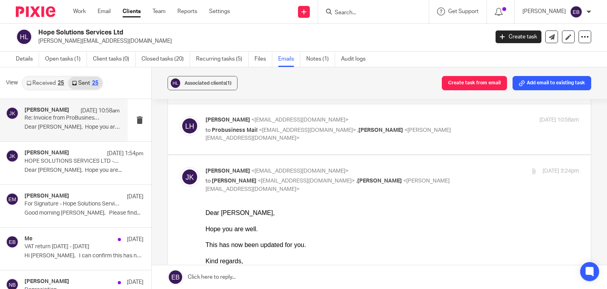
scroll to position [40, 0]
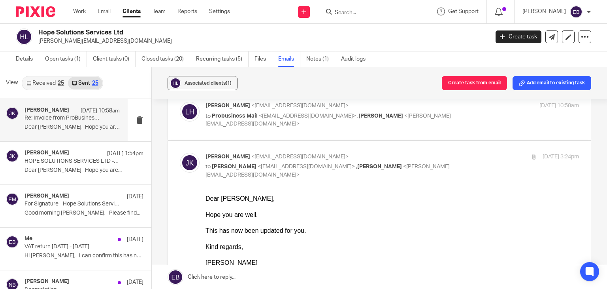
click at [180, 152] on input "checkbox" at bounding box center [179, 152] width 0 height 0
checkbox input "false"
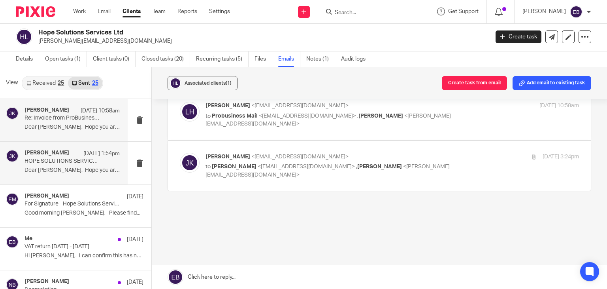
click at [57, 168] on p "Dear [PERSON_NAME], Hope you are..." at bounding box center [72, 170] width 95 height 7
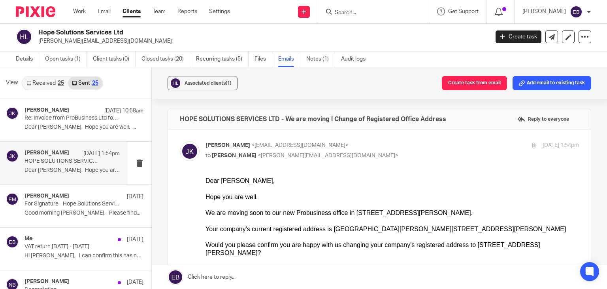
scroll to position [0, 0]
click at [180, 141] on input "checkbox" at bounding box center [179, 141] width 0 height 0
checkbox input "false"
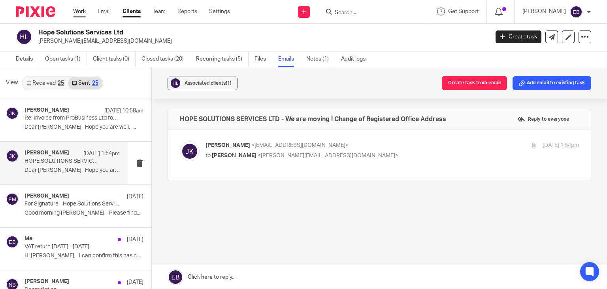
click at [74, 9] on link "Work" at bounding box center [79, 12] width 13 height 8
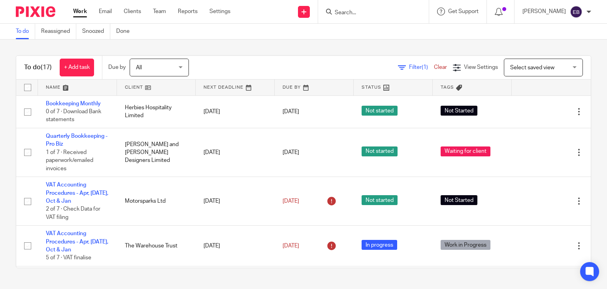
click at [369, 15] on input "Search" at bounding box center [369, 12] width 71 height 7
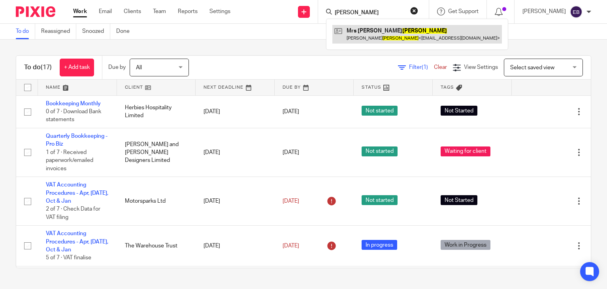
type input "[PERSON_NAME]"
click at [381, 36] on link at bounding box center [417, 34] width 170 height 18
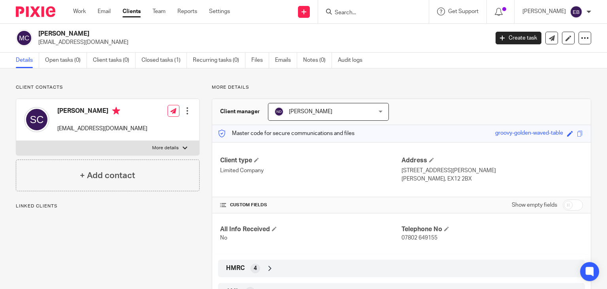
scroll to position [33, 0]
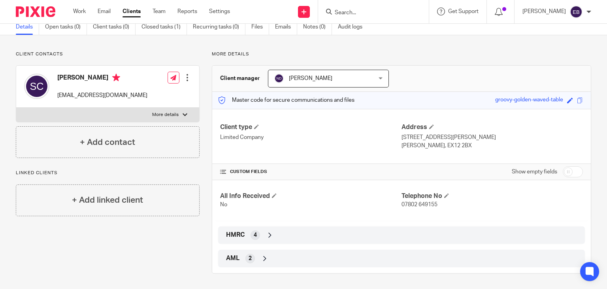
drag, startPoint x: 446, startPoint y: 145, endPoint x: 397, endPoint y: 133, distance: 50.2
click at [402, 133] on div "Address [STREET_ADDRESS][PERSON_NAME] [PERSON_NAME], EX12 2BX" at bounding box center [492, 136] width 181 height 26
copy div "1 Lydgates [PERSON_NAME] EX12 2BX [PERSON_NAME], EX12 2BX"
click at [323, 136] on p "Limited Company" at bounding box center [310, 137] width 181 height 8
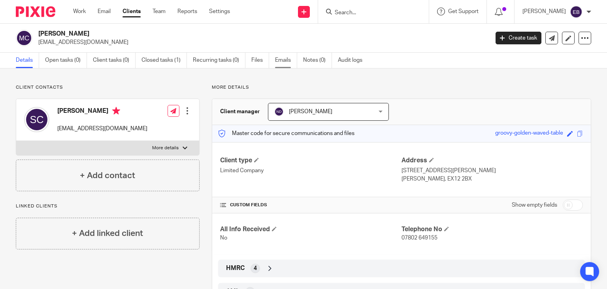
click at [289, 59] on link "Emails" at bounding box center [286, 60] width 22 height 15
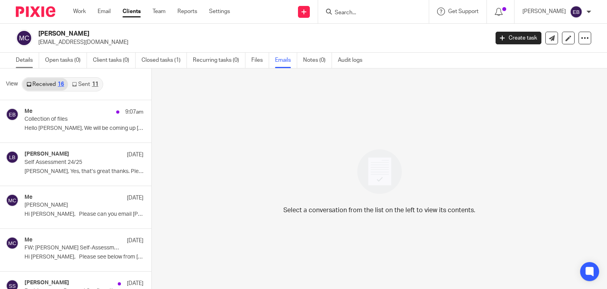
click at [27, 62] on link "Details" at bounding box center [27, 60] width 23 height 15
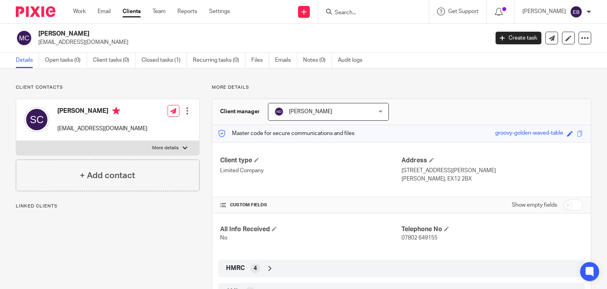
click at [76, 12] on link "Work" at bounding box center [79, 12] width 13 height 8
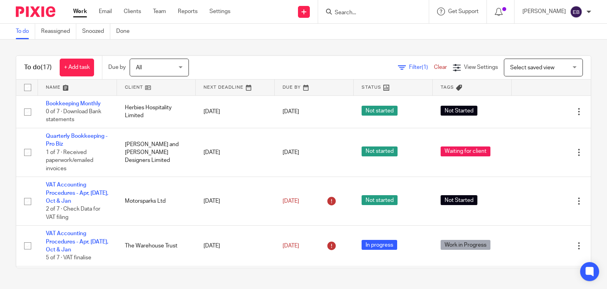
click at [364, 13] on input "Search" at bounding box center [369, 12] width 71 height 7
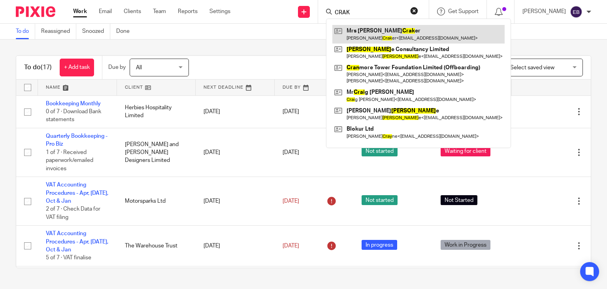
type input "CRAK"
click at [387, 40] on link at bounding box center [418, 34] width 172 height 18
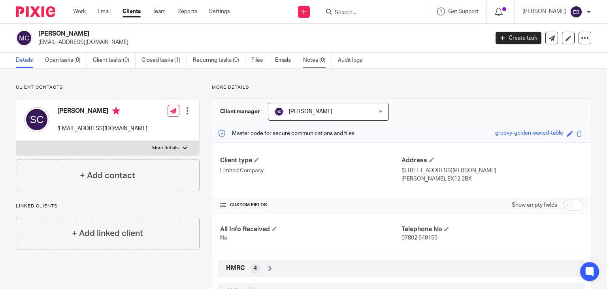
click at [318, 63] on link "Notes (0)" at bounding box center [317, 60] width 29 height 15
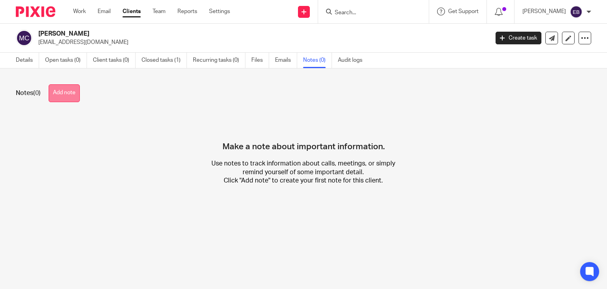
click at [66, 92] on button "Add note" at bounding box center [64, 93] width 31 height 18
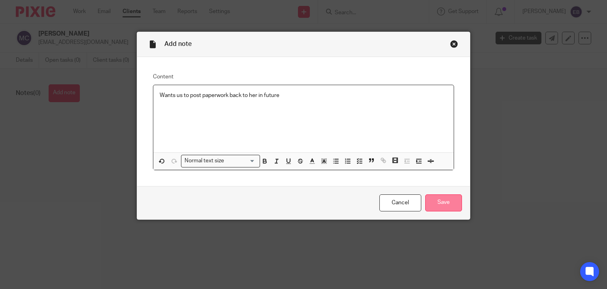
click at [441, 204] on input "Save" at bounding box center [443, 202] width 37 height 17
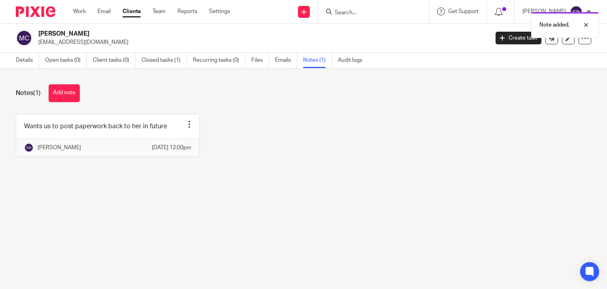
click at [269, 115] on div "Wants us to post paperwork back to her in future Pin note Edit note Delete note…" at bounding box center [298, 141] width 588 height 55
click at [21, 60] on link "Details" at bounding box center [27, 60] width 23 height 15
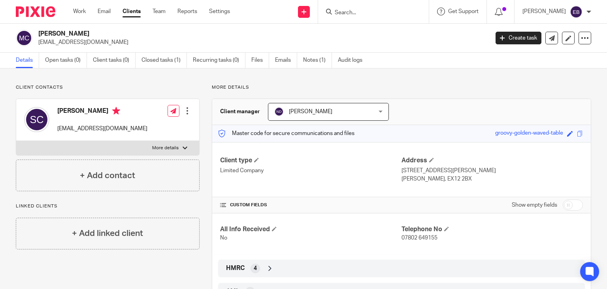
click at [392, 88] on p "More details" at bounding box center [402, 87] width 380 height 6
click at [286, 61] on link "Emails" at bounding box center [286, 60] width 22 height 15
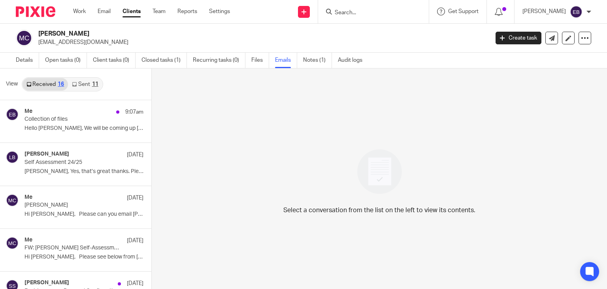
click at [87, 85] on link "Sent 11" at bounding box center [85, 84] width 34 height 13
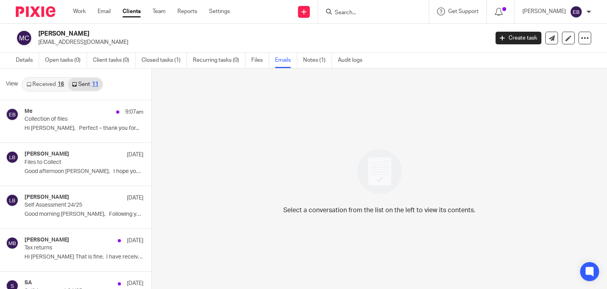
scroll to position [1, 0]
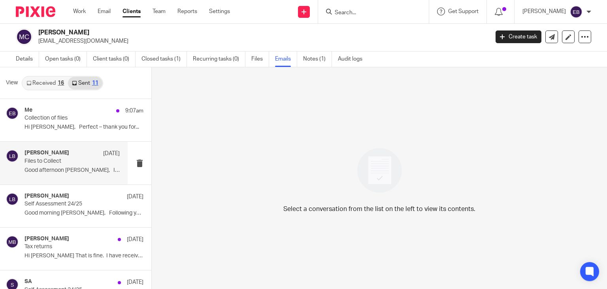
click at [76, 175] on div "Lory Baker 6 Aug Files to Collect Good afternoon Sue, I hope you are..." at bounding box center [72, 162] width 95 height 26
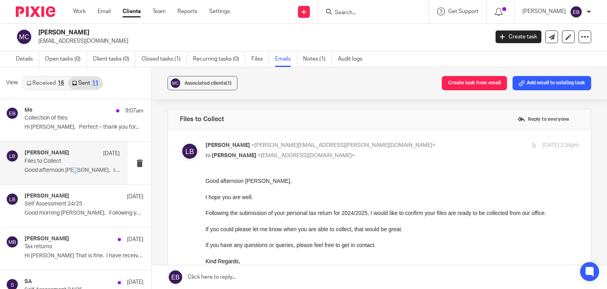
scroll to position [0, 0]
click at [375, 142] on p "Lory Baker <lory.baker@probusinessuk.com>" at bounding box center [330, 145] width 249 height 8
checkbox input "false"
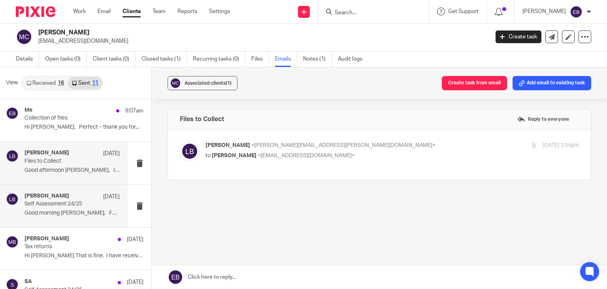
click at [53, 213] on p "Good morning Sue, Following your..." at bounding box center [72, 213] width 95 height 7
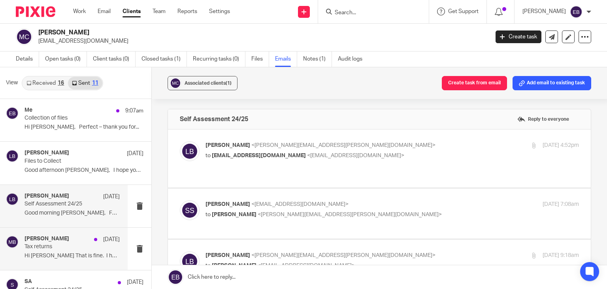
click at [60, 245] on p "Tax returns" at bounding box center [63, 246] width 76 height 7
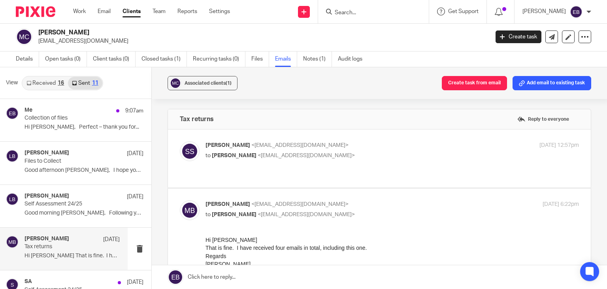
click at [377, 148] on p "Susan Sutton <susanawhelan@icloud.com>" at bounding box center [330, 145] width 249 height 8
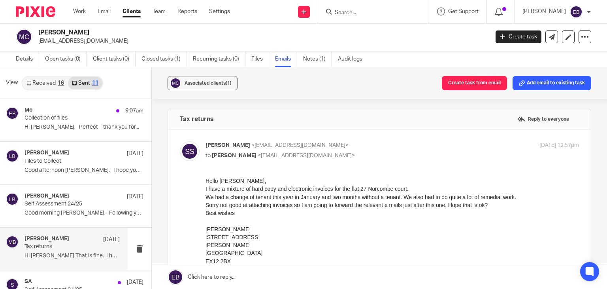
click at [372, 145] on p "Susan Sutton <susanawhelan@icloud.com>" at bounding box center [330, 145] width 249 height 8
checkbox input "false"
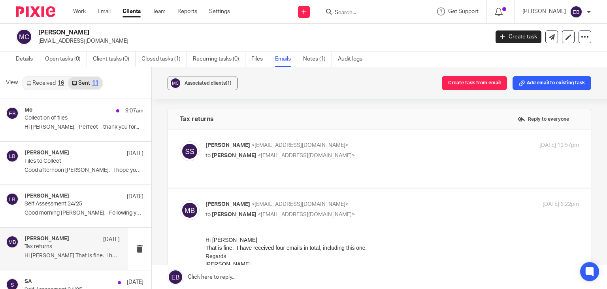
click at [47, 85] on link "Received 16" at bounding box center [45, 83] width 45 height 13
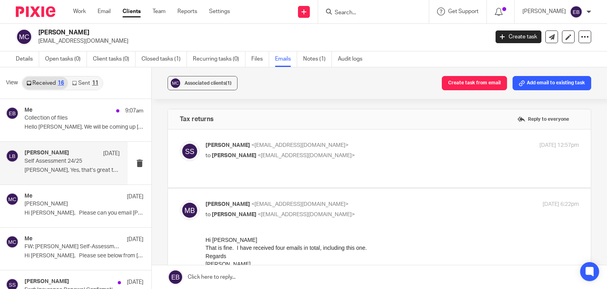
click at [70, 162] on p "Self Assessment 24/25" at bounding box center [63, 161] width 76 height 7
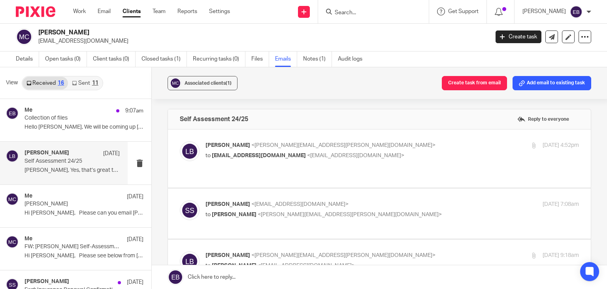
click at [367, 140] on label at bounding box center [379, 158] width 423 height 58
click at [180, 141] on input "checkbox" at bounding box center [179, 141] width 0 height 0
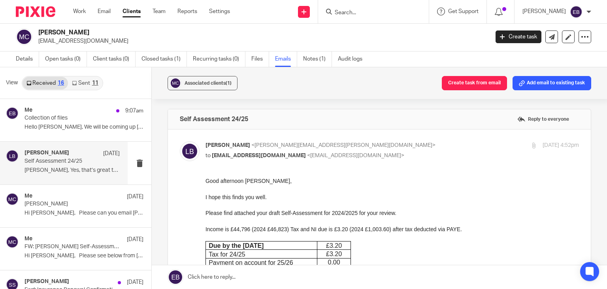
click at [386, 143] on p "Lory Baker <lory.baker@probusinessuk.com>" at bounding box center [330, 145] width 249 height 8
checkbox input "false"
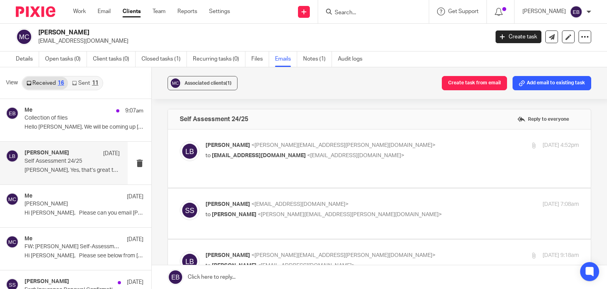
click at [378, 190] on label at bounding box center [379, 213] width 423 height 50
click at [180, 200] on input "checkbox" at bounding box center [179, 200] width 0 height 0
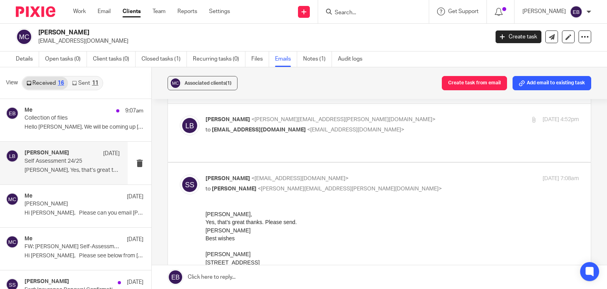
scroll to position [40, 0]
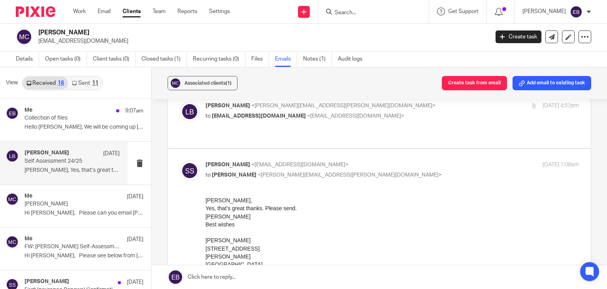
click at [367, 171] on p "to Lory Baker <lory.baker@probusinessuk.com>" at bounding box center [330, 175] width 249 height 8
checkbox input "false"
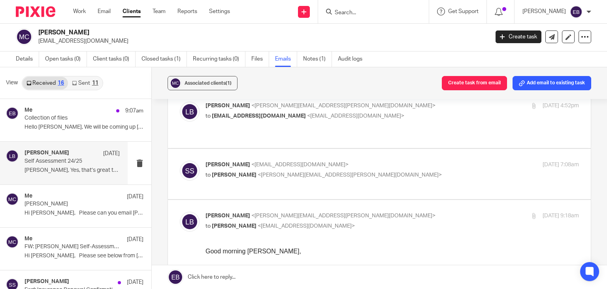
scroll to position [119, 0]
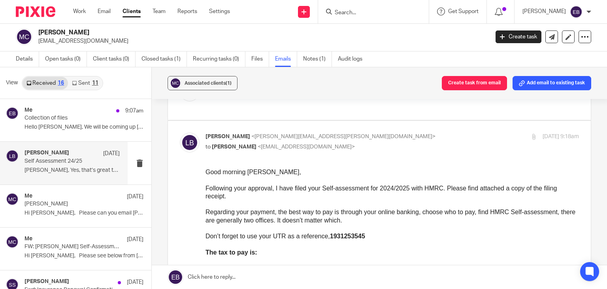
click at [362, 143] on p "to Susan Sutton <susanawhelan@icloud.com>" at bounding box center [330, 147] width 249 height 8
checkbox input "false"
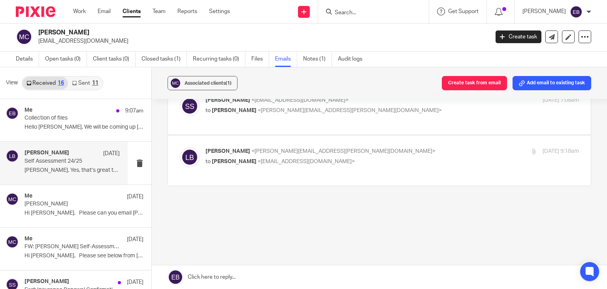
scroll to position [89, 0]
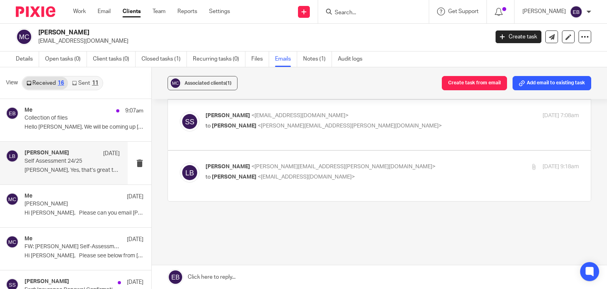
click at [79, 5] on div "Work Email Clients Team Reports Settings Work Email Clients Team Reports Settin…" at bounding box center [153, 11] width 177 height 23
click at [79, 6] on div "Work Email Clients Team Reports Settings Work Email Clients Team Reports Settin…" at bounding box center [153, 11] width 177 height 23
click at [80, 11] on link "Work" at bounding box center [79, 12] width 13 height 8
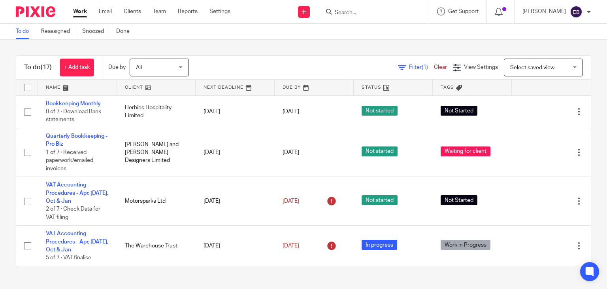
click at [361, 10] on input "Search" at bounding box center [369, 12] width 71 height 7
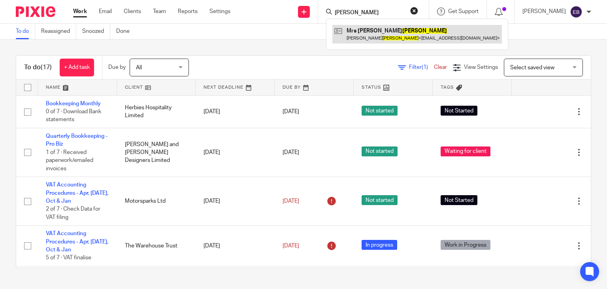
type input "craker"
click at [370, 34] on link at bounding box center [417, 34] width 170 height 18
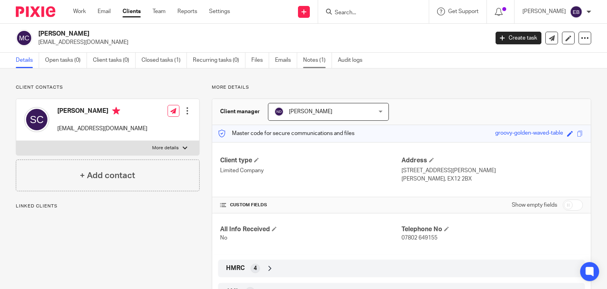
click at [313, 65] on link "Notes (1)" at bounding box center [317, 60] width 29 height 15
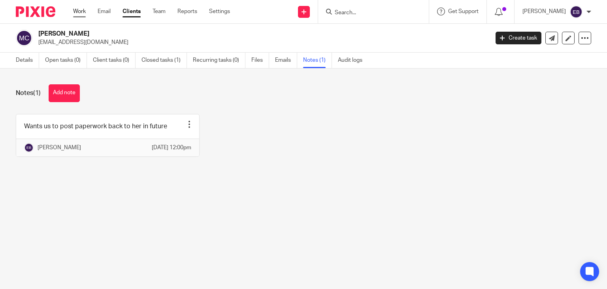
click at [77, 11] on link "Work" at bounding box center [79, 12] width 13 height 8
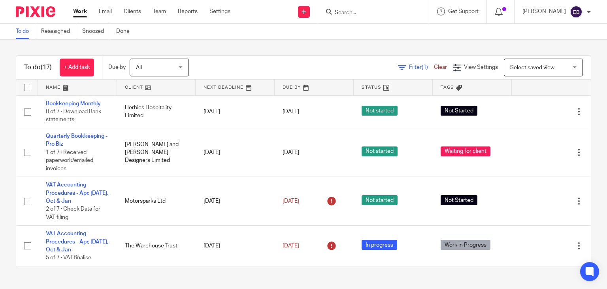
click at [357, 9] on input "Search" at bounding box center [369, 12] width 71 height 7
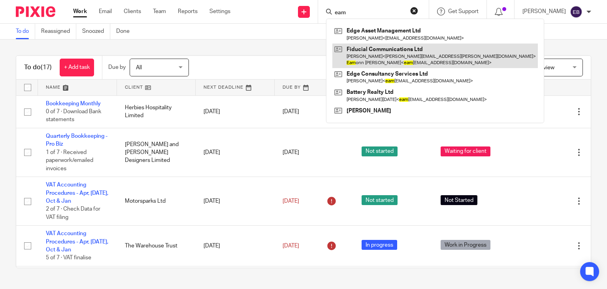
type input "eam"
click at [385, 65] on link at bounding box center [435, 55] width 206 height 25
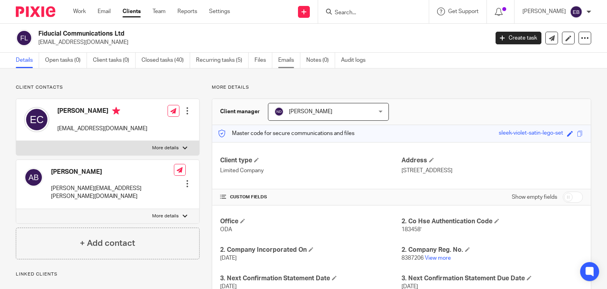
click at [284, 55] on link "Emails" at bounding box center [289, 60] width 22 height 15
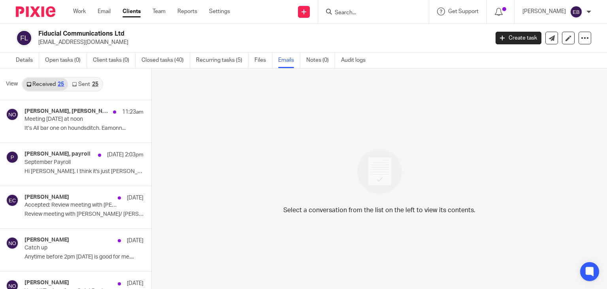
click at [80, 82] on link "Sent 25" at bounding box center [85, 84] width 34 height 13
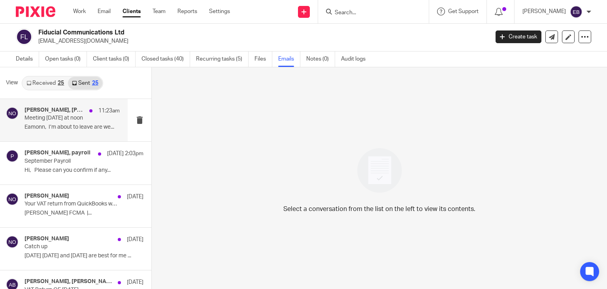
click at [53, 127] on p "Eamonn, I’m about to leave are we..." at bounding box center [72, 127] width 95 height 7
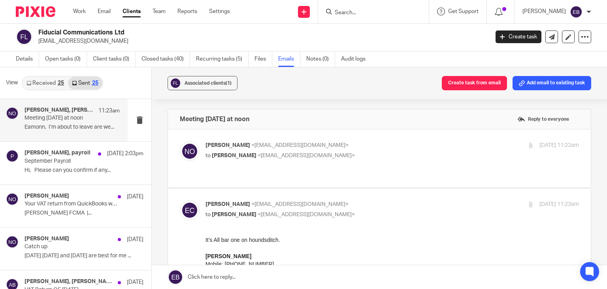
scroll to position [0, 0]
click at [368, 155] on p "to Eamonn Conway <eamonn@fiducialcommunications.com>" at bounding box center [330, 155] width 249 height 8
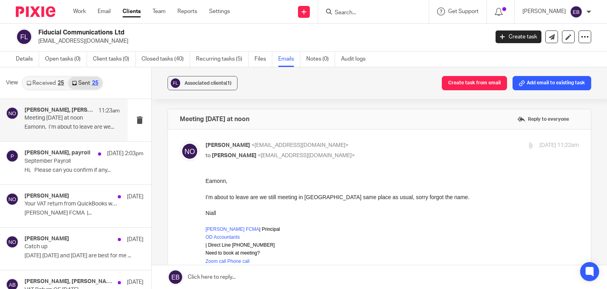
click at [401, 151] on p "to Eamonn Conway <eamonn@fiducialcommunications.com>" at bounding box center [330, 155] width 249 height 8
checkbox input "false"
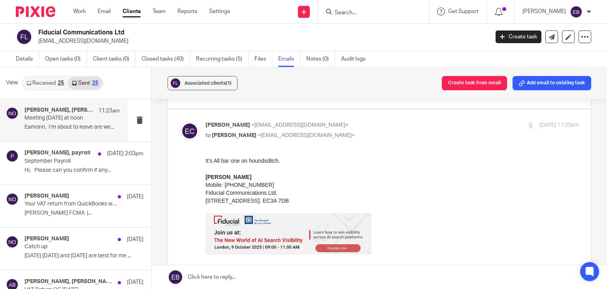
scroll to position [40, 0]
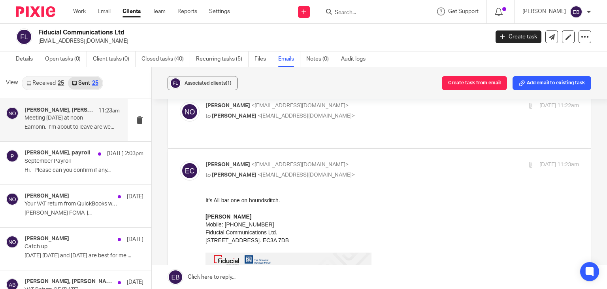
click at [391, 161] on p "Eamonn Conway <eamonn@fiducialcommunications.com>" at bounding box center [330, 165] width 249 height 8
checkbox input "false"
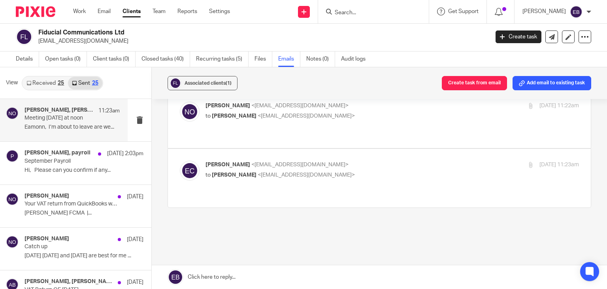
click at [385, 112] on p "to Eamonn Conway <eamonn@fiducialcommunications.com>" at bounding box center [330, 116] width 249 height 8
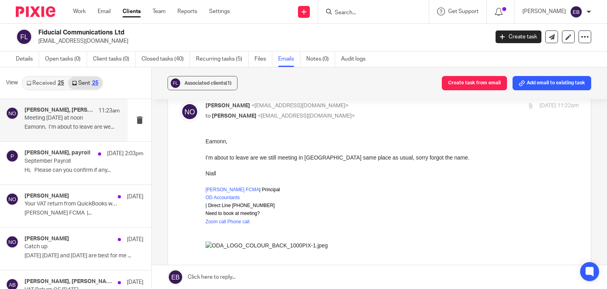
scroll to position [0, 0]
click at [386, 110] on div "Niall O'Driscoll <niall@odaccountants.co.uk> to Eamonn Conway <eamonn@fiducialc…" at bounding box center [330, 111] width 249 height 18
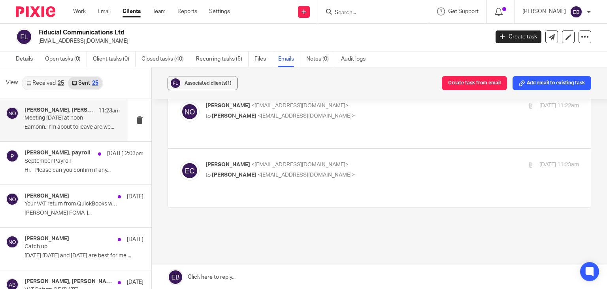
click at [395, 110] on div "Niall O'Driscoll <niall@odaccountants.co.uk> to Eamonn Conway <eamonn@fiducialc…" at bounding box center [330, 111] width 249 height 18
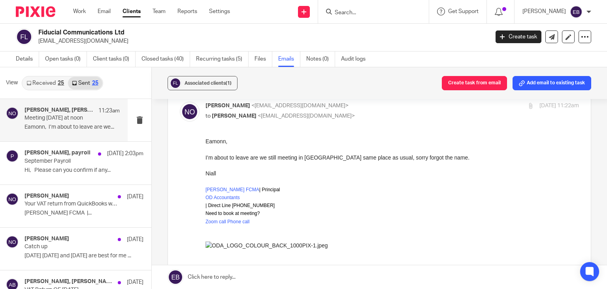
click at [401, 114] on p "to Eamonn Conway <eamonn@fiducialcommunications.com>" at bounding box center [330, 116] width 249 height 8
checkbox input "false"
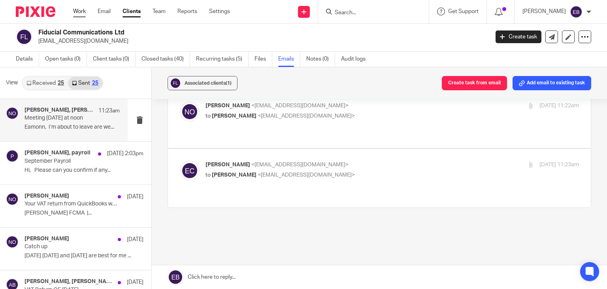
click at [81, 13] on link "Work" at bounding box center [79, 12] width 13 height 8
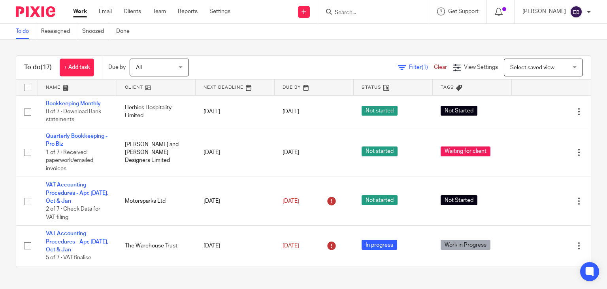
click at [416, 15] on form at bounding box center [376, 12] width 84 height 10
click at [393, 15] on input "Search" at bounding box center [369, 12] width 71 height 7
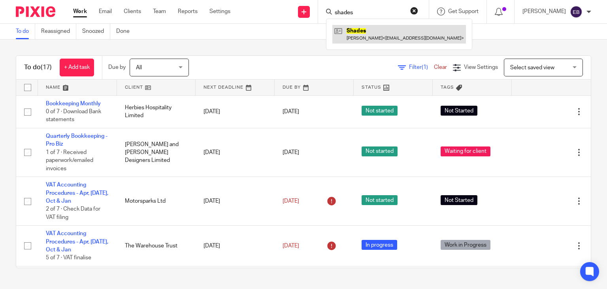
type input "shades"
click at [393, 31] on link at bounding box center [399, 34] width 134 height 18
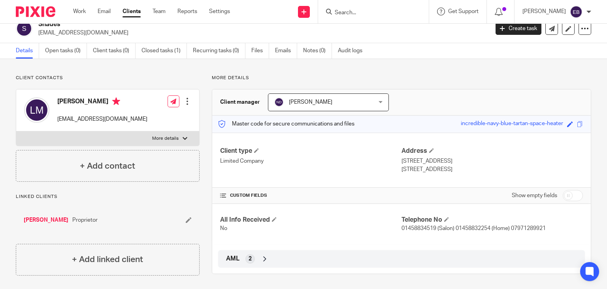
scroll to position [18, 0]
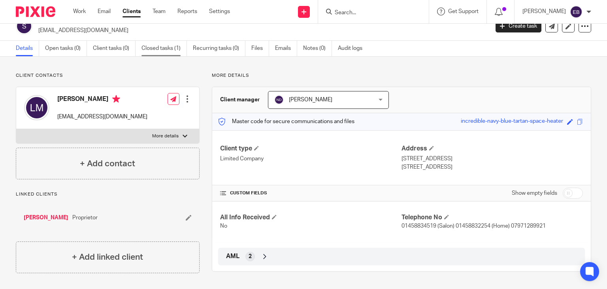
click at [168, 45] on link "Closed tasks (1)" at bounding box center [164, 48] width 45 height 15
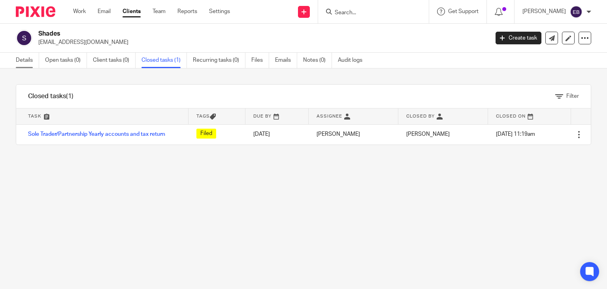
click at [29, 59] on link "Details" at bounding box center [27, 60] width 23 height 15
